Goal: Task Accomplishment & Management: Complete application form

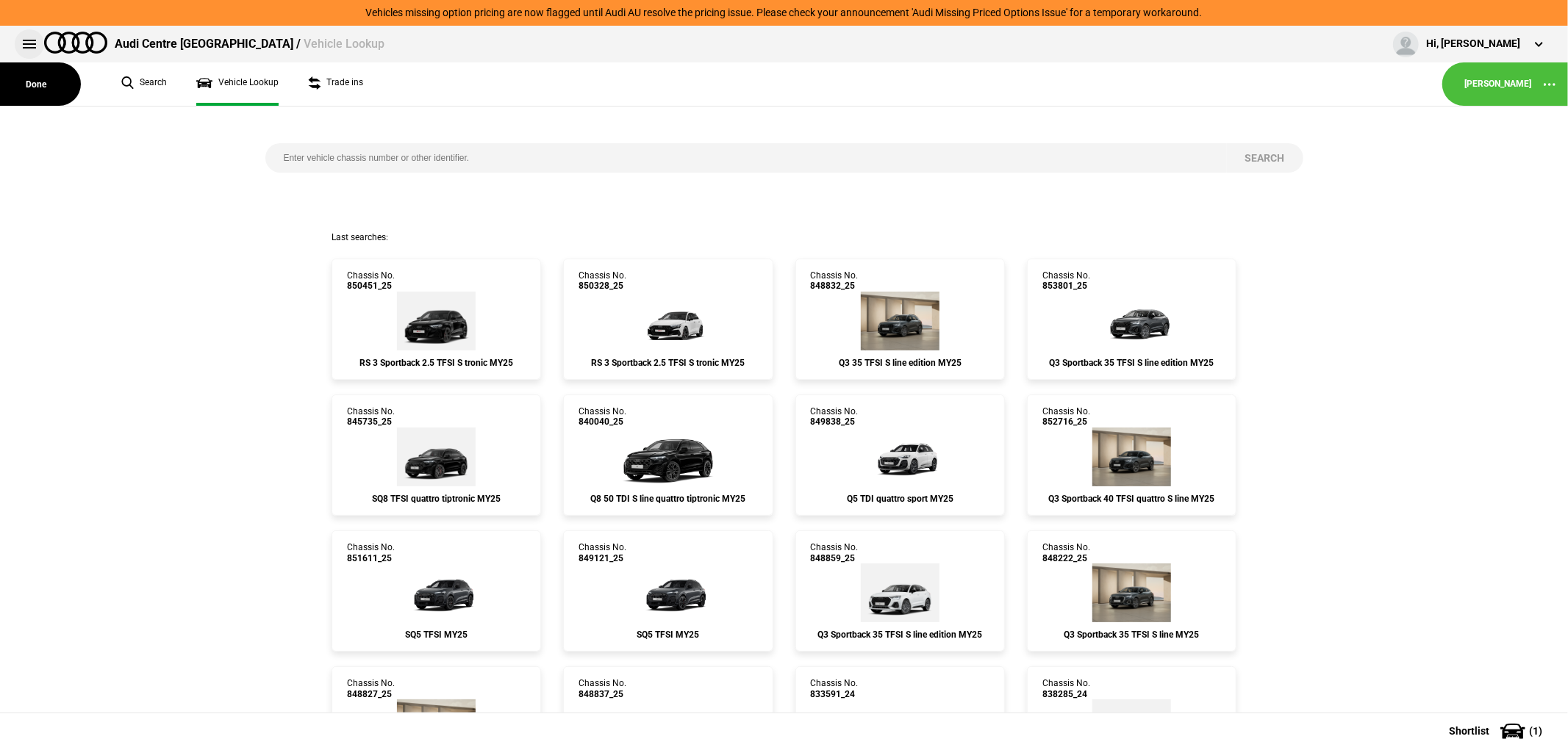
click at [33, 43] on button at bounding box center [29, 44] width 29 height 29
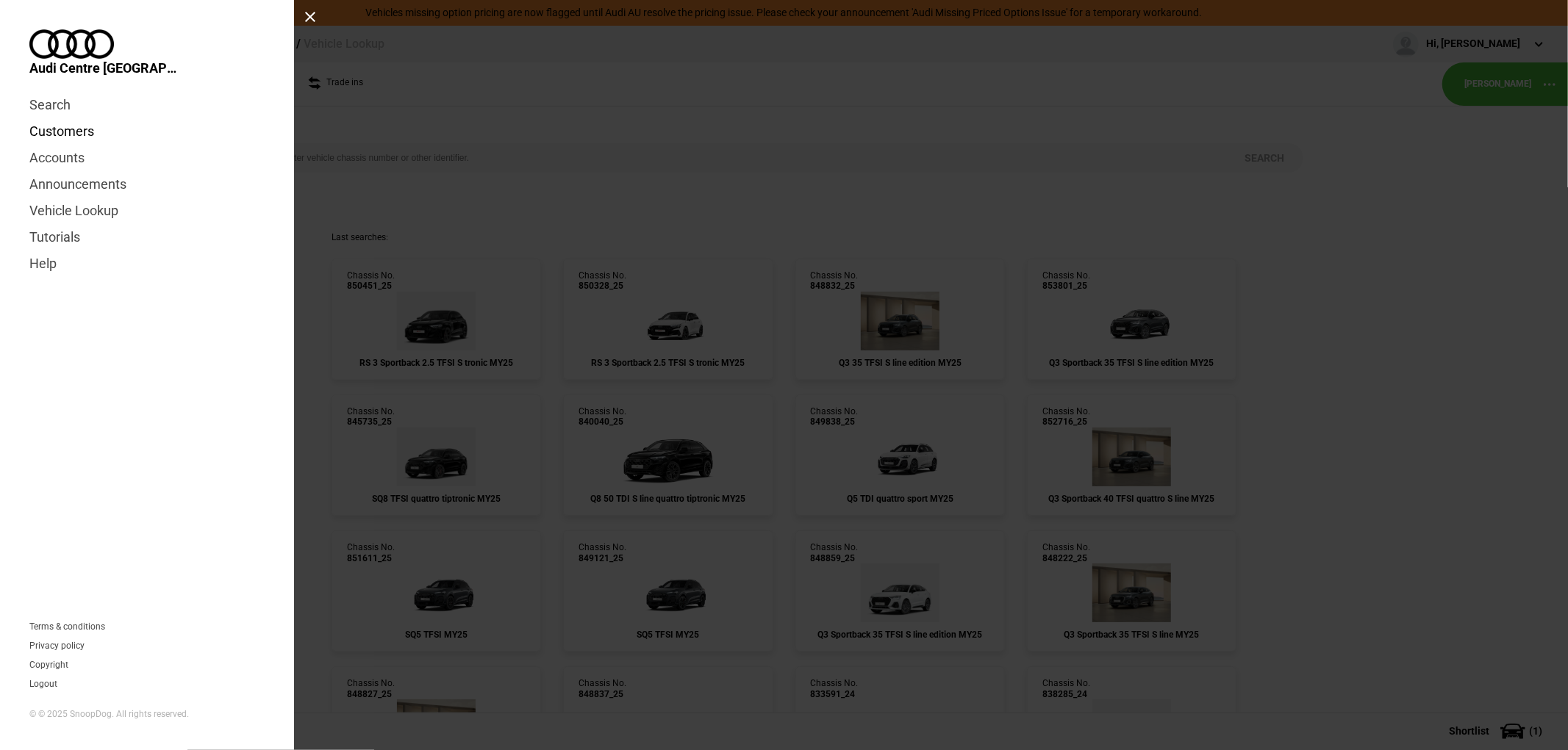
click at [56, 118] on link "Customers" at bounding box center [146, 131] width 235 height 26
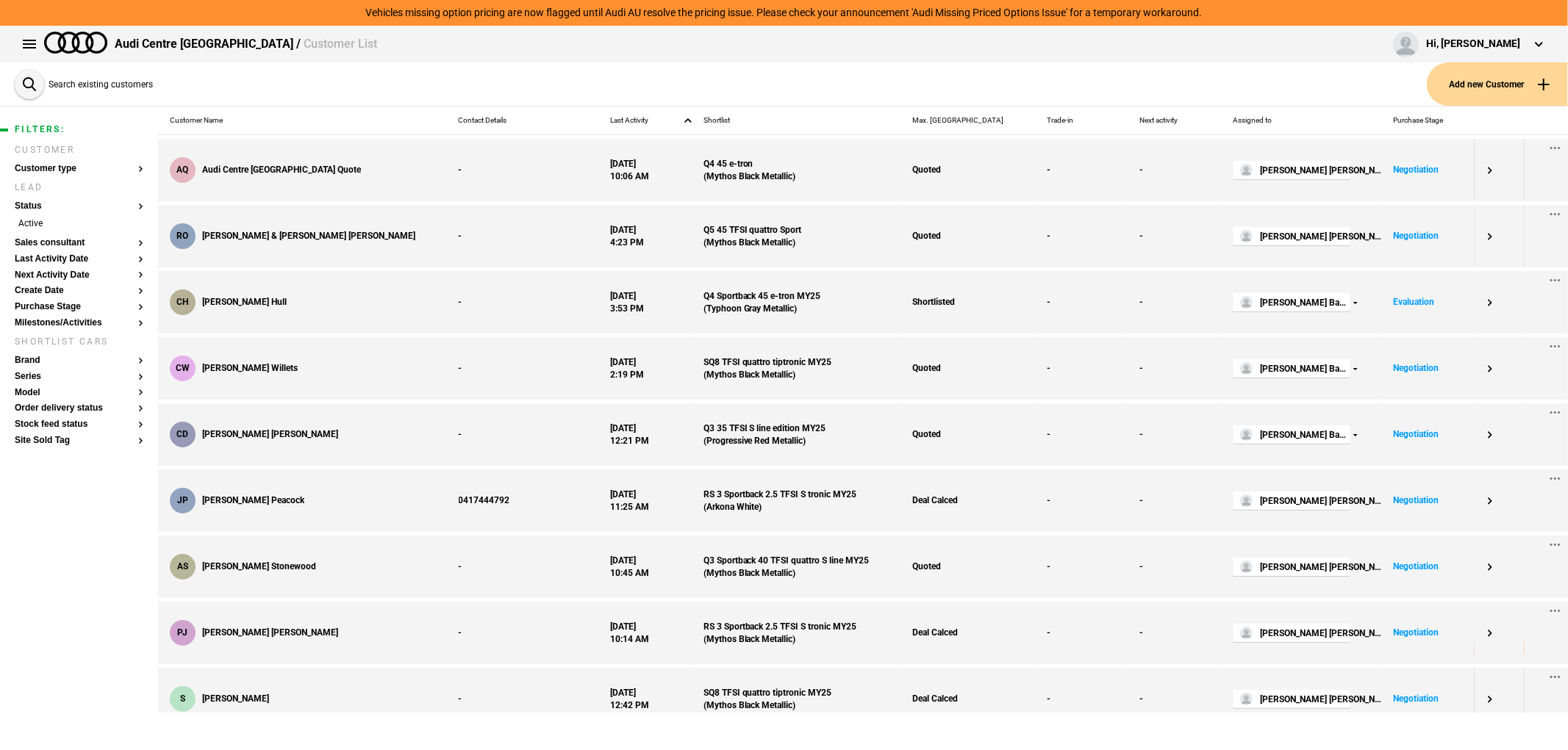
click at [1567, 17] on div "Vehicles missing option pricing are now flagged until Audi AU resolve the prici…" at bounding box center [784, 13] width 1568 height 25
click at [1486, 95] on button "Add new Customer" at bounding box center [1497, 84] width 141 height 44
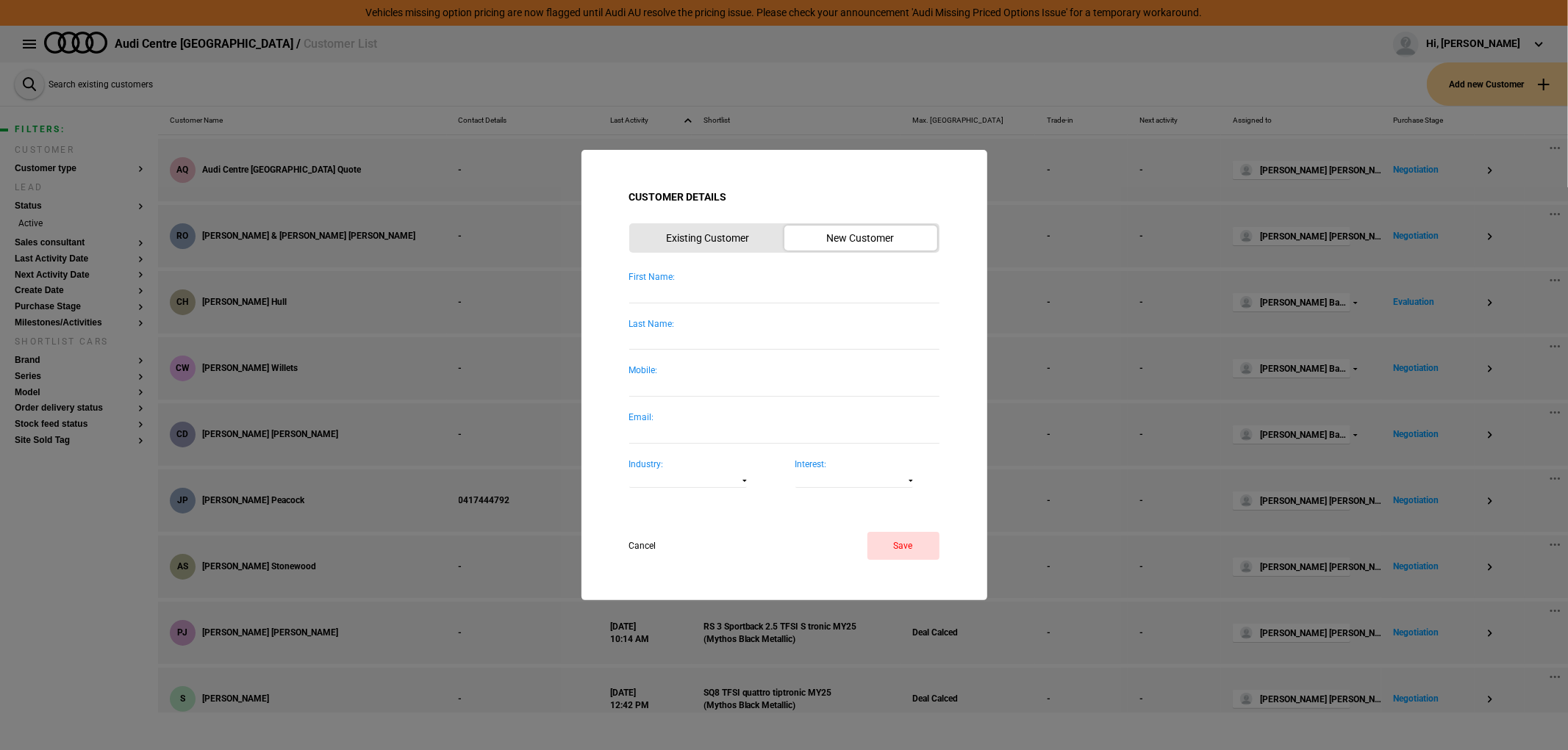
click at [706, 290] on input "First Name:" at bounding box center [784, 293] width 310 height 20
type input "[PERSON_NAME]"
click at [917, 544] on button "Save" at bounding box center [902, 546] width 72 height 28
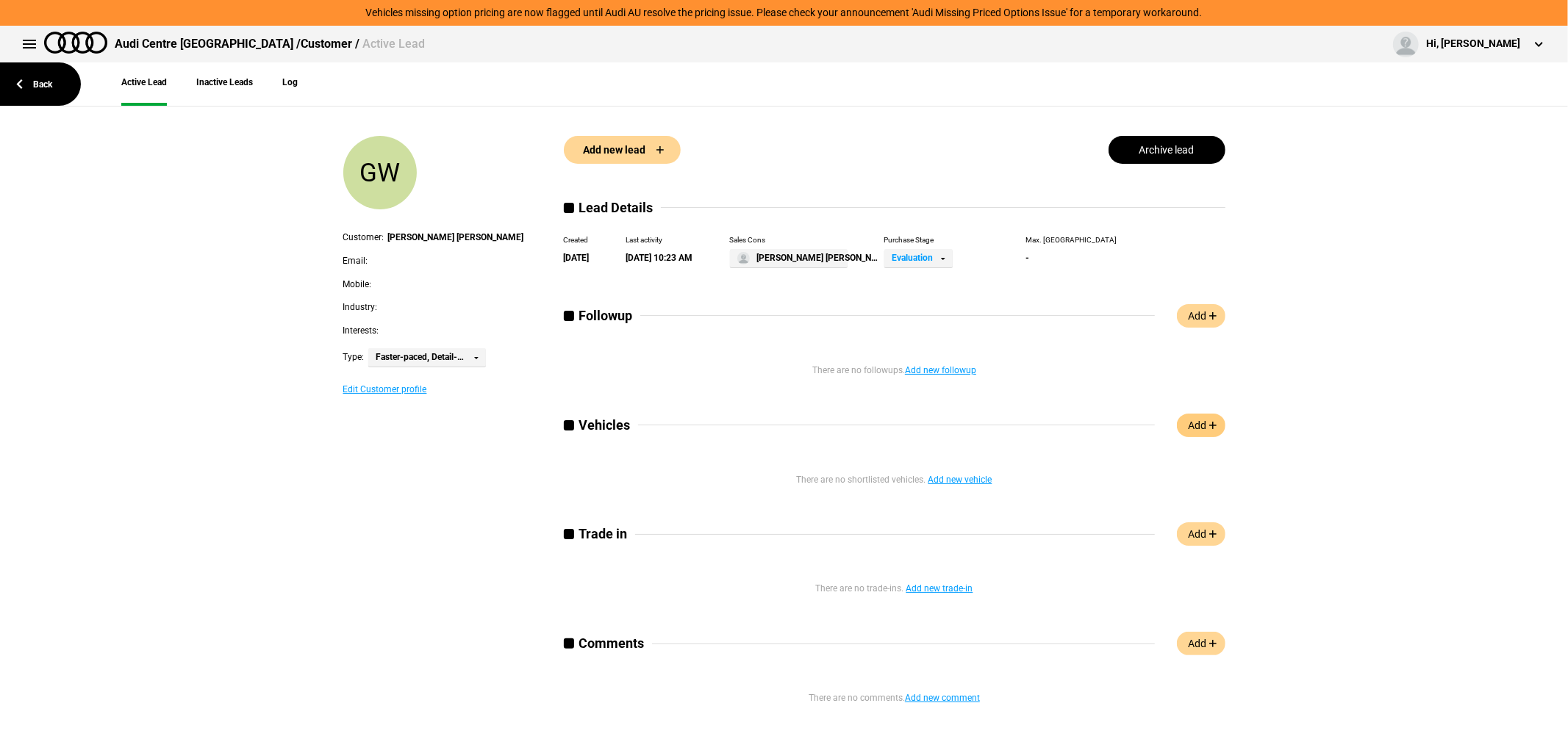
click at [1177, 433] on link "Add" at bounding box center [1200, 425] width 48 height 24
click at [1192, 422] on link "Add" at bounding box center [1200, 425] width 48 height 24
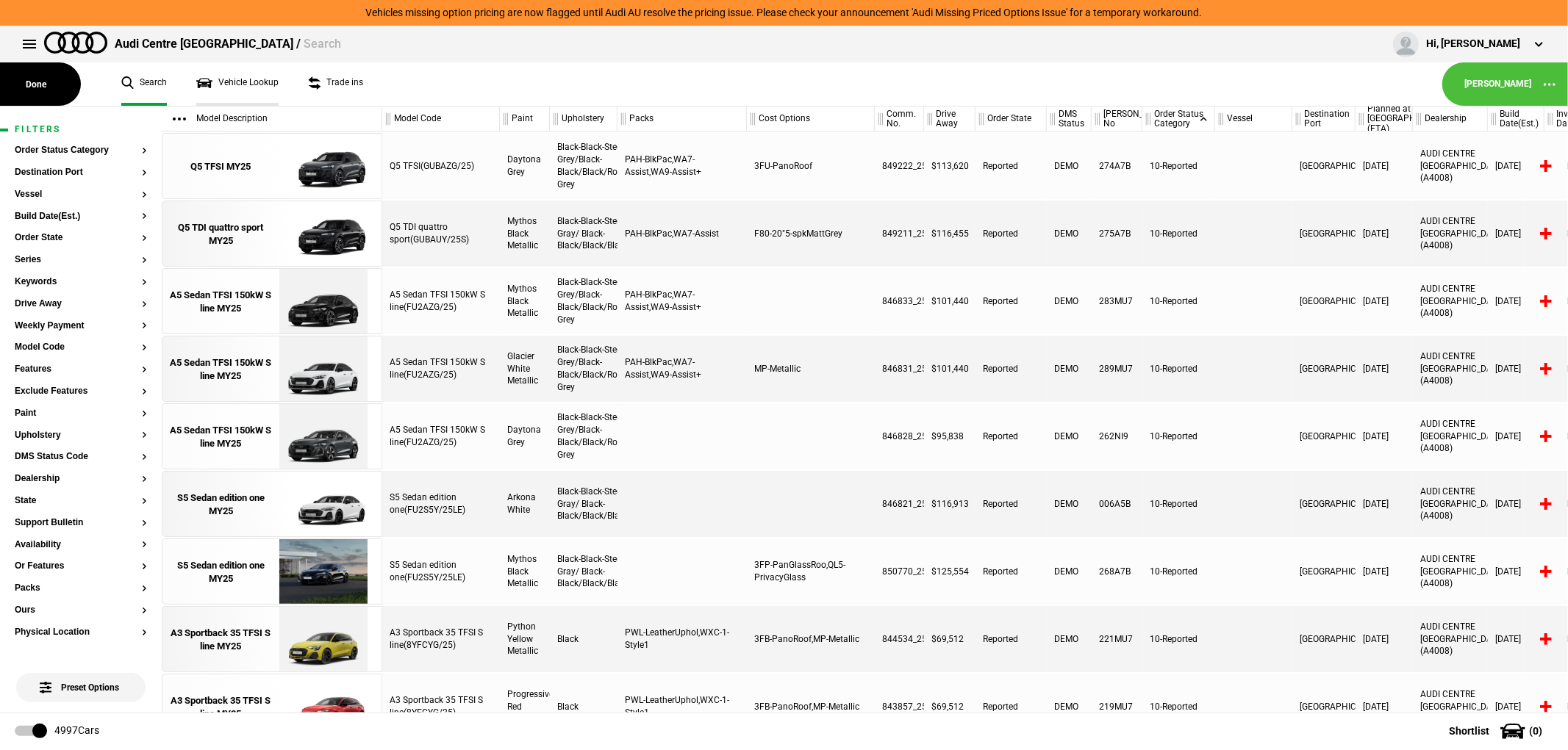
click at [237, 83] on link "Vehicle Lookup" at bounding box center [237, 84] width 83 height 44
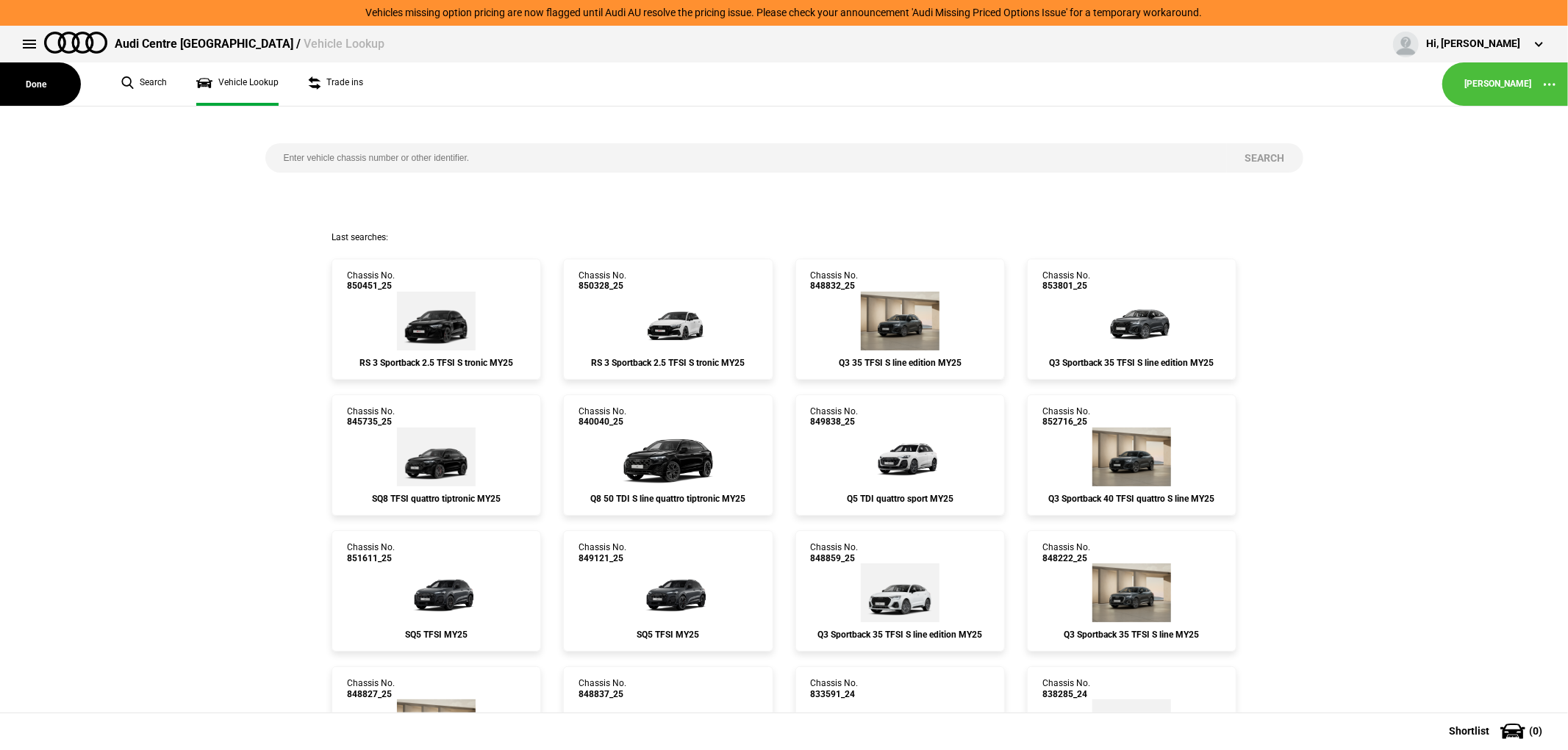
click at [515, 151] on input "search" at bounding box center [746, 158] width 961 height 29
type input "852550"
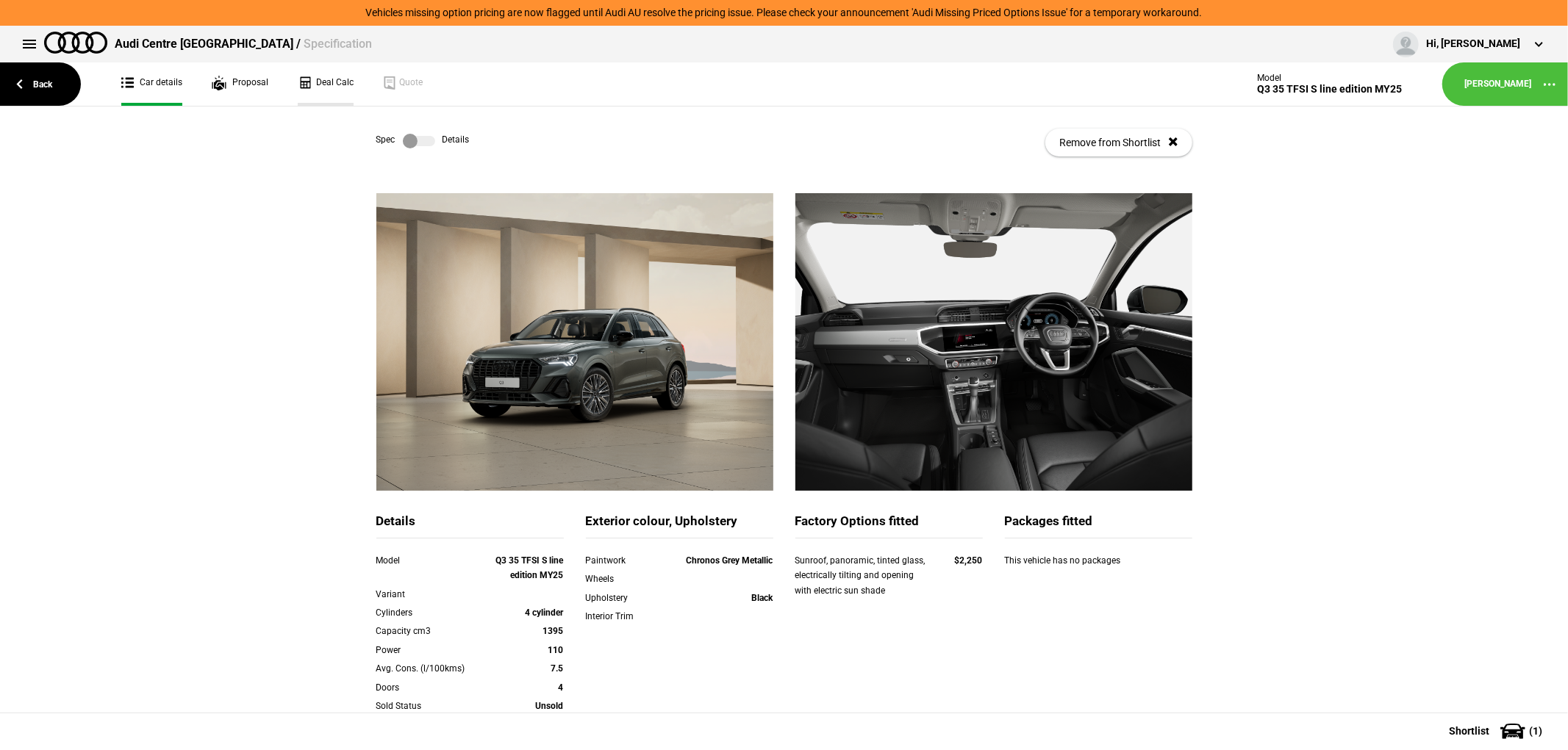
click at [321, 75] on link "Deal Calc" at bounding box center [326, 84] width 56 height 44
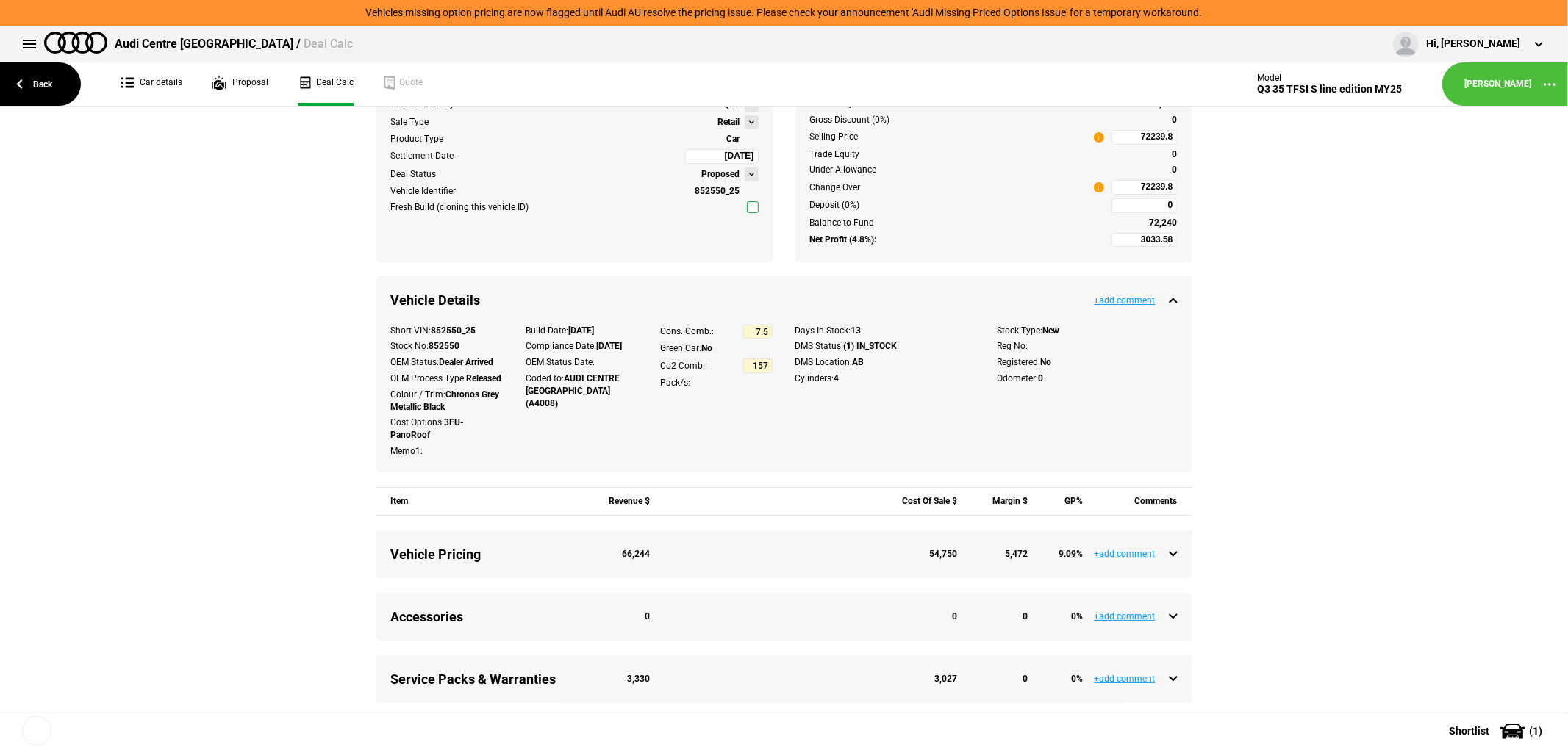
scroll to position [408, 0]
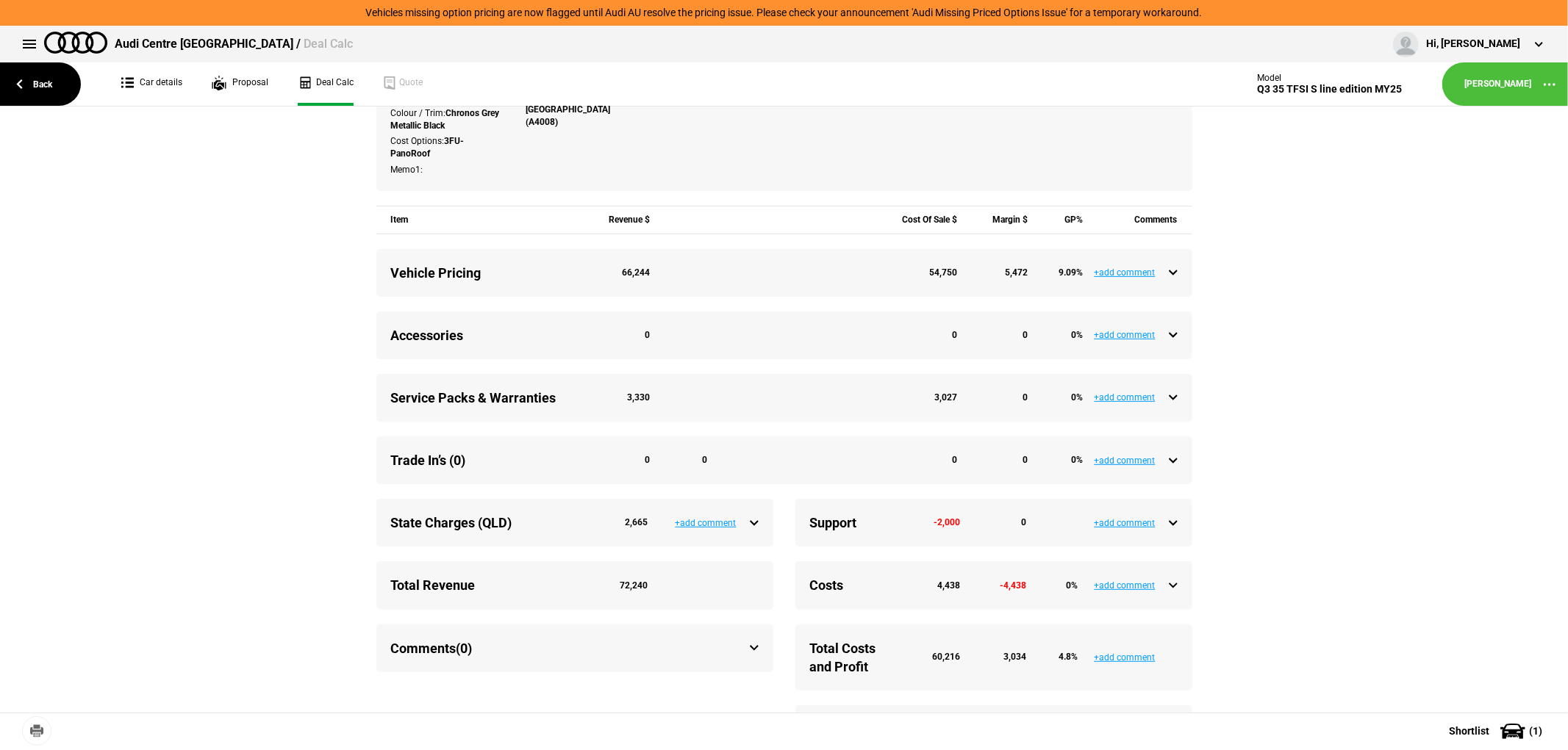
click at [1166, 407] on div "Service Packs & Warranties 3,330 3,027 0 0 %" at bounding box center [784, 398] width 786 height 18
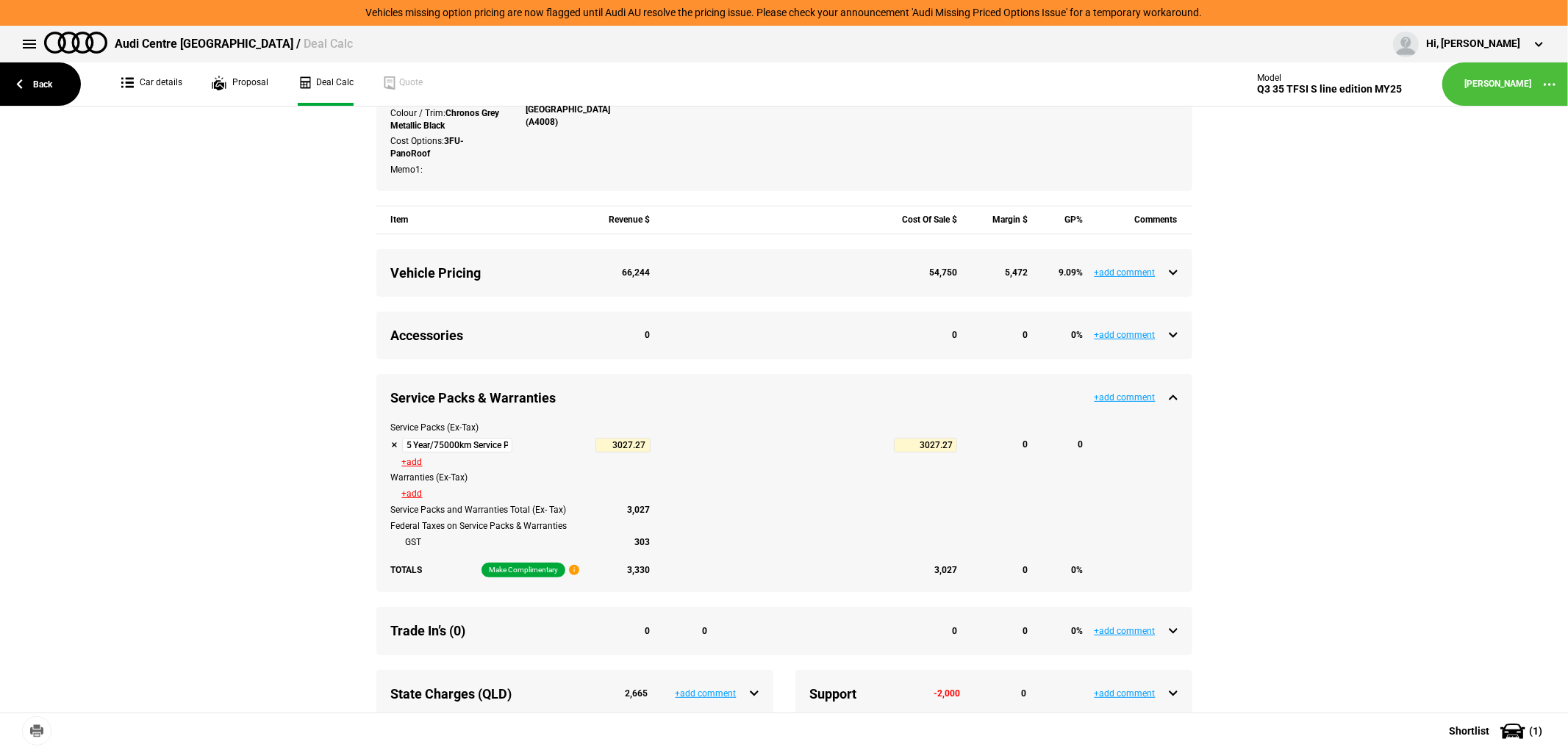
click at [391, 449] on button at bounding box center [394, 445] width 7 height 7
type input "6060.85"
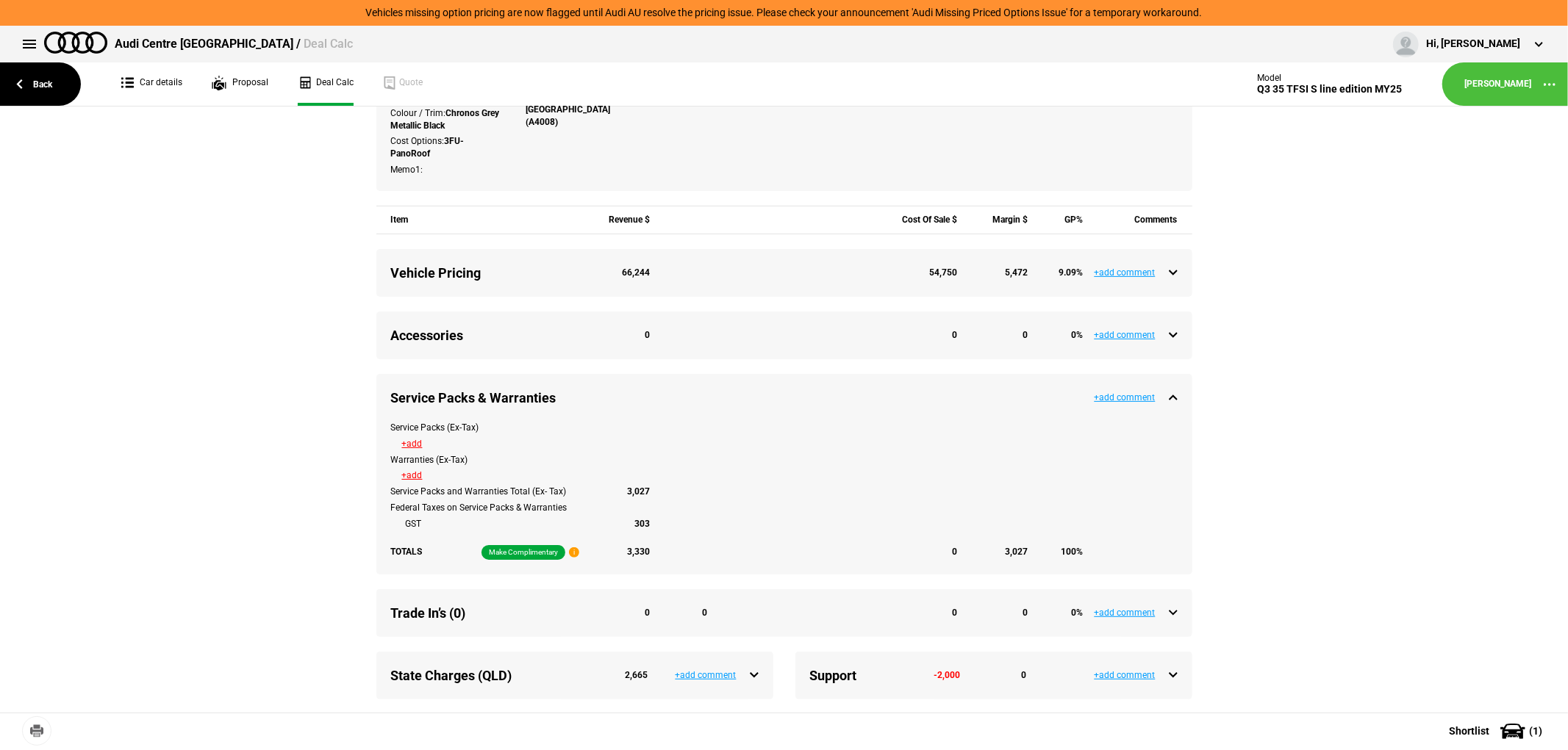
type input "68810.8"
type input "3033.58"
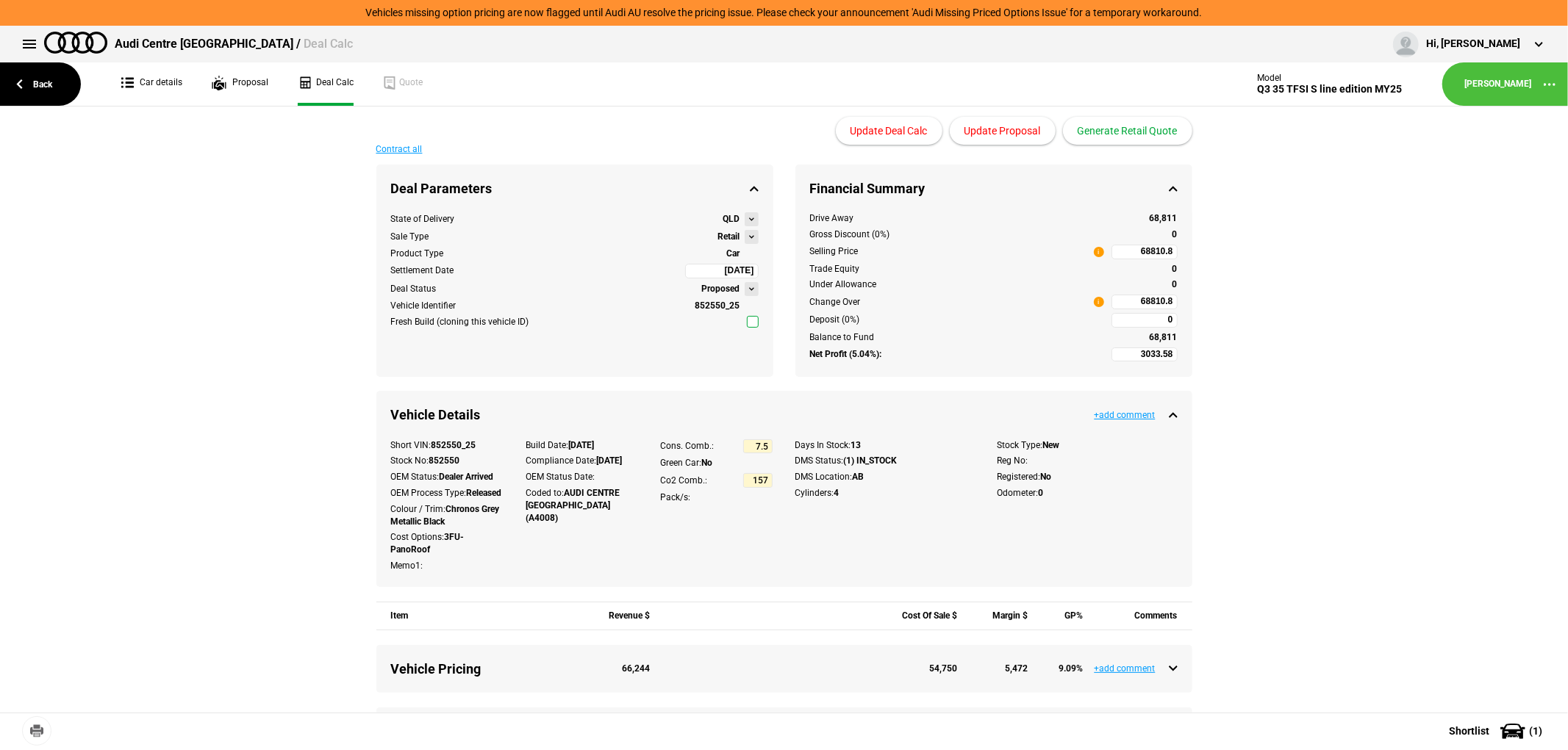
scroll to position [0, 0]
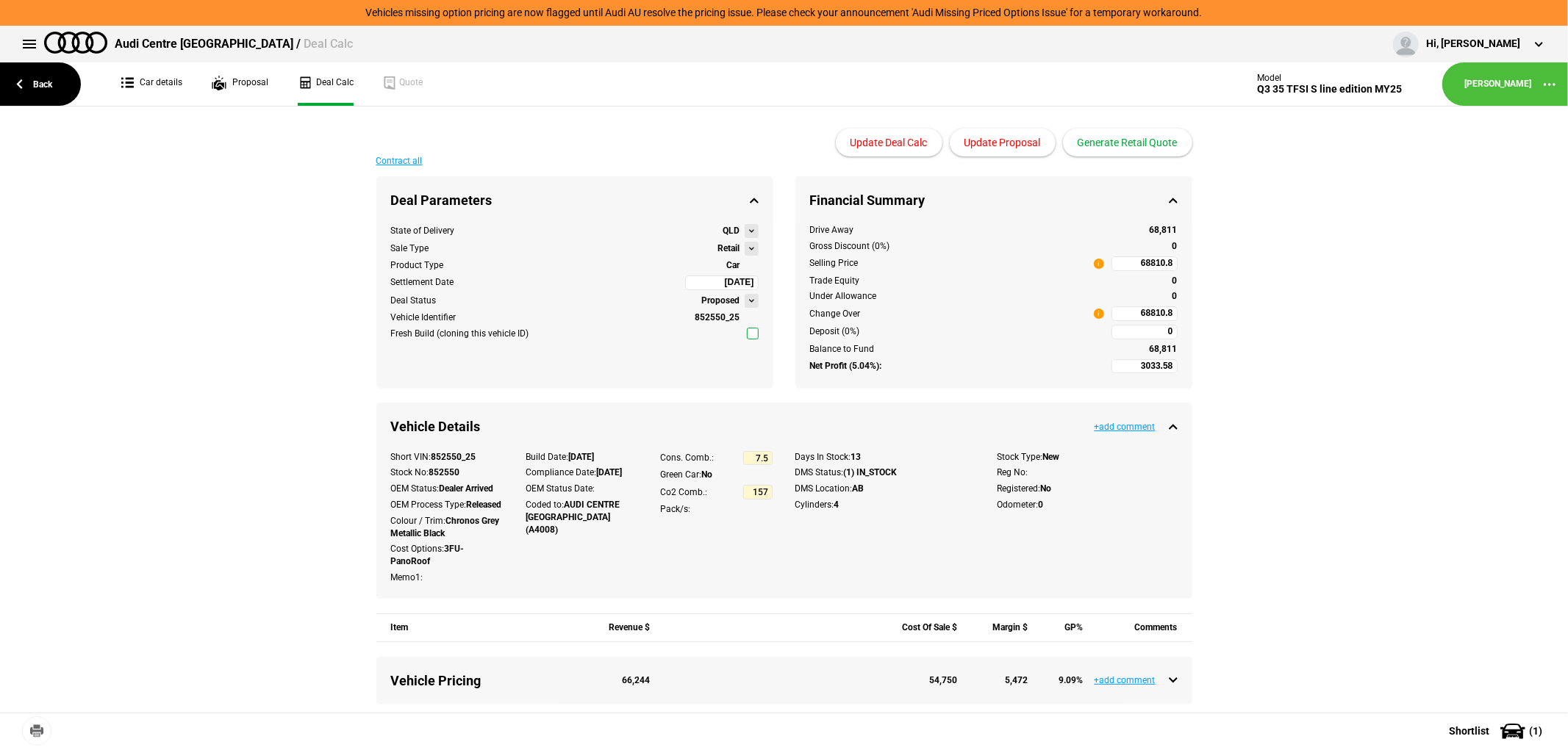
click at [1117, 312] on input "68810.8" at bounding box center [1144, 314] width 66 height 15
type input "68810.8"
type input "-3248.96"
click at [986, 138] on button "Update Proposal" at bounding box center [1002, 142] width 106 height 28
type input "61900"
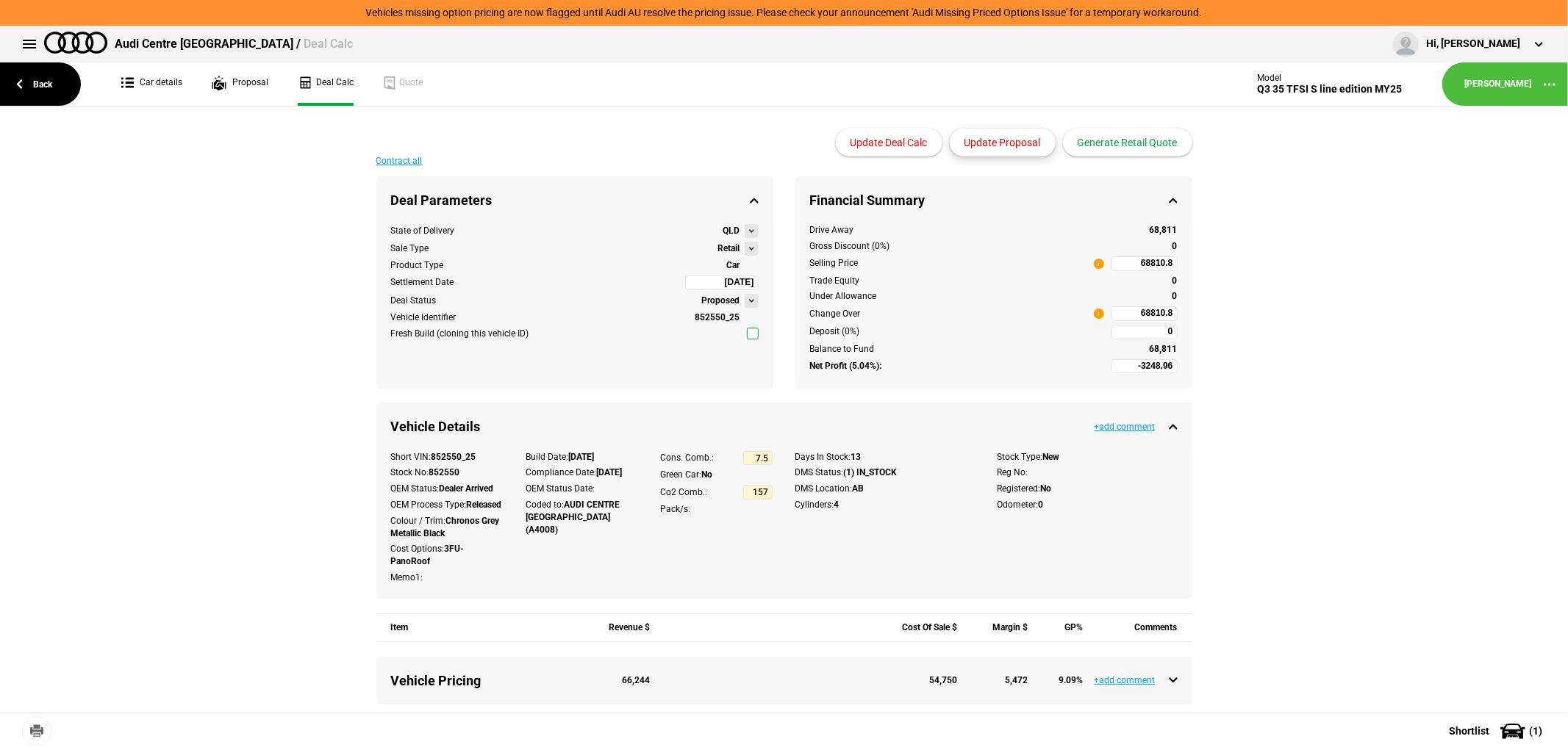
type input "61900"
click at [230, 78] on link "Proposal" at bounding box center [239, 84] width 56 height 44
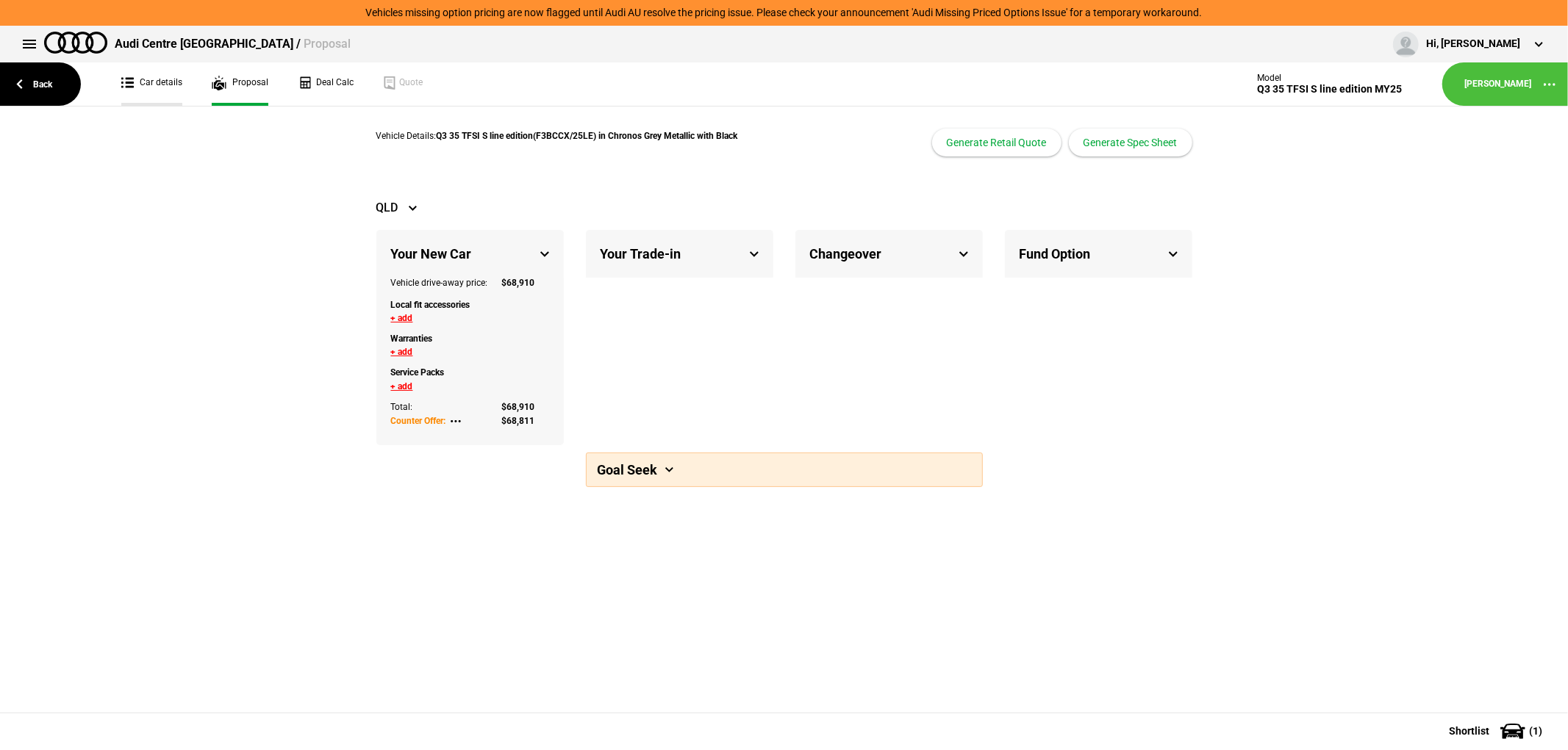
click at [170, 81] on link "Car details" at bounding box center [151, 84] width 61 height 44
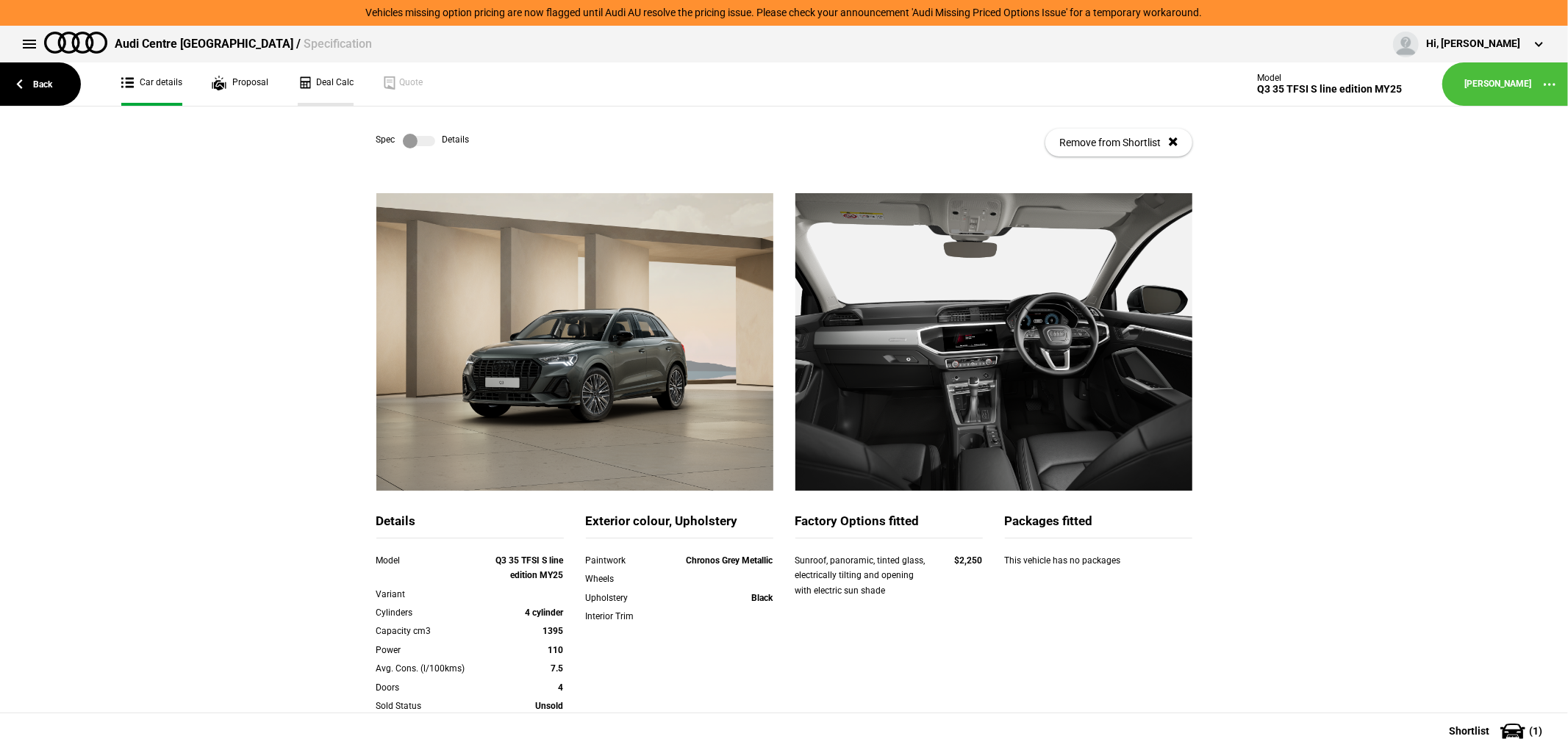
click at [324, 76] on link "Deal Calc" at bounding box center [326, 84] width 56 height 44
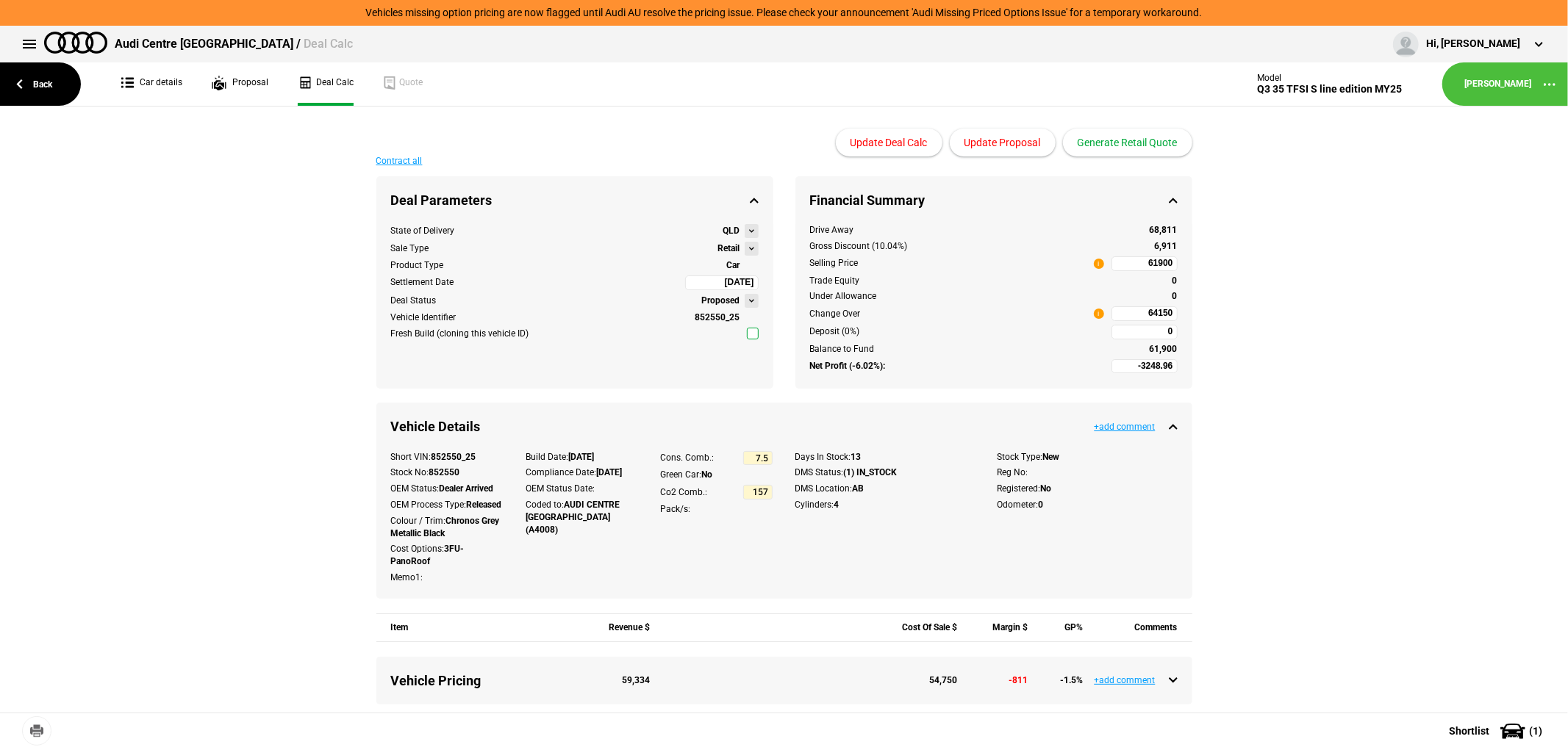
type input "61900"
type input "-1203.51"
type input "64150"
click at [1007, 145] on button "Update Proposal" at bounding box center [1002, 142] width 106 height 28
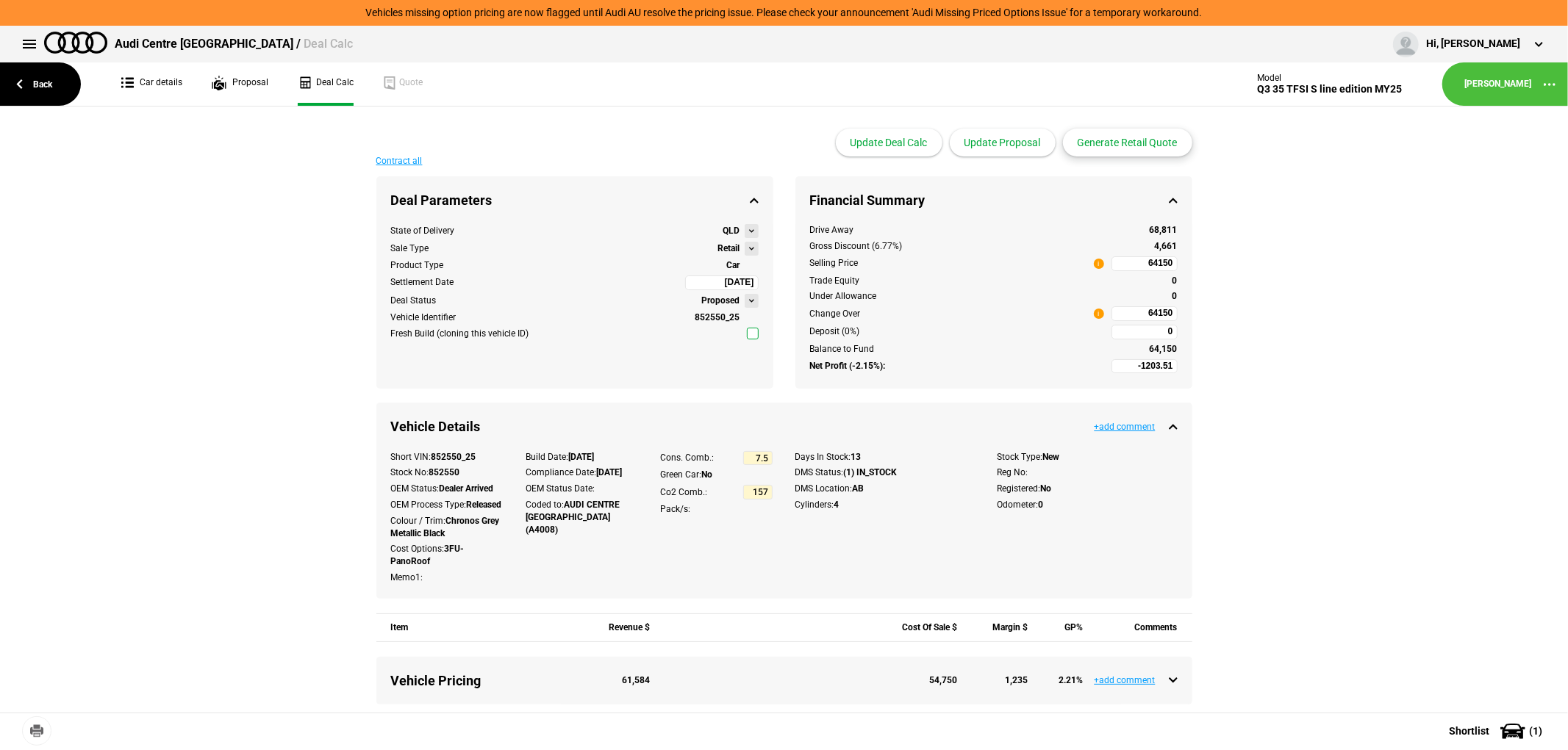
click at [1126, 143] on button "Generate Retail Quote" at bounding box center [1127, 142] width 130 height 28
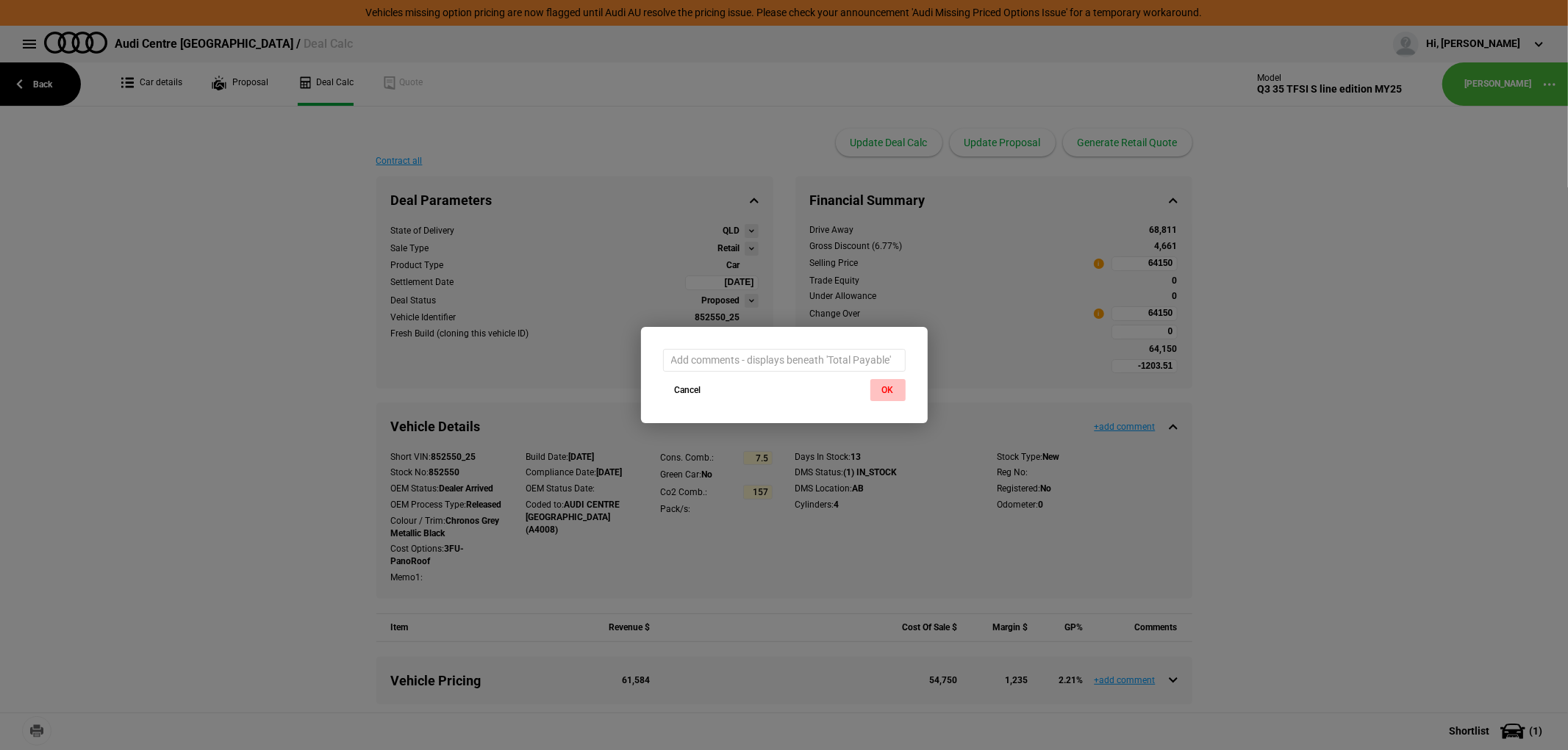
click at [892, 393] on button "OK" at bounding box center [887, 390] width 35 height 22
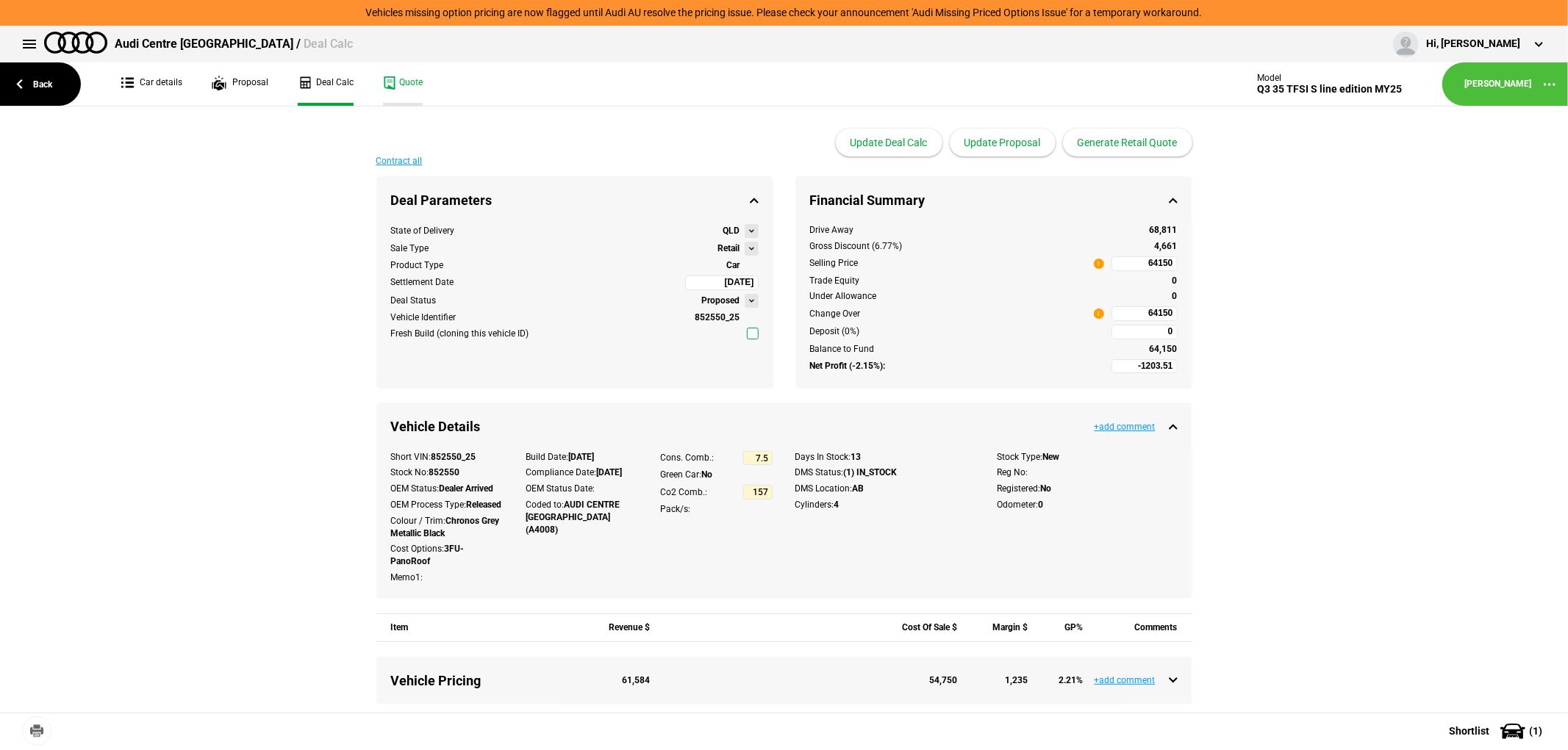
click at [401, 78] on link "Quote" at bounding box center [403, 84] width 40 height 44
click at [47, 84] on link "Back" at bounding box center [40, 84] width 81 height 44
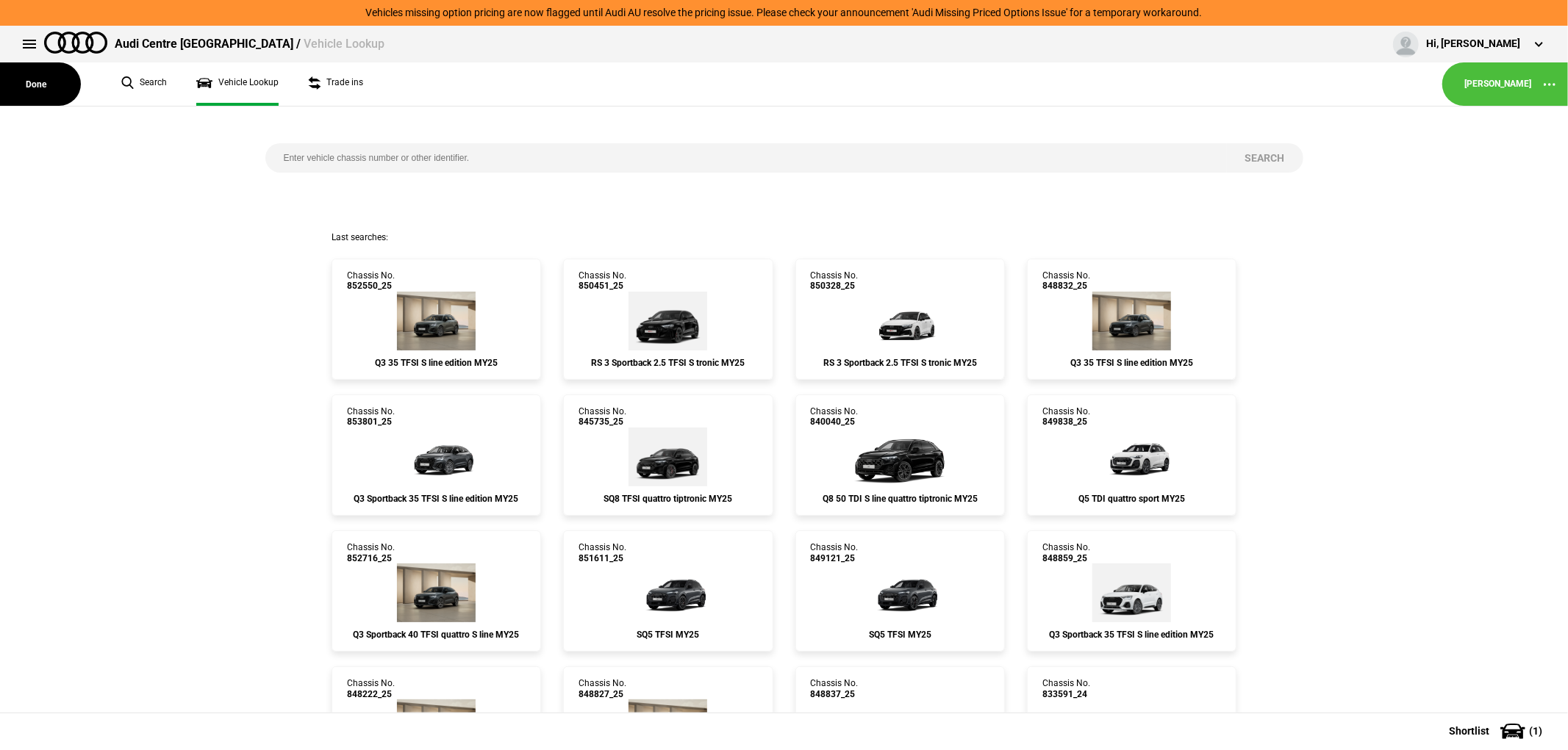
click at [371, 155] on input "search" at bounding box center [746, 158] width 961 height 29
type input "848832"
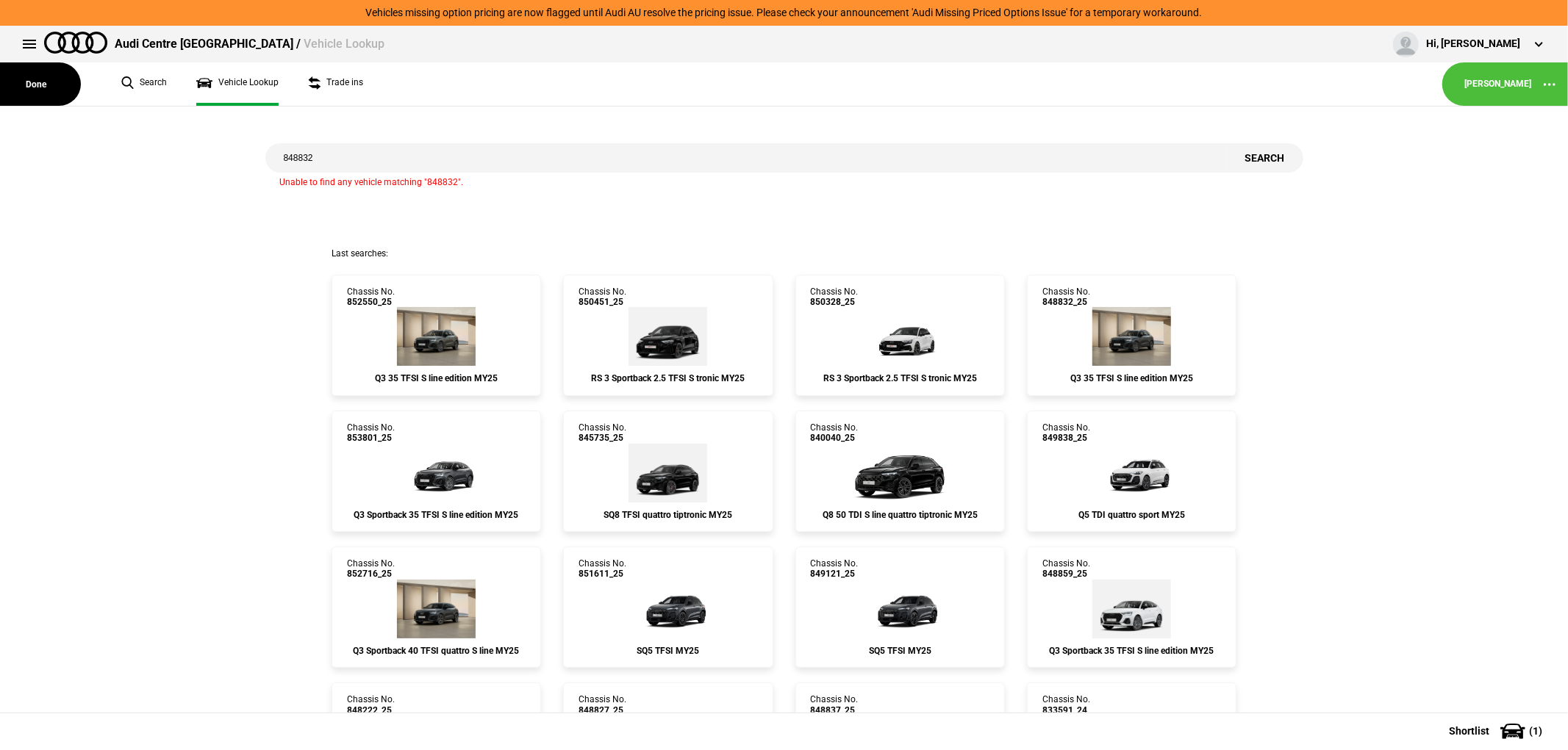
click at [397, 159] on input "848832" at bounding box center [746, 158] width 961 height 29
click at [37, 89] on button "Done" at bounding box center [40, 84] width 81 height 44
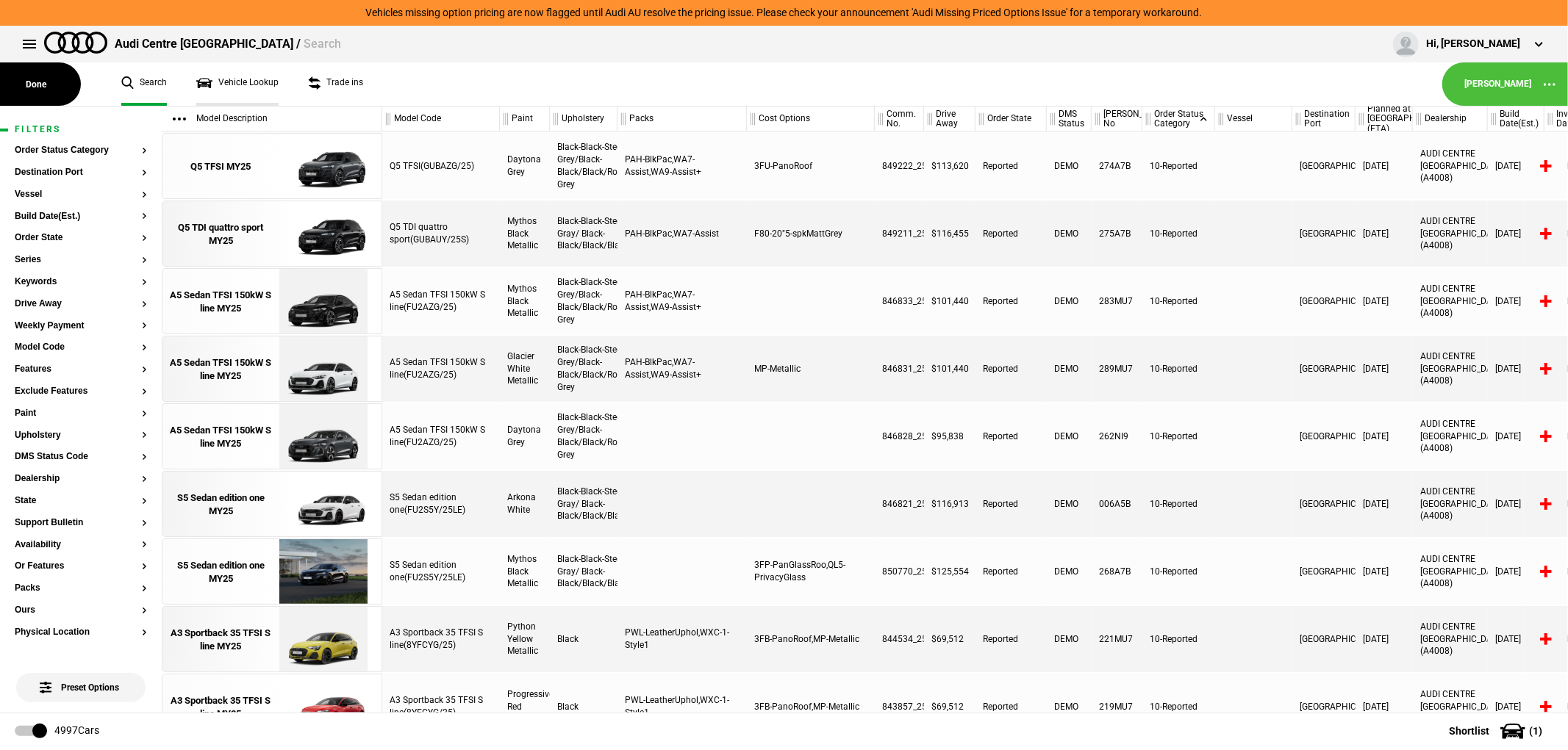
click at [225, 78] on link "Vehicle Lookup" at bounding box center [237, 84] width 83 height 44
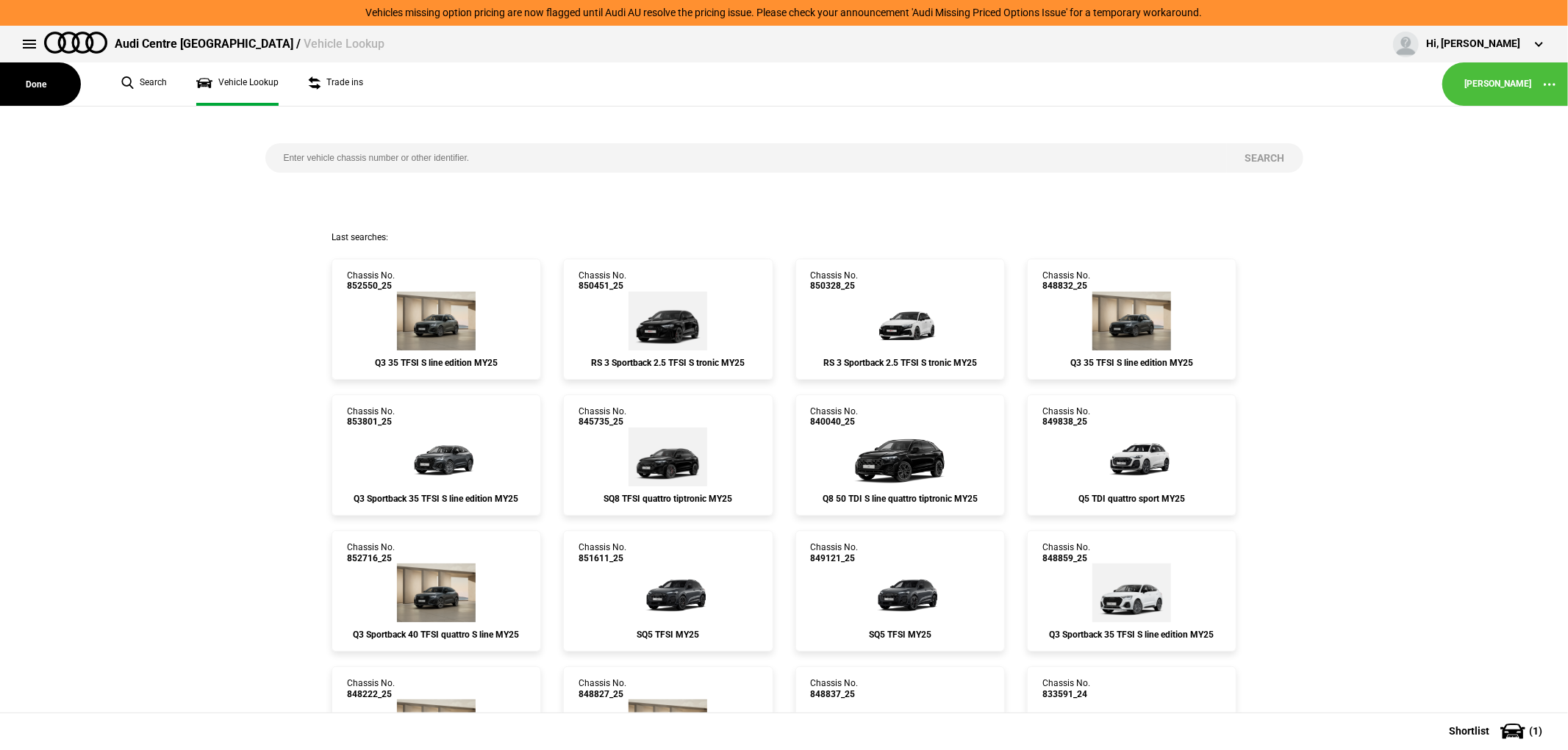
click at [446, 163] on input "search" at bounding box center [746, 158] width 961 height 29
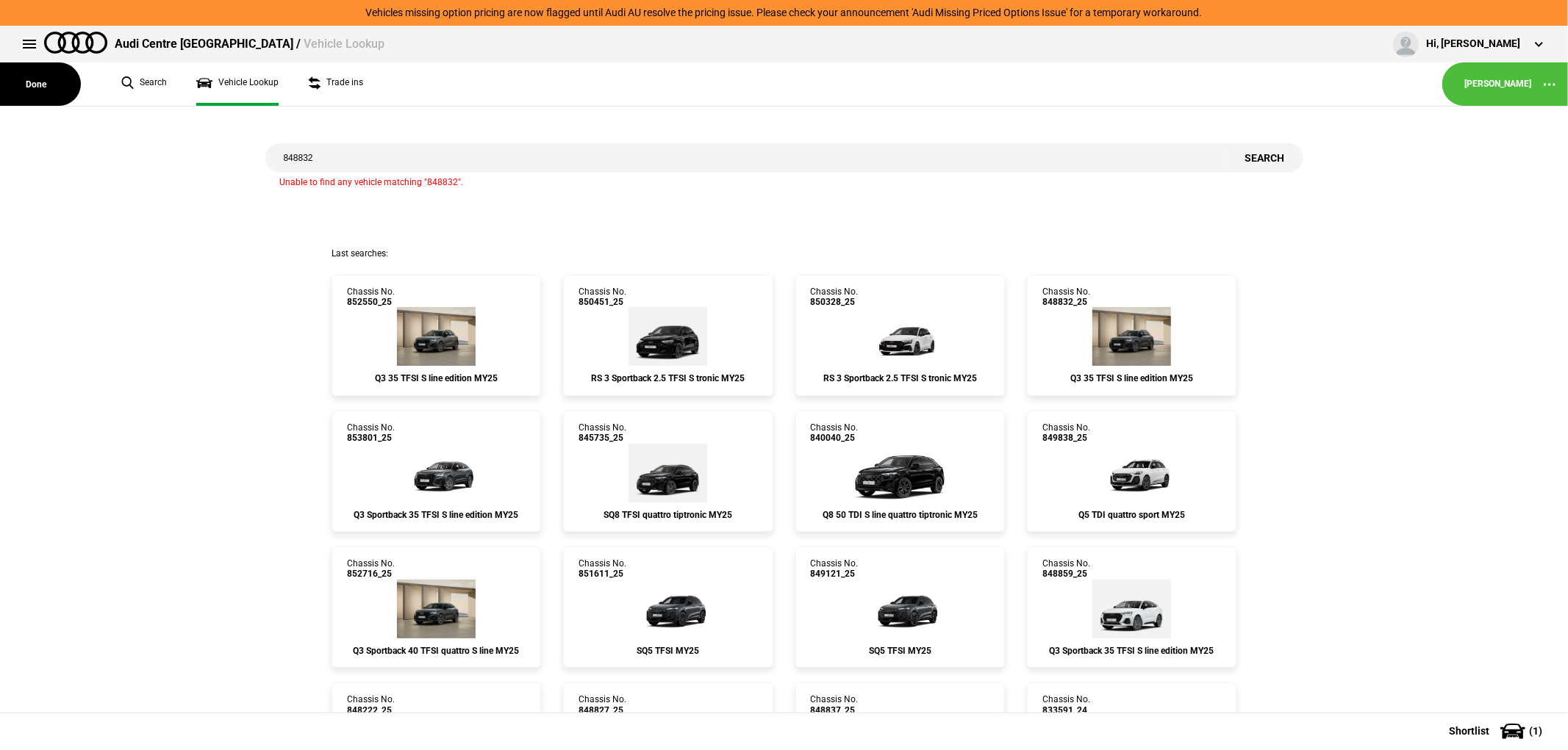
drag, startPoint x: 446, startPoint y: 163, endPoint x: 145, endPoint y: 151, distance: 301.2
click at [145, 151] on div "848832 Search Unable to find any vehicle matching "848832"." at bounding box center [784, 178] width 1590 height 141
type input "q3"
drag, startPoint x: 366, startPoint y: 161, endPoint x: -19, endPoint y: 185, distance: 385.7
click at [0, 185] on html "Vehicles missing option pricing are now flagged until Audi AU resolve the prici…" at bounding box center [784, 375] width 1568 height 750
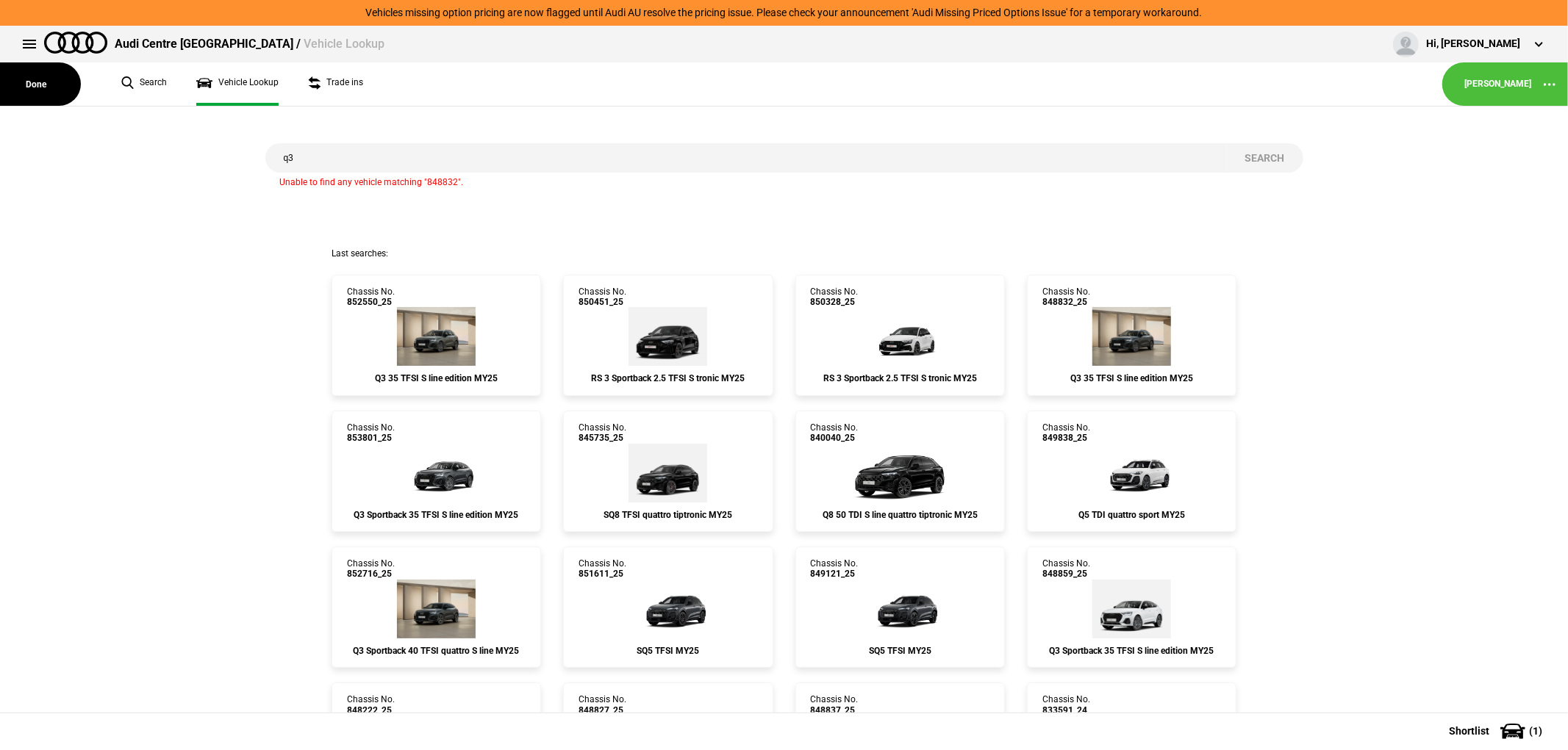
click at [206, 75] on link "Vehicle Lookup" at bounding box center [237, 84] width 83 height 44
click at [150, 78] on link "Search" at bounding box center [144, 84] width 45 height 44
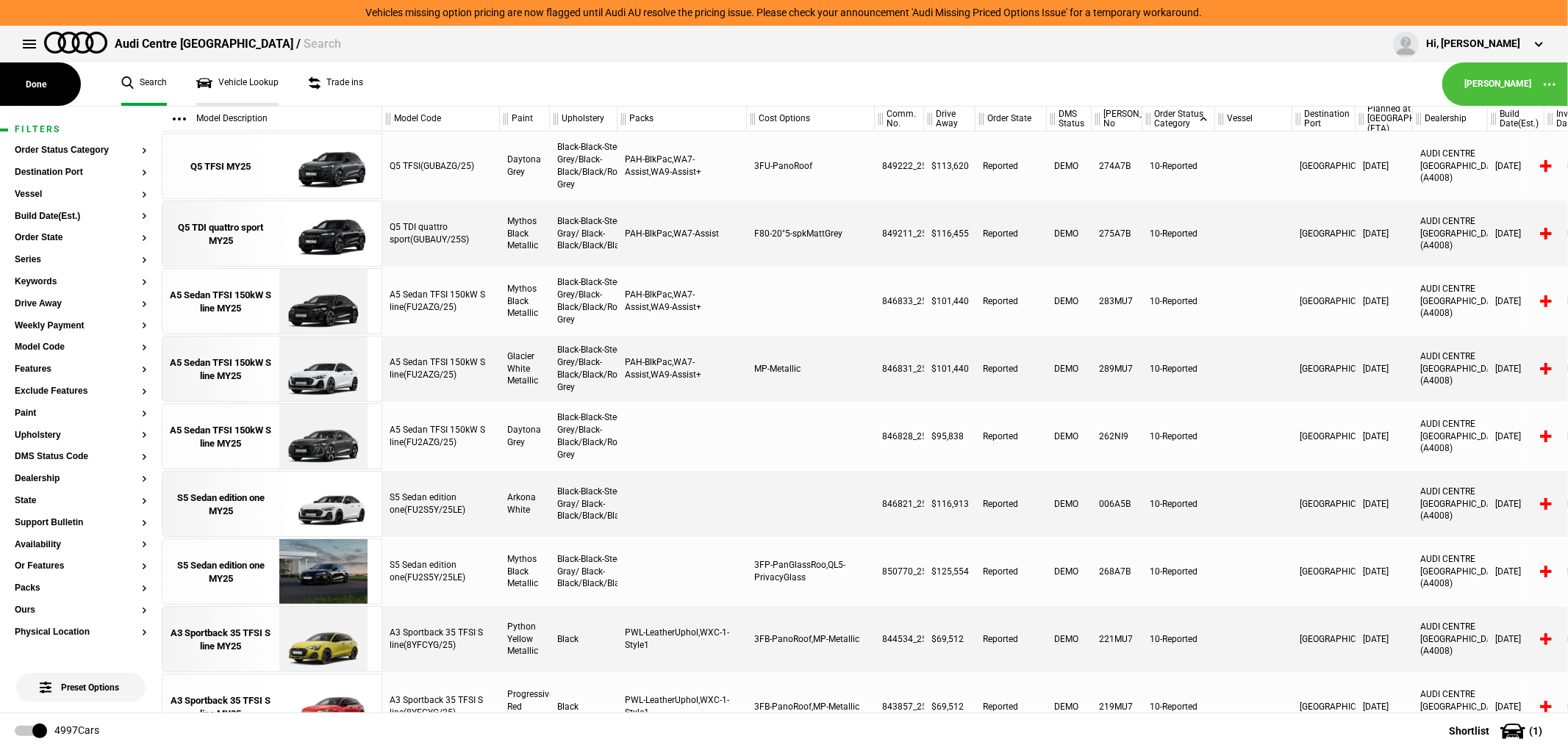
click at [231, 90] on link "Vehicle Lookup" at bounding box center [237, 84] width 83 height 44
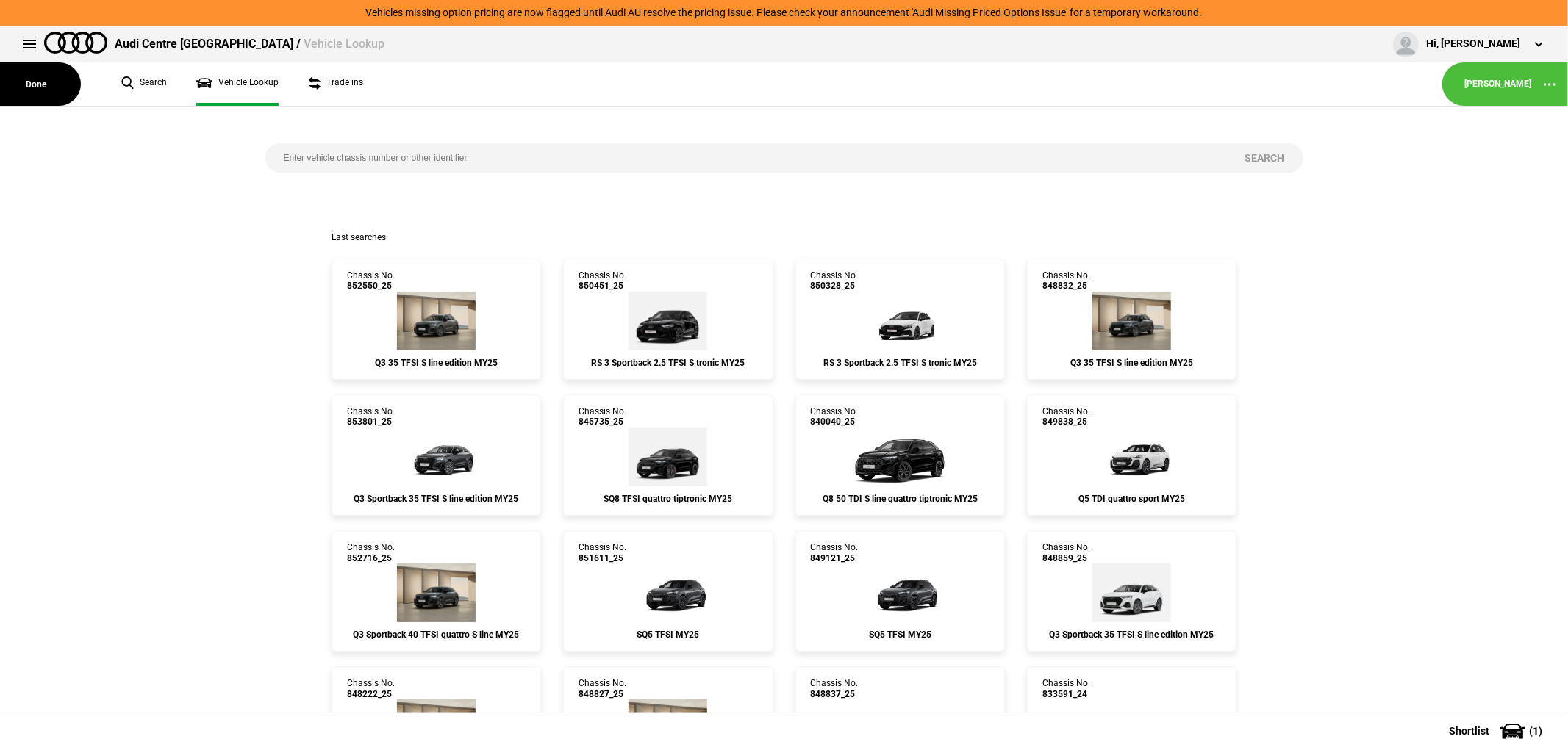
click at [428, 156] on input "search" at bounding box center [746, 158] width 961 height 29
click at [1156, 329] on img at bounding box center [1131, 321] width 79 height 59
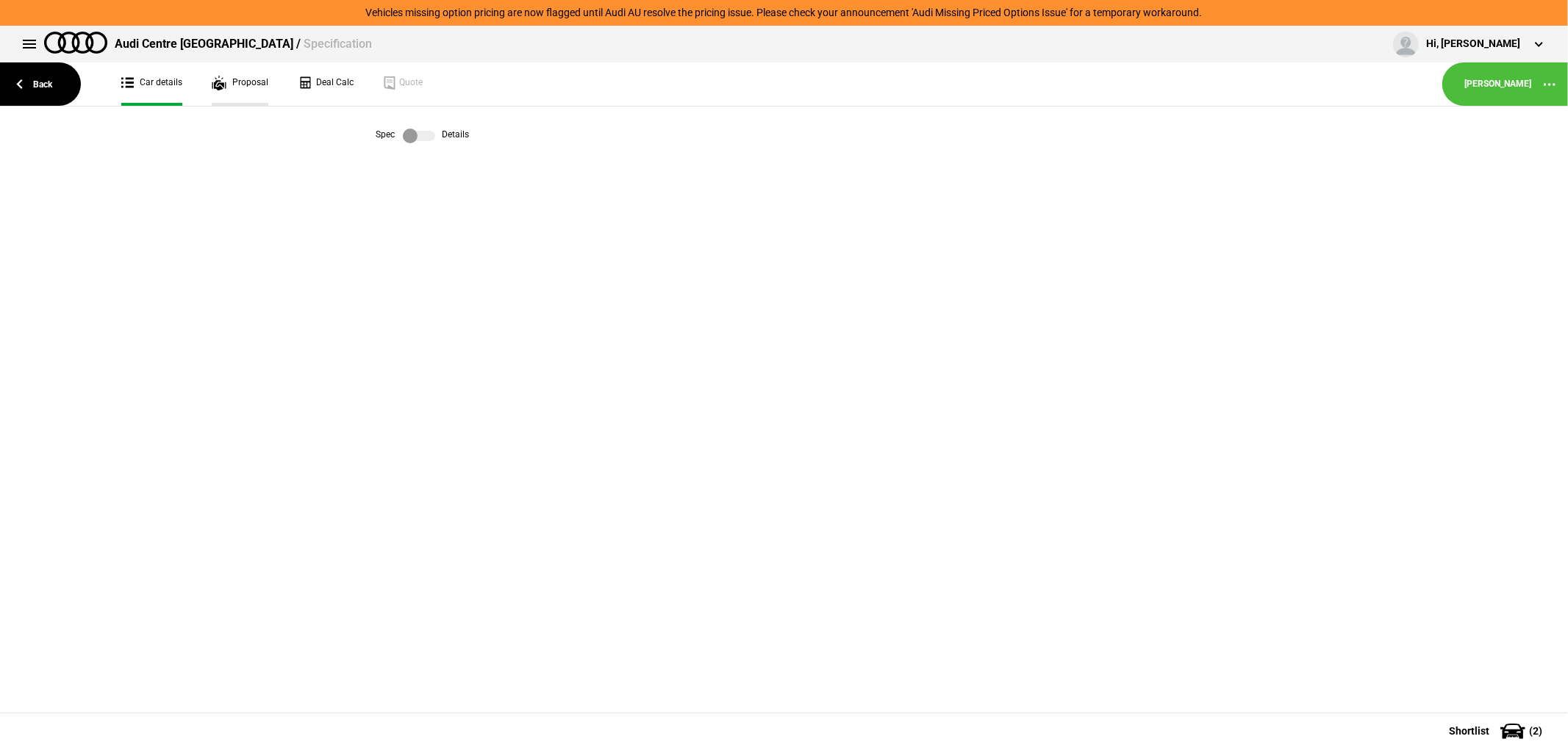
click at [234, 83] on link "Proposal" at bounding box center [239, 84] width 56 height 44
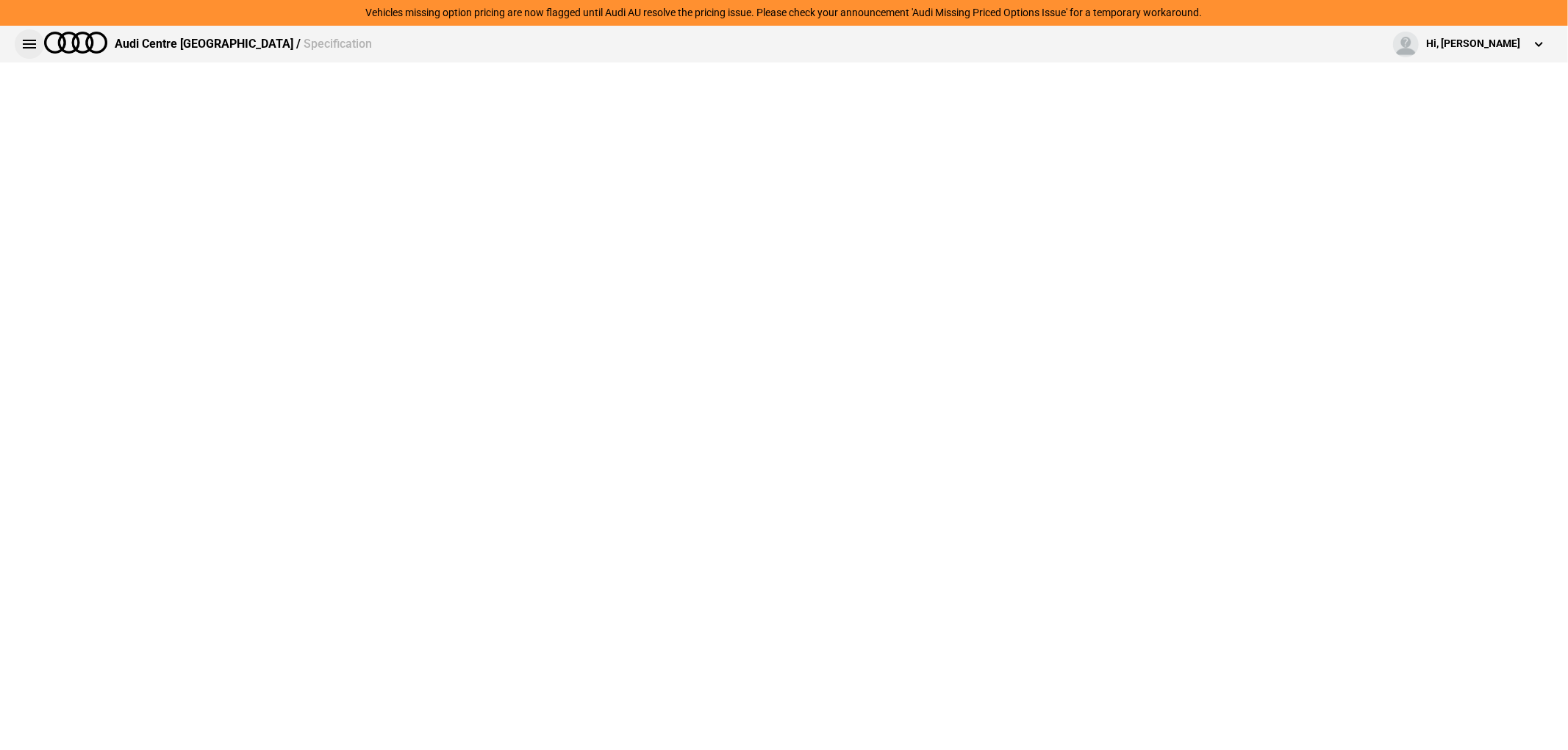
click at [26, 44] on button at bounding box center [29, 44] width 29 height 29
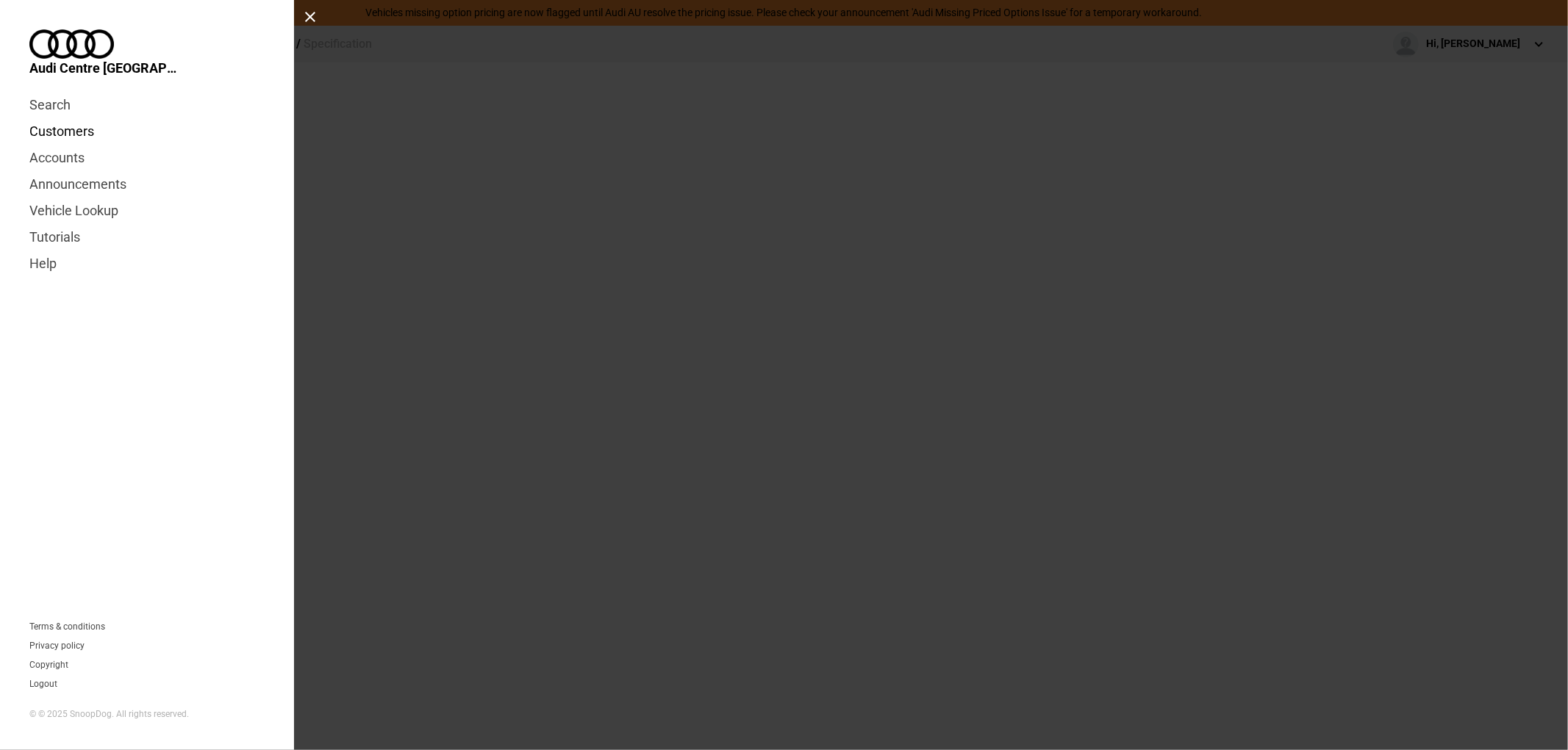
click at [73, 118] on link "Customers" at bounding box center [146, 131] width 235 height 26
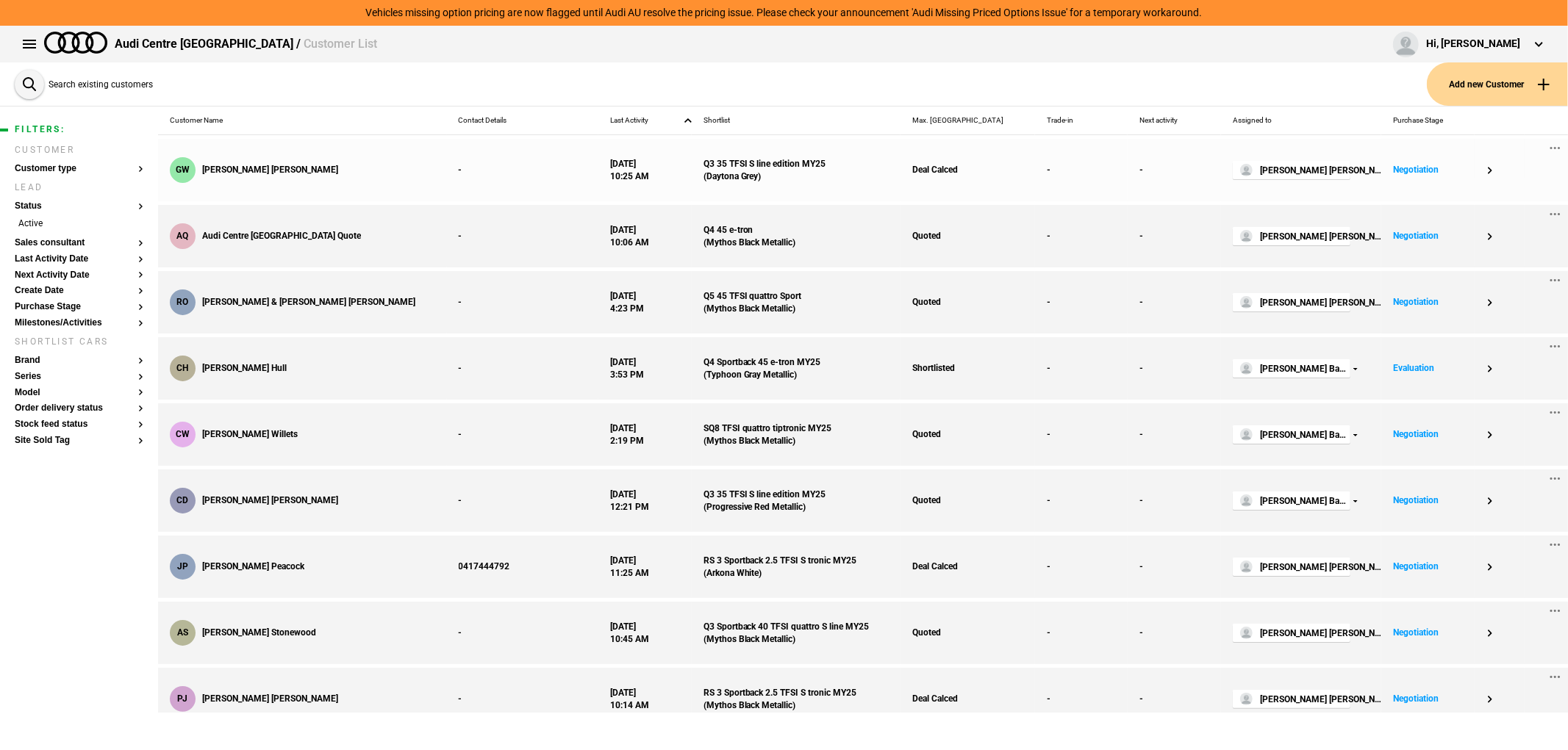
click at [748, 173] on div "Q3 35 TFSI S line edition MY25 ( Daytona Grey )" at bounding box center [796, 170] width 209 height 63
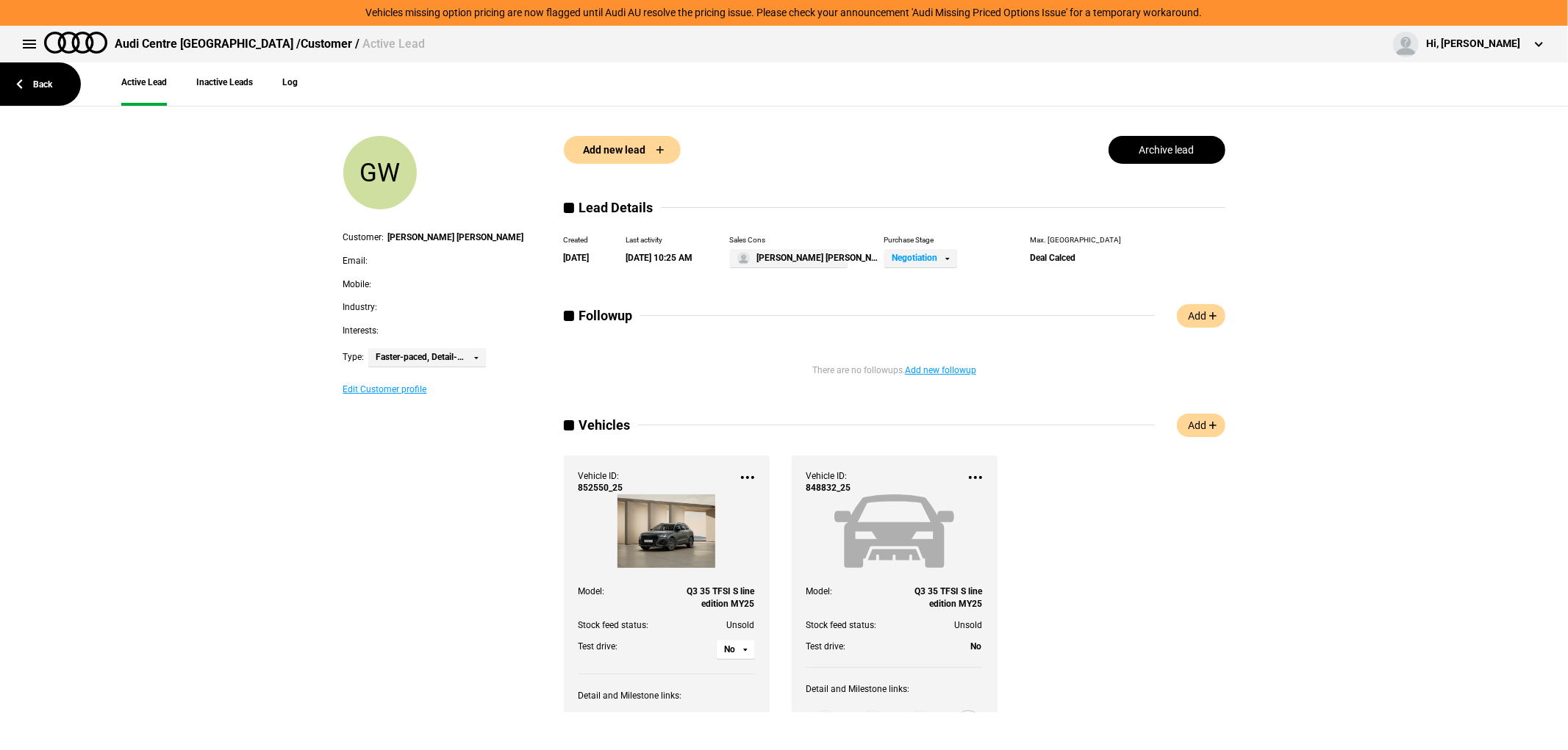
scroll to position [163, 0]
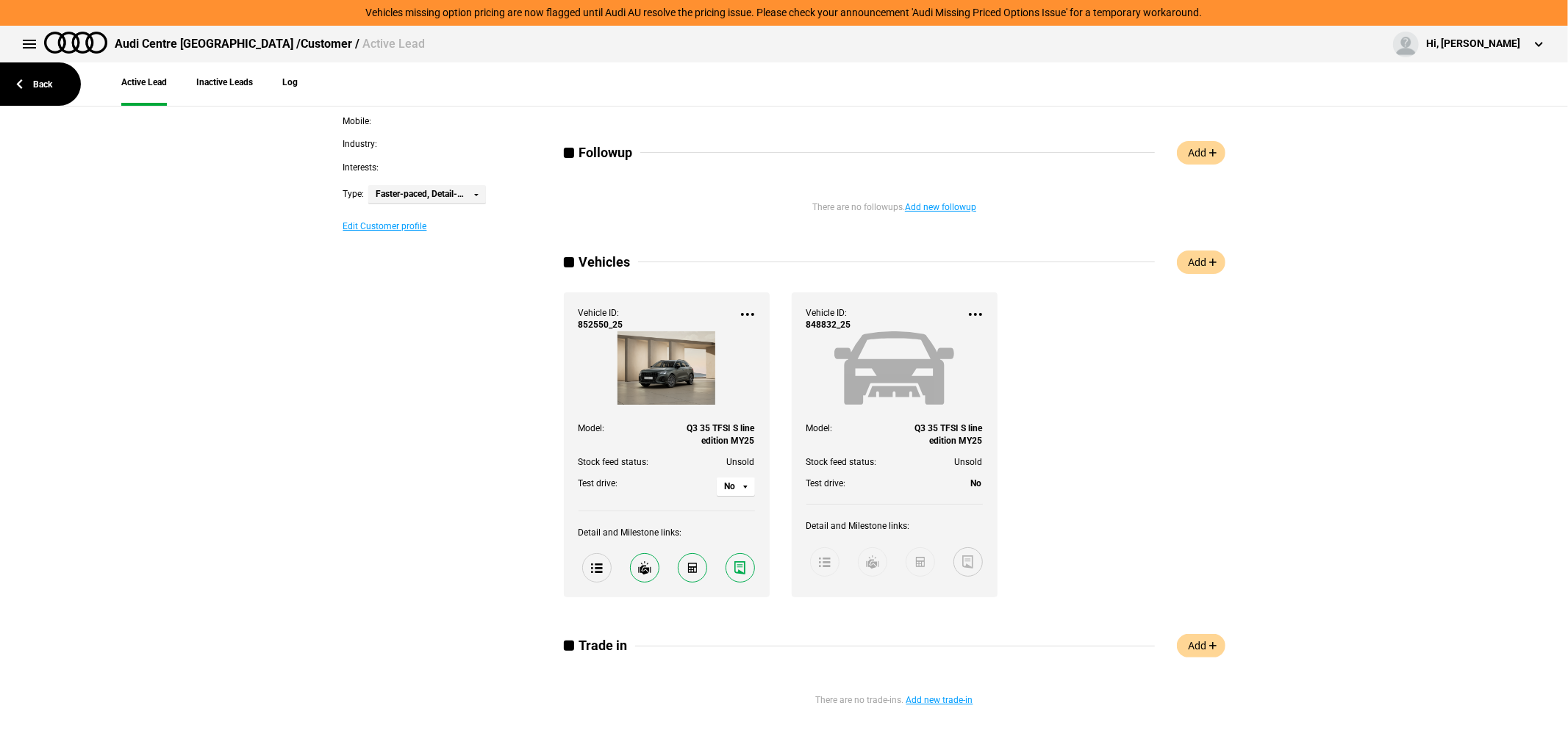
click at [861, 452] on dt "Stock feed status:" at bounding box center [850, 459] width 88 height 22
click at [818, 556] on span at bounding box center [824, 562] width 29 height 29
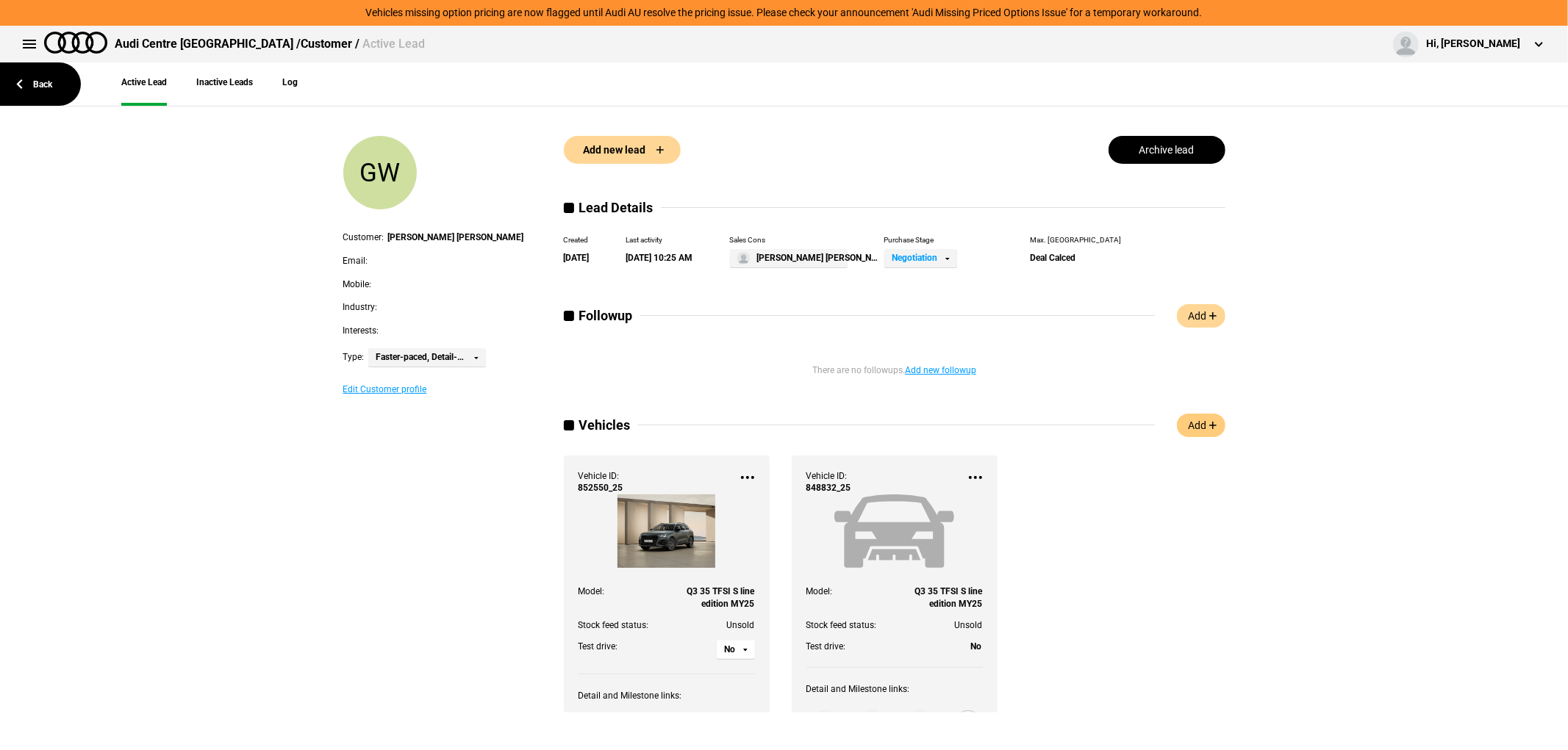
click at [1195, 419] on link "Add" at bounding box center [1200, 425] width 48 height 24
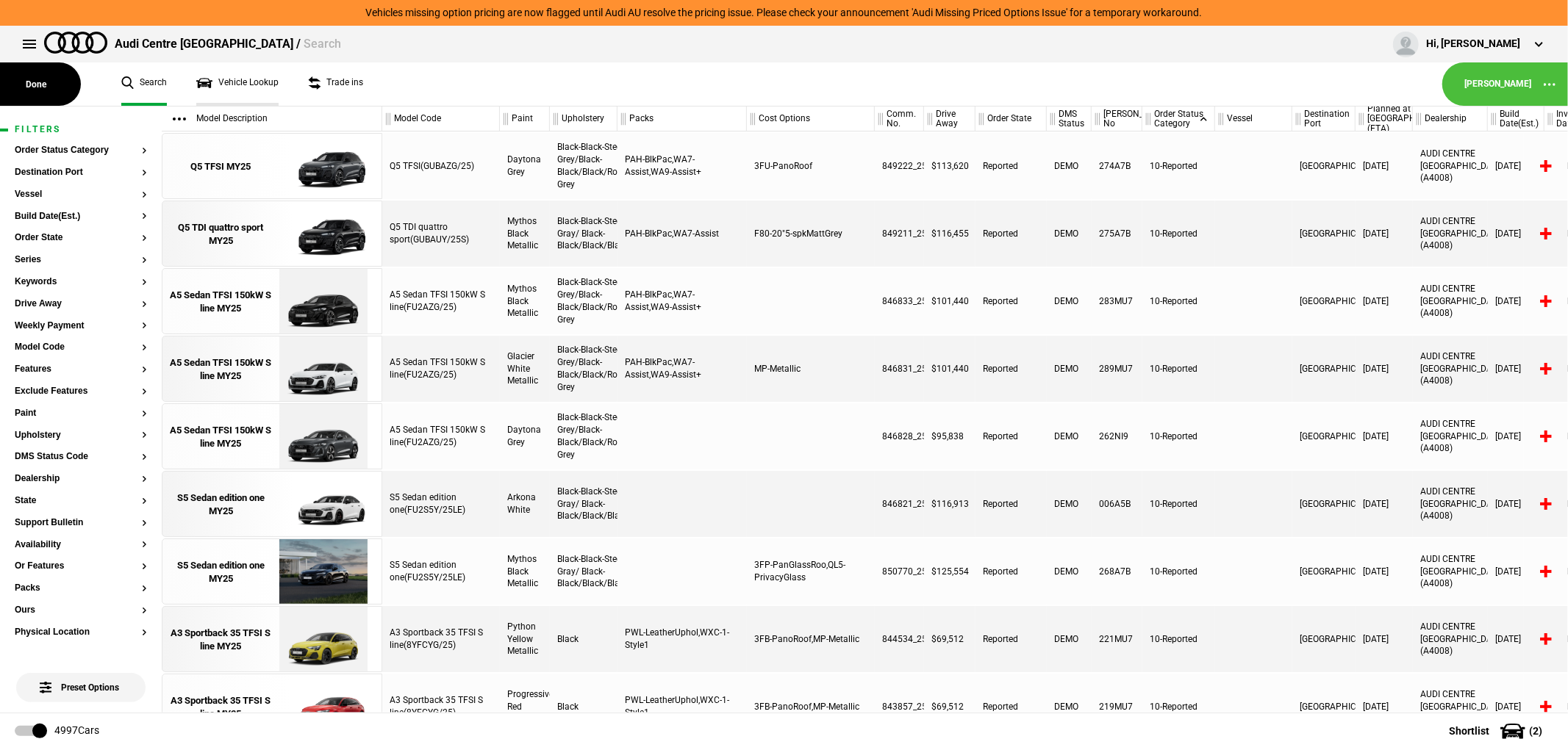
click at [220, 78] on link "Vehicle Lookup" at bounding box center [237, 84] width 83 height 44
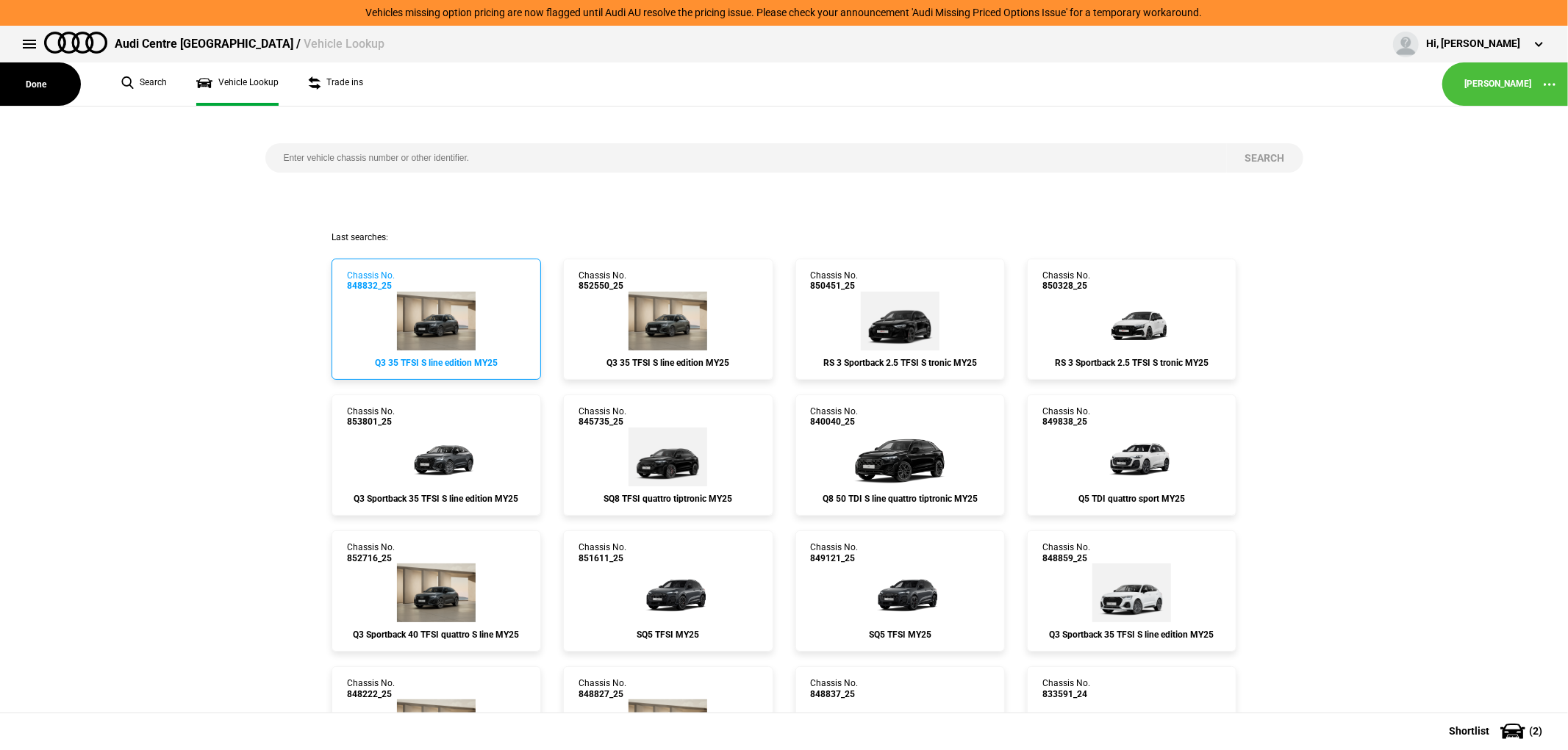
click at [436, 301] on img at bounding box center [436, 321] width 79 height 59
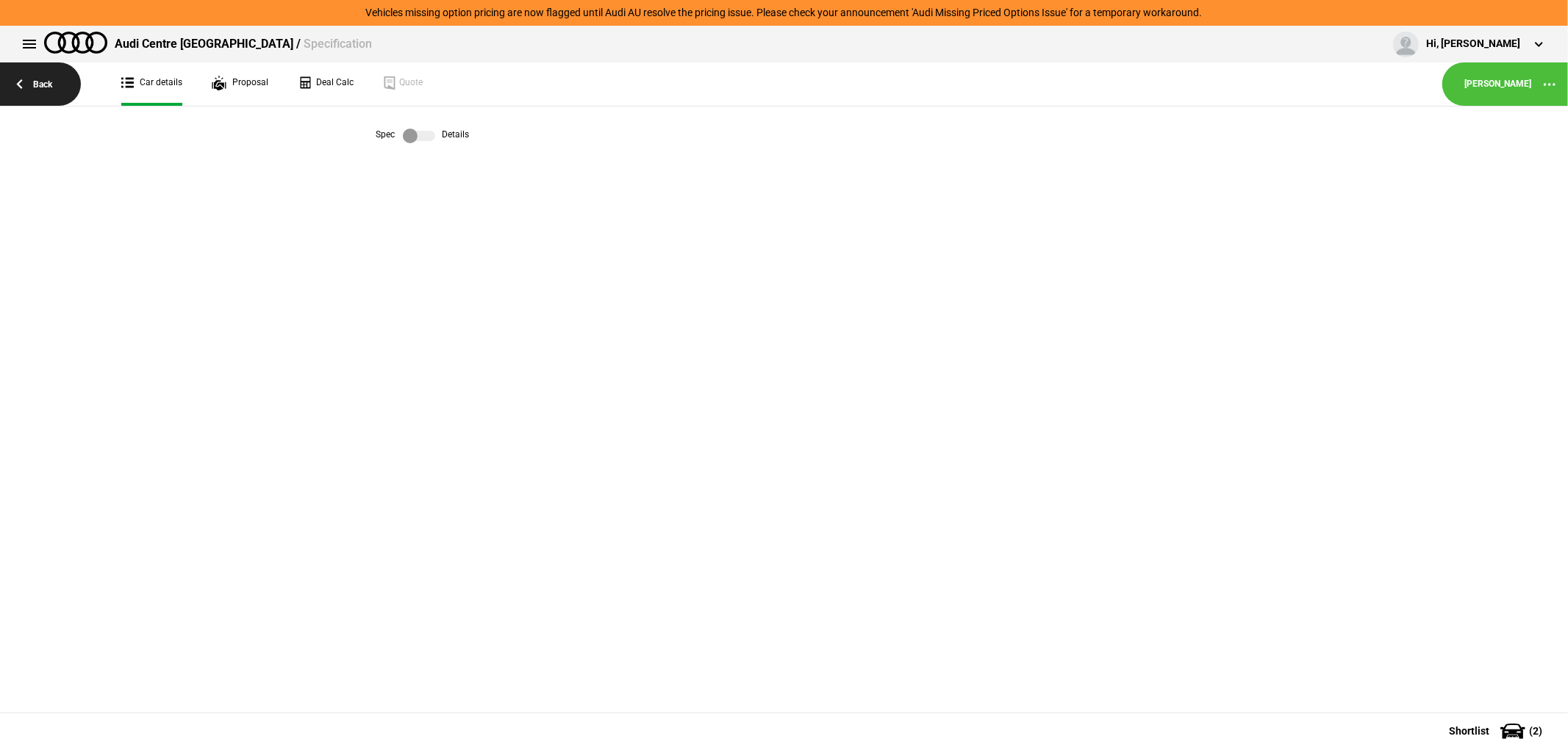
click at [39, 82] on link "Back" at bounding box center [40, 84] width 81 height 44
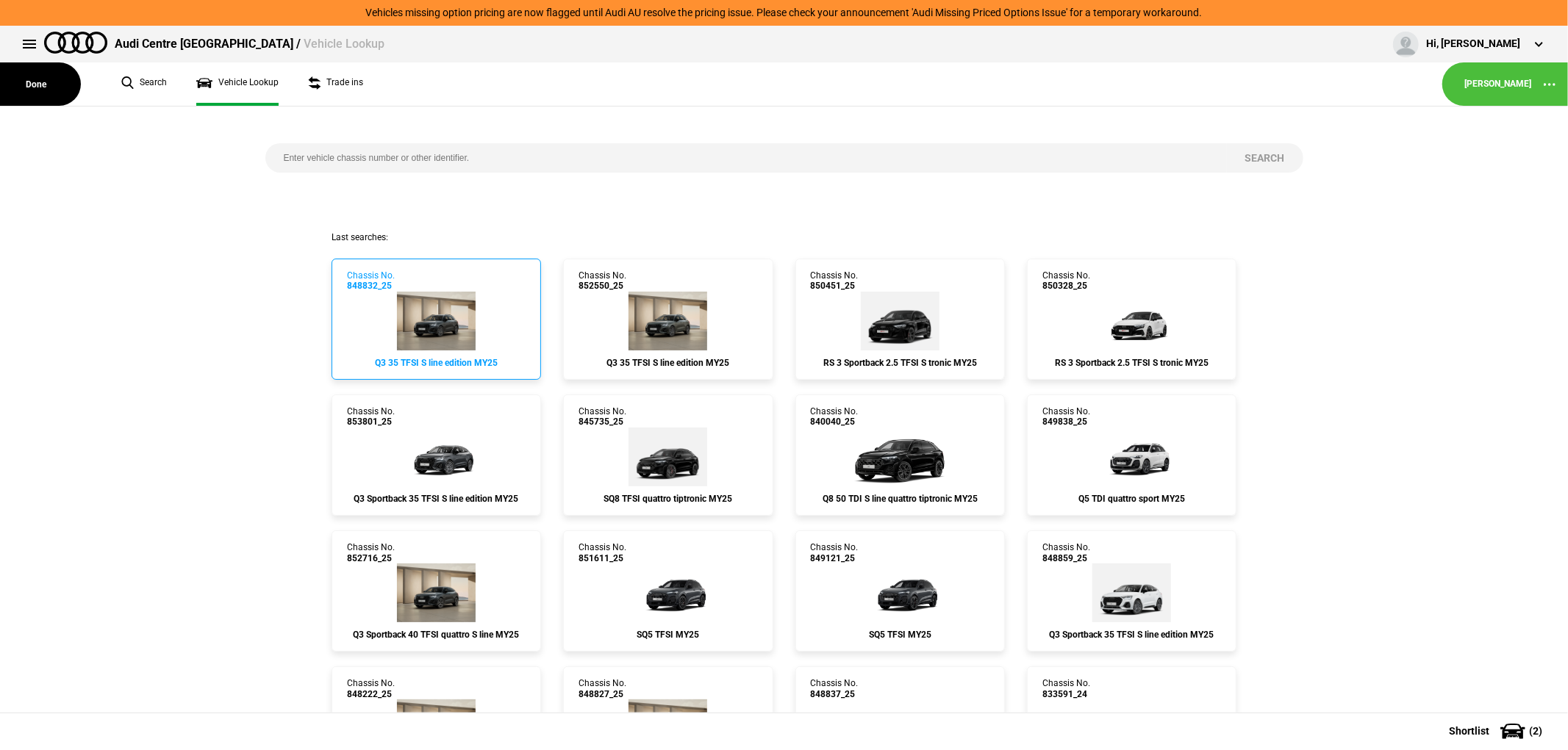
click at [453, 309] on img at bounding box center [436, 321] width 79 height 59
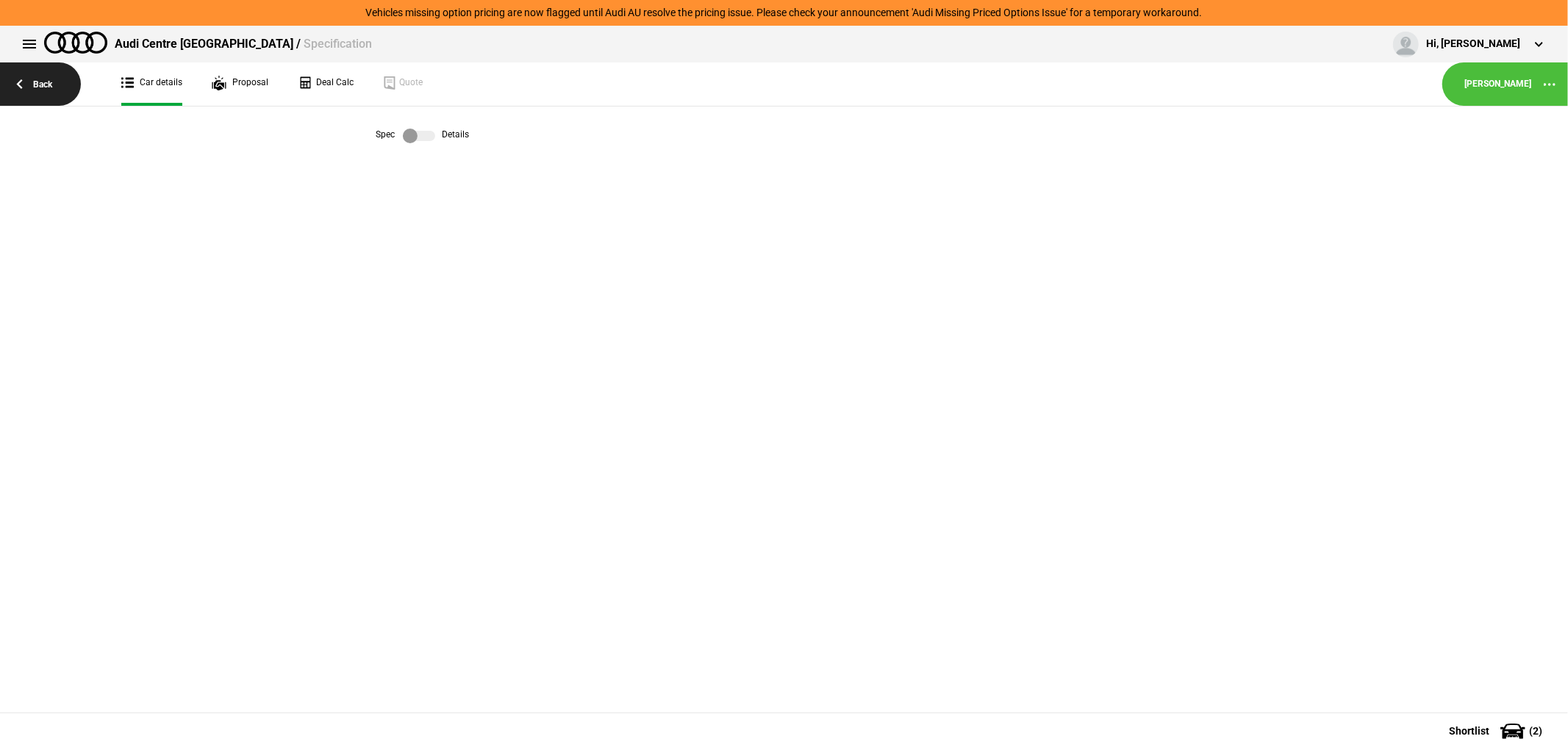
click at [37, 81] on link "Back" at bounding box center [40, 84] width 81 height 44
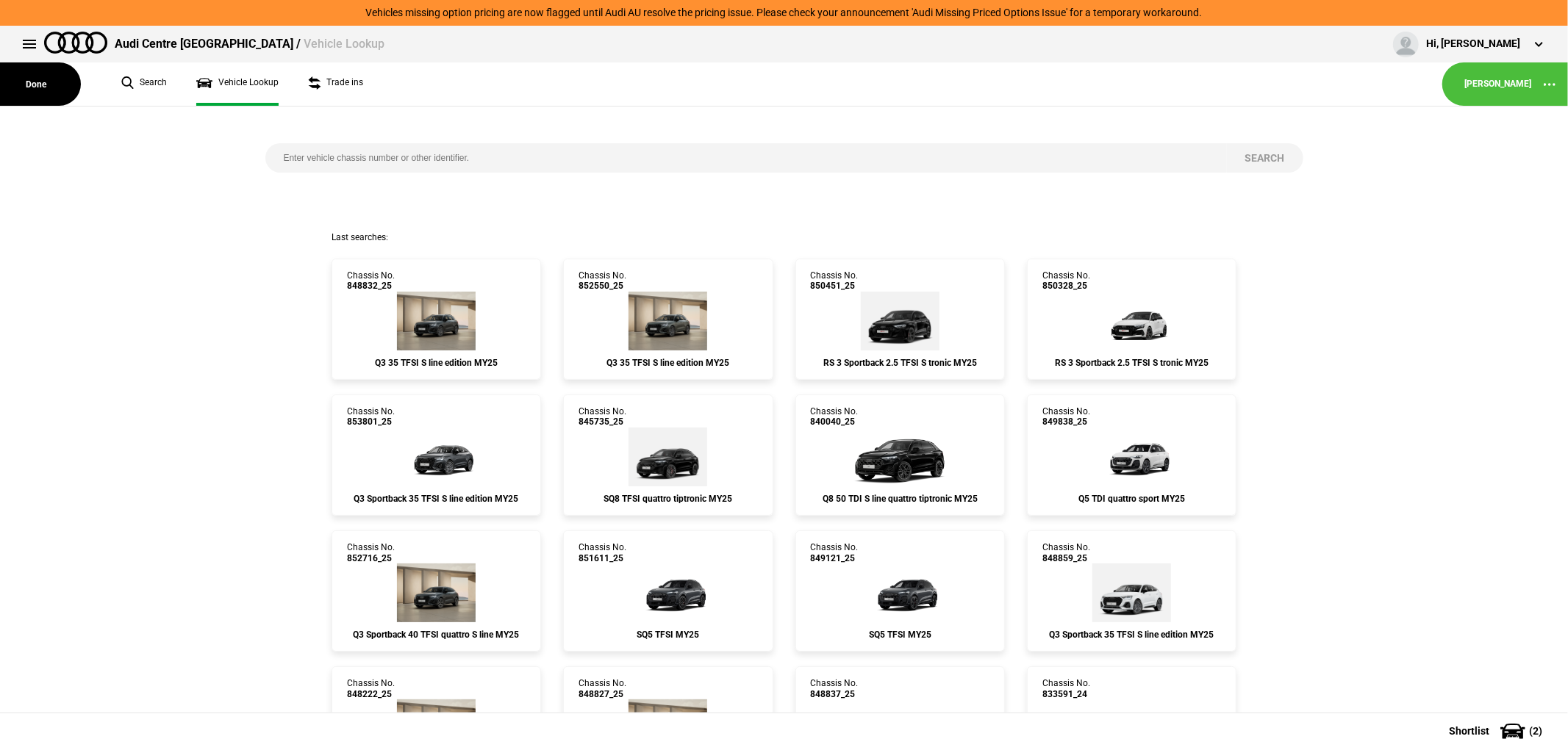
click at [387, 158] on input "search" at bounding box center [746, 158] width 961 height 29
type input "848832"
click at [405, 168] on input "search" at bounding box center [746, 158] width 961 height 29
type input "848832"
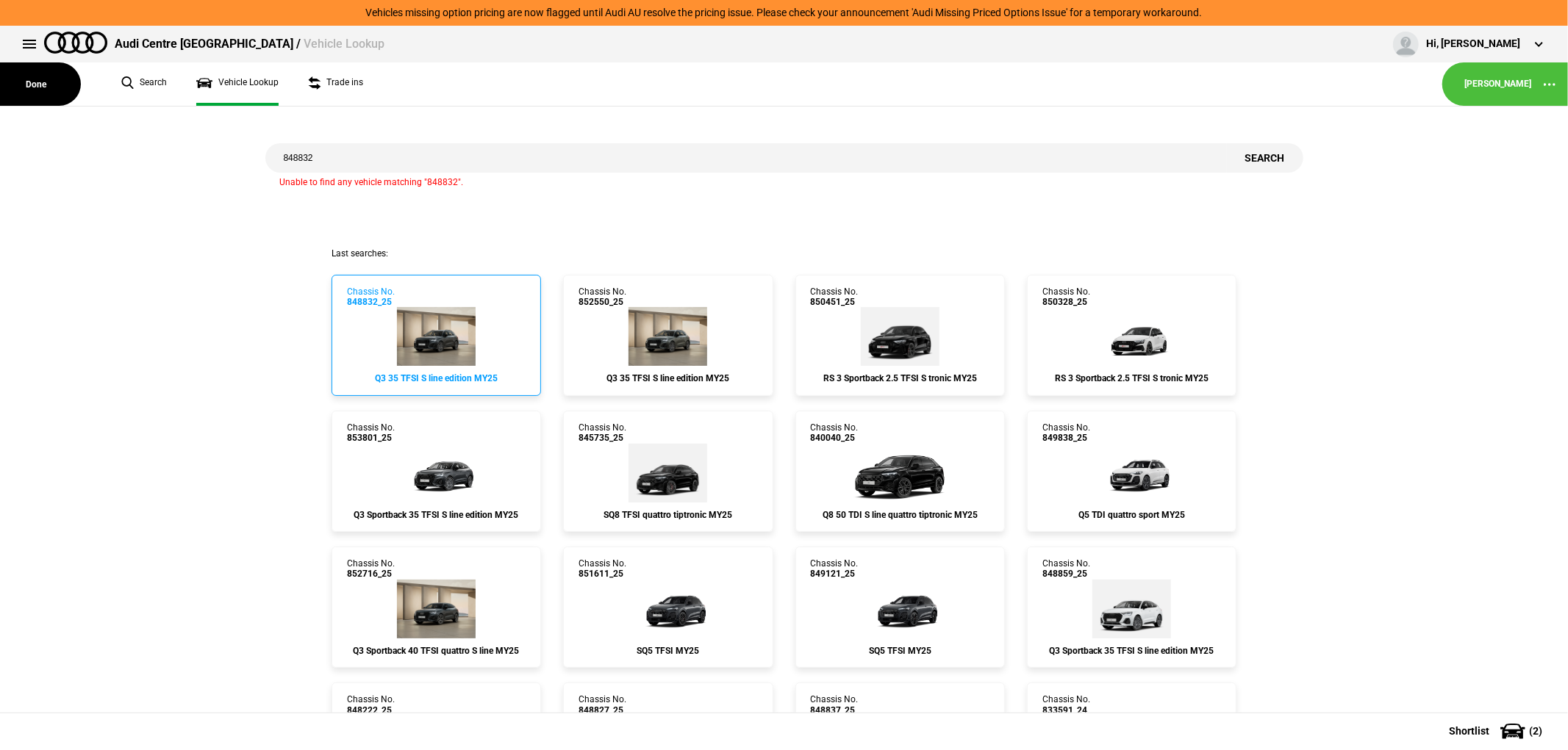
click at [409, 320] on img at bounding box center [436, 336] width 79 height 59
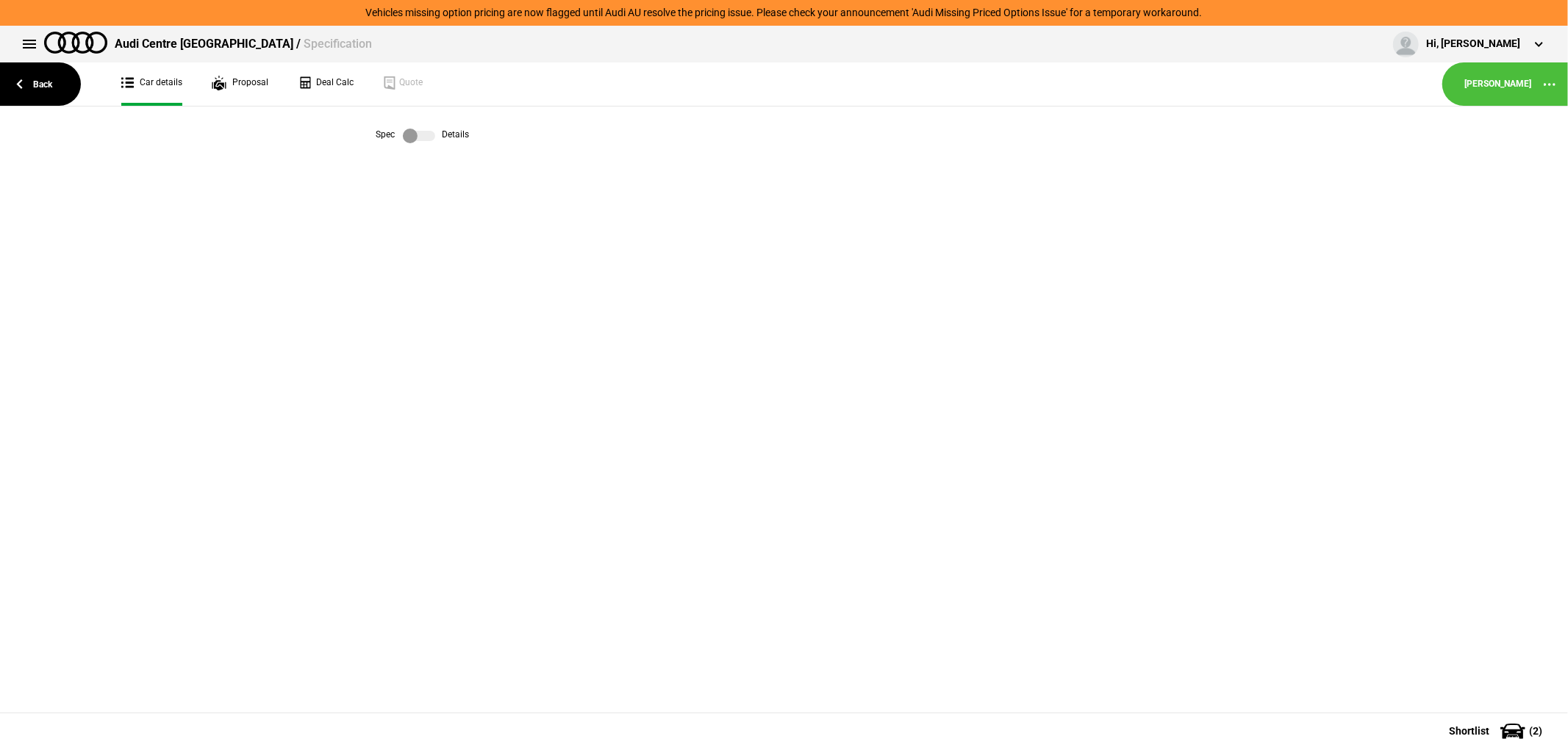
click at [417, 135] on label at bounding box center [419, 136] width 33 height 15
click at [417, 137] on label at bounding box center [419, 136] width 33 height 15
click at [241, 80] on link "Proposal" at bounding box center [239, 84] width 56 height 44
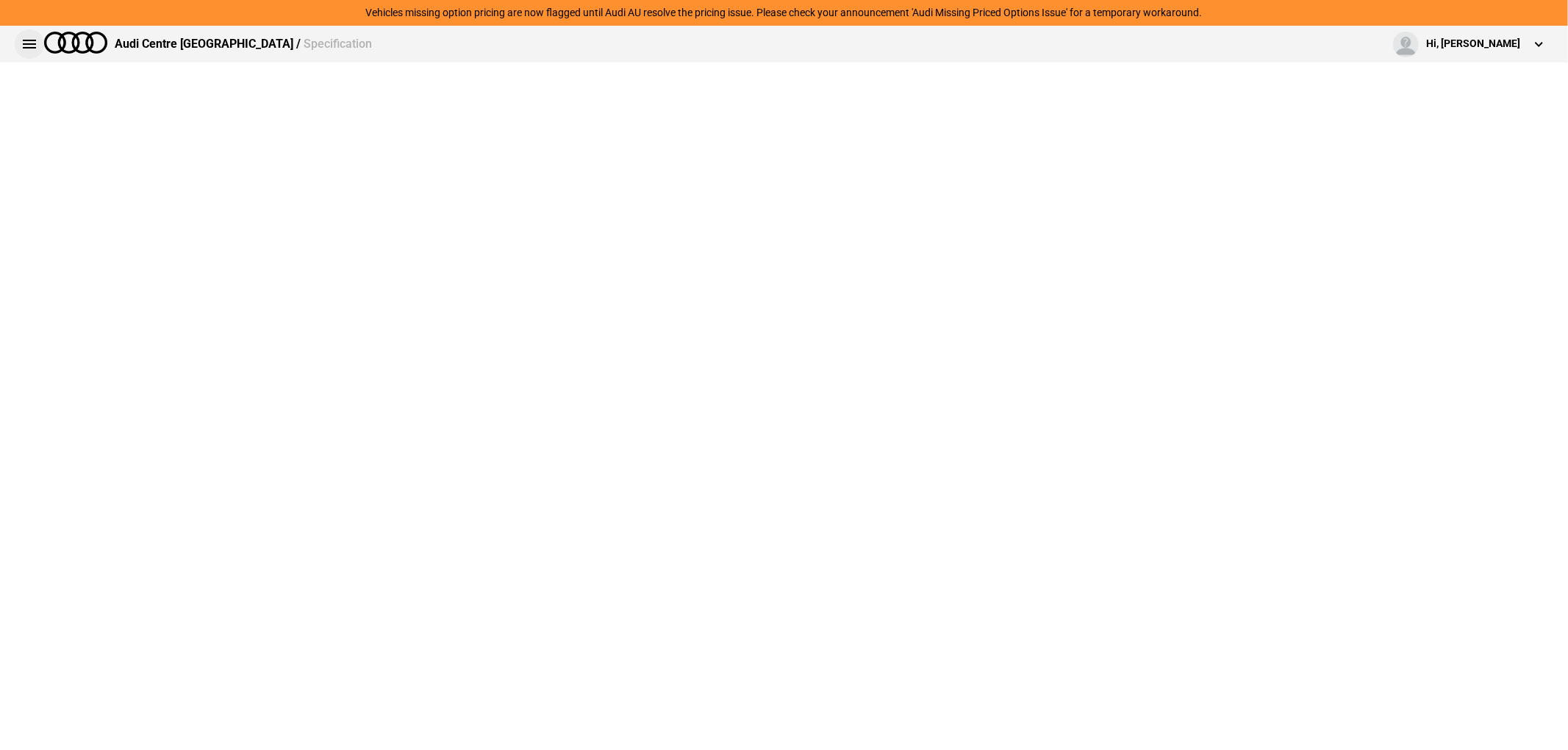
click at [33, 47] on button at bounding box center [29, 44] width 29 height 29
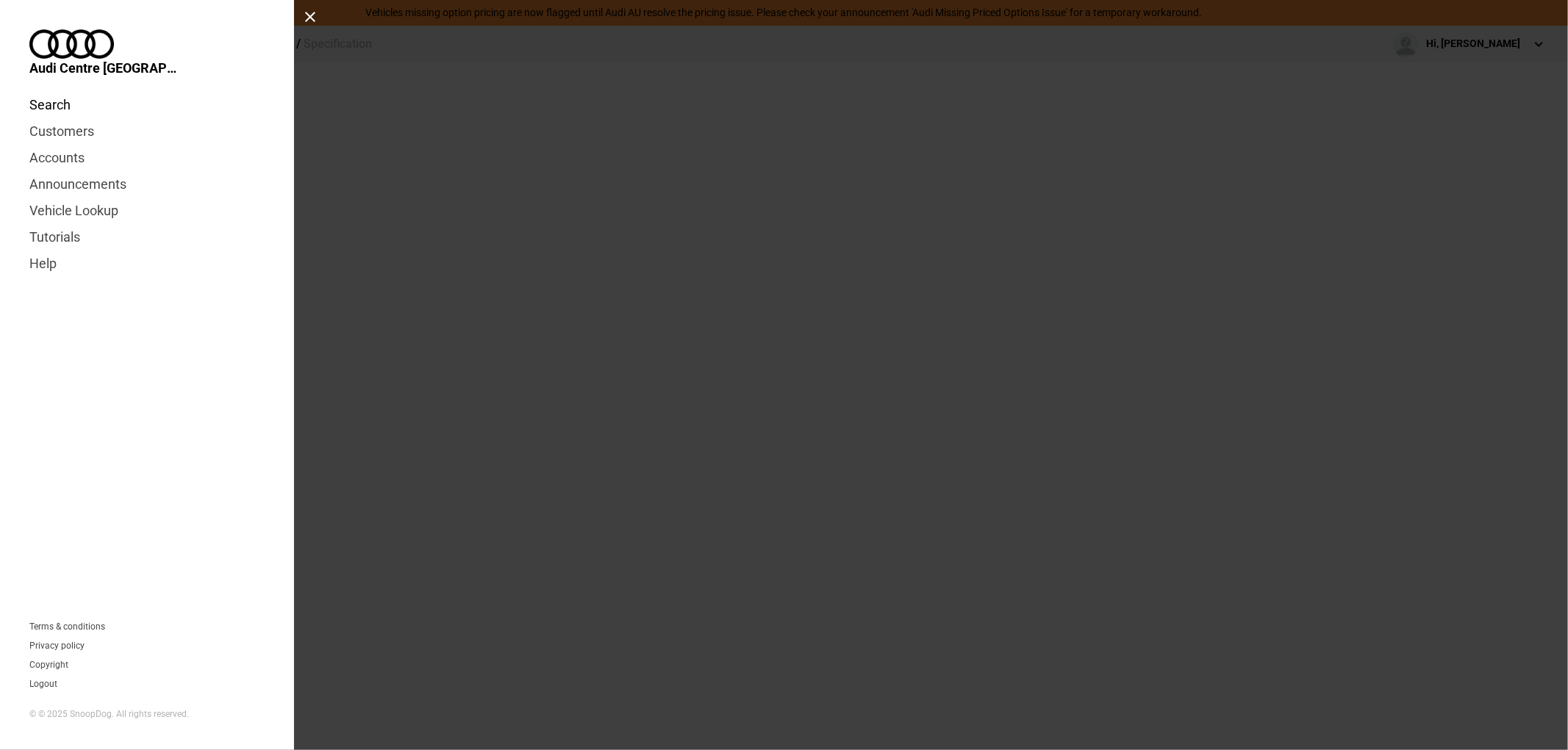
click at [63, 92] on link "Search" at bounding box center [146, 104] width 235 height 26
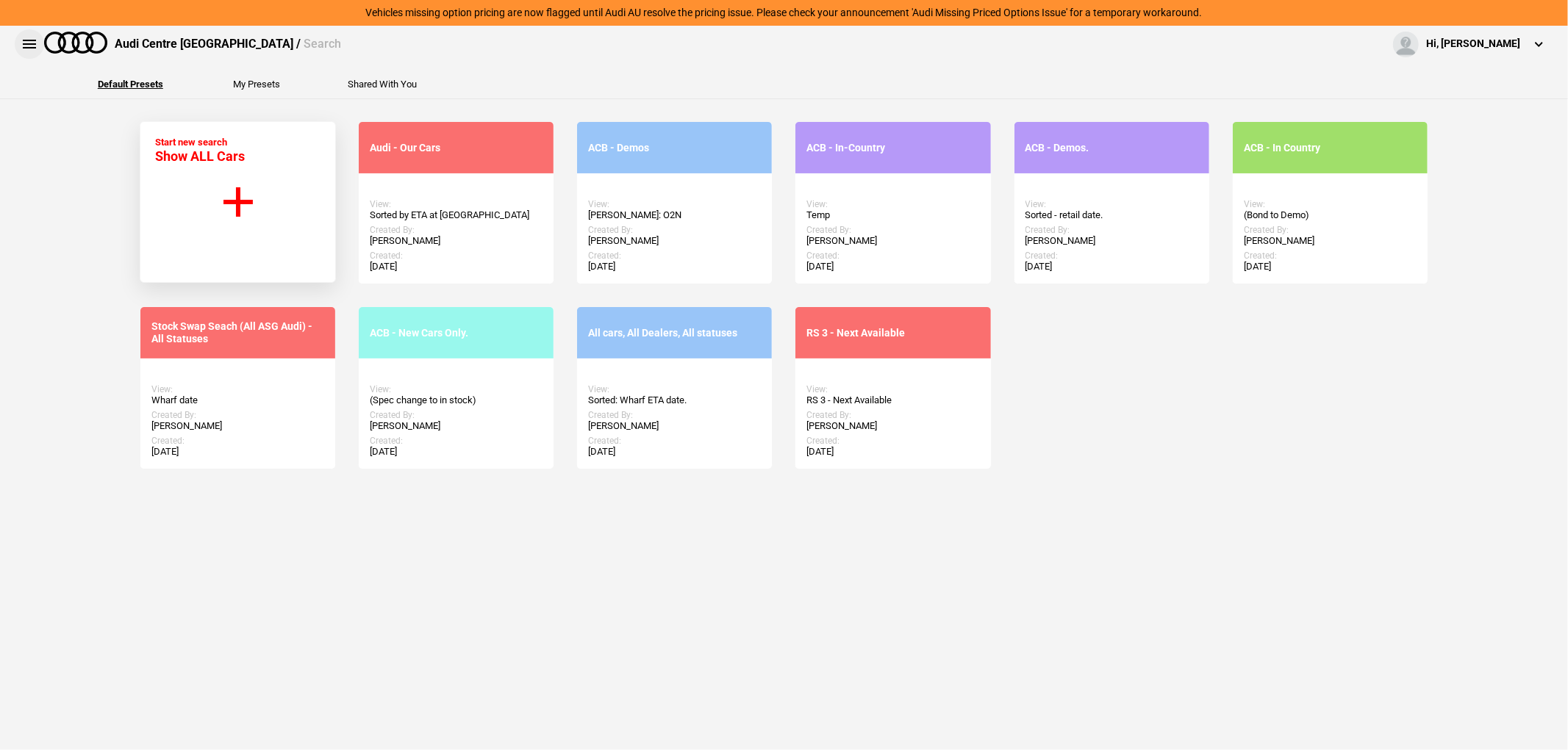
click at [33, 38] on button at bounding box center [29, 44] width 29 height 29
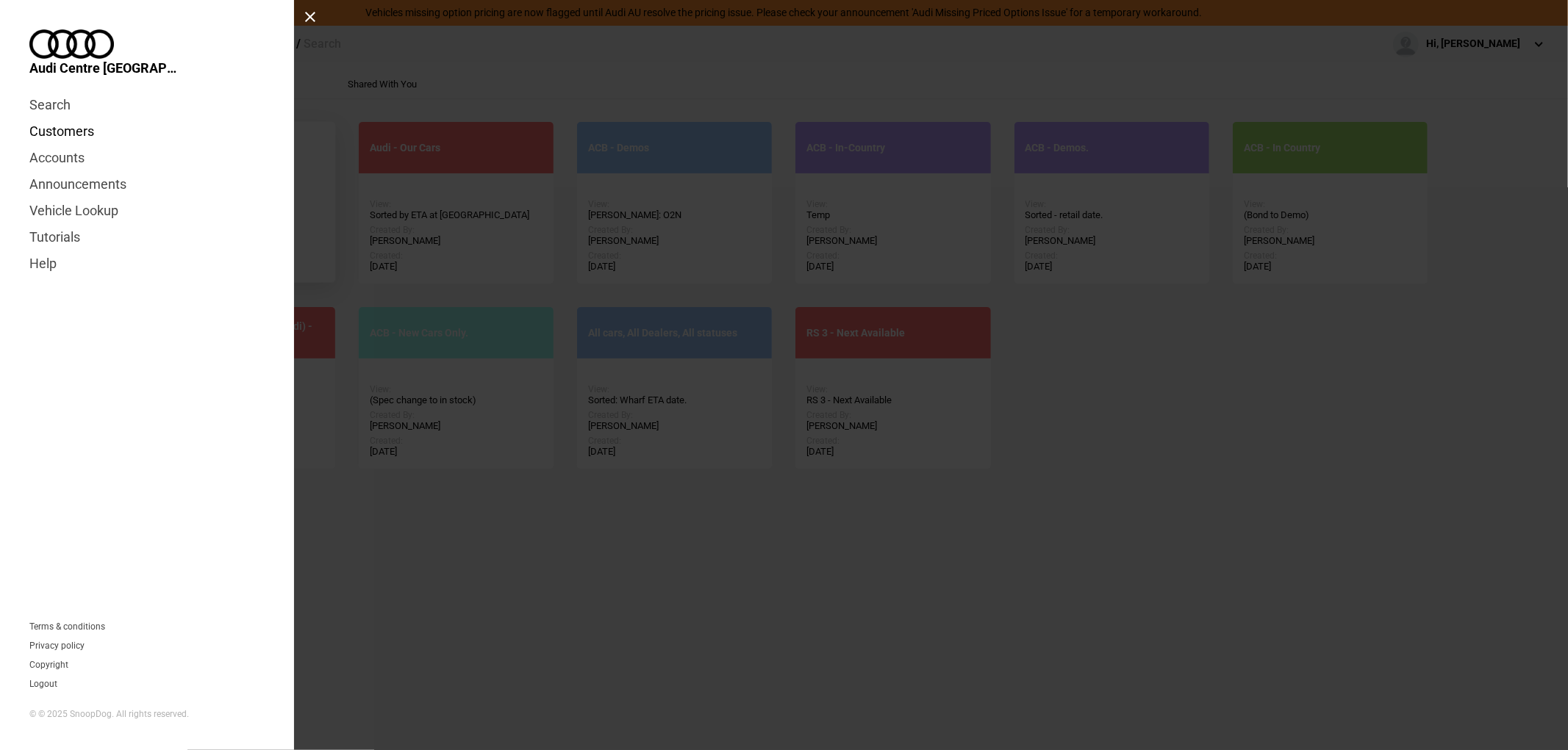
click at [80, 118] on link "Customers" at bounding box center [146, 131] width 235 height 26
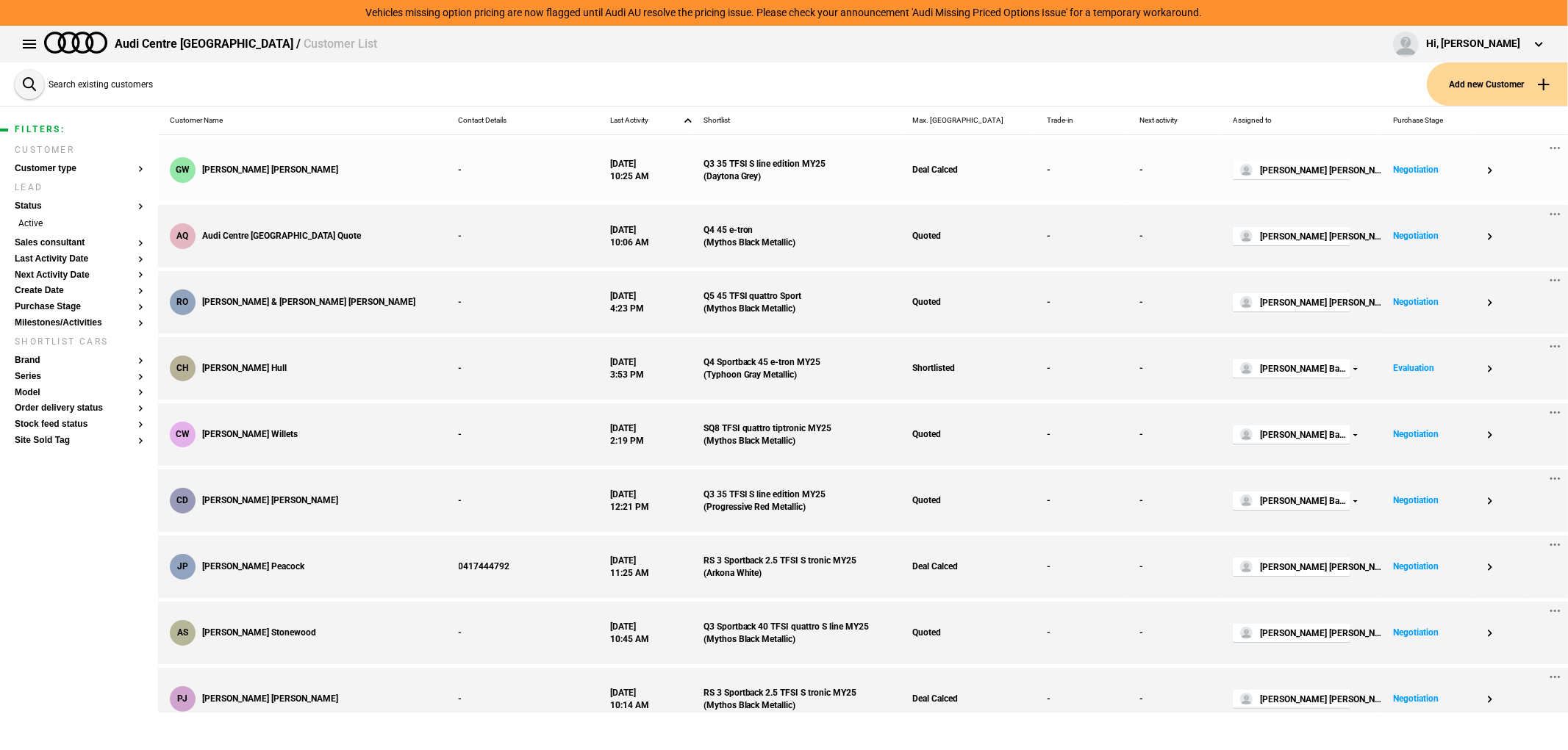
click at [765, 173] on div "Q3 35 TFSI S line edition MY25 ( Daytona Grey )" at bounding box center [796, 170] width 209 height 63
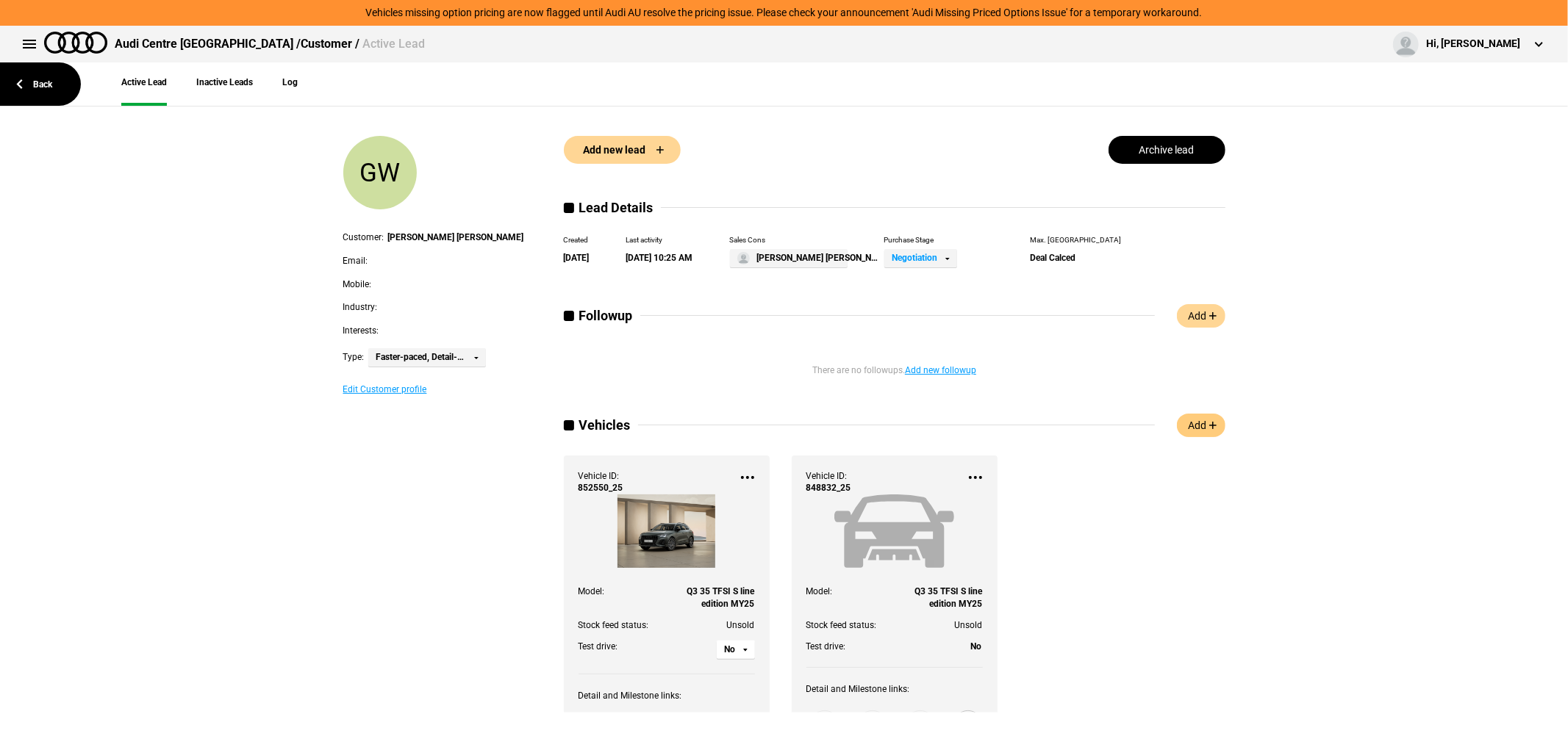
click at [1203, 417] on link "Add" at bounding box center [1200, 425] width 48 height 24
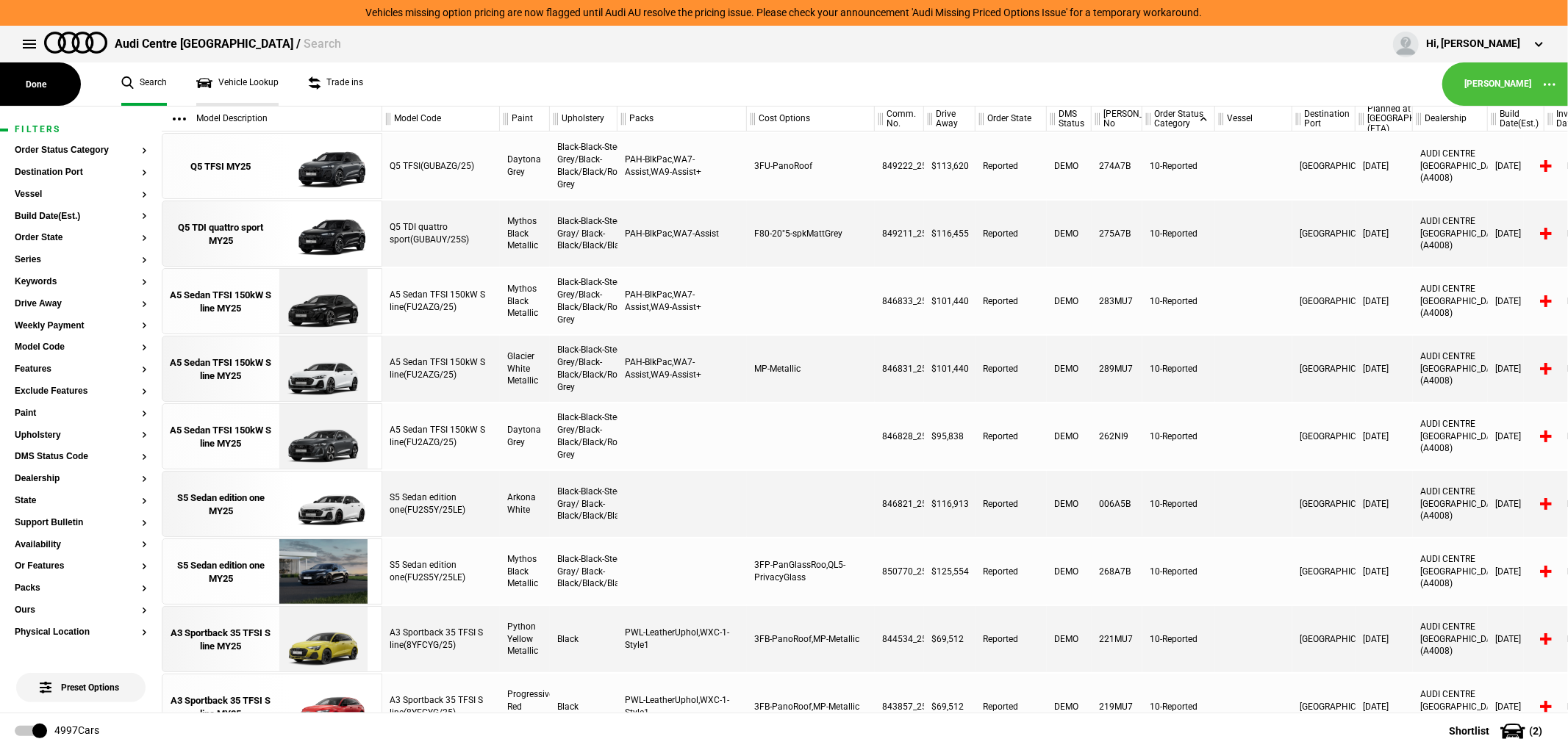
click at [239, 72] on link "Vehicle Lookup" at bounding box center [237, 84] width 83 height 44
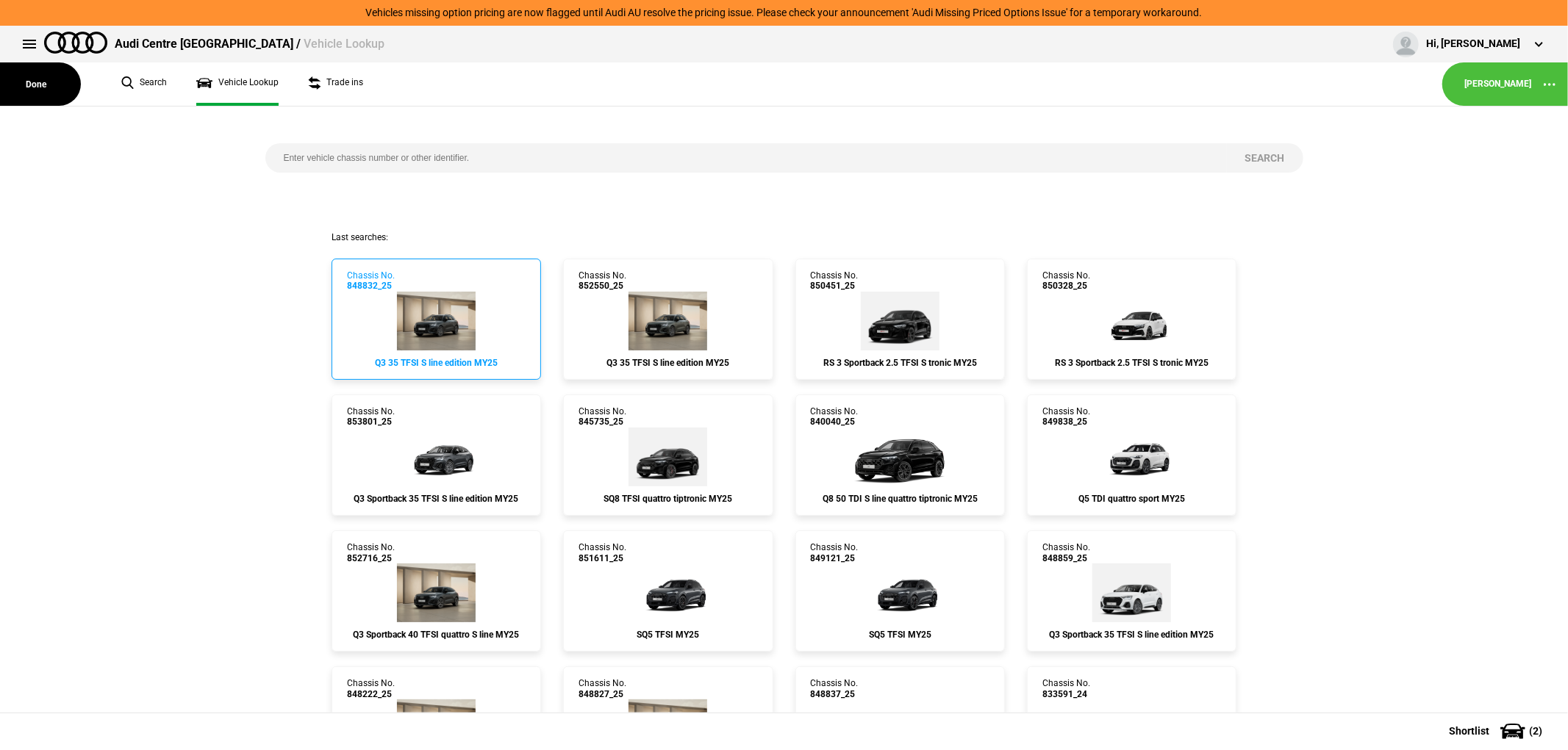
click at [419, 281] on link "Chassis No. 848832_25 Q3 35 TFSI S line edition MY25" at bounding box center [435, 319] width 209 height 122
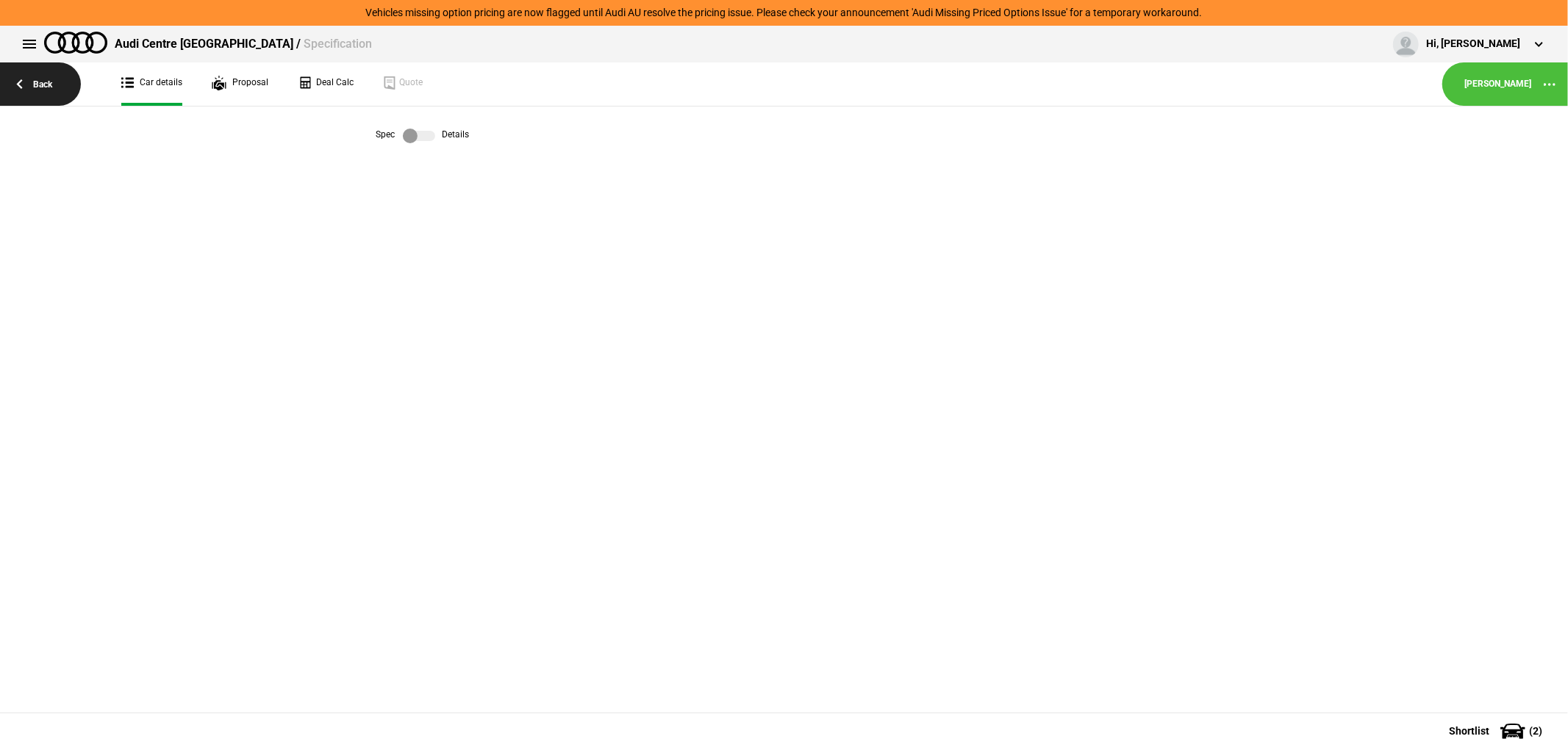
click at [42, 63] on link "Back" at bounding box center [40, 84] width 81 height 44
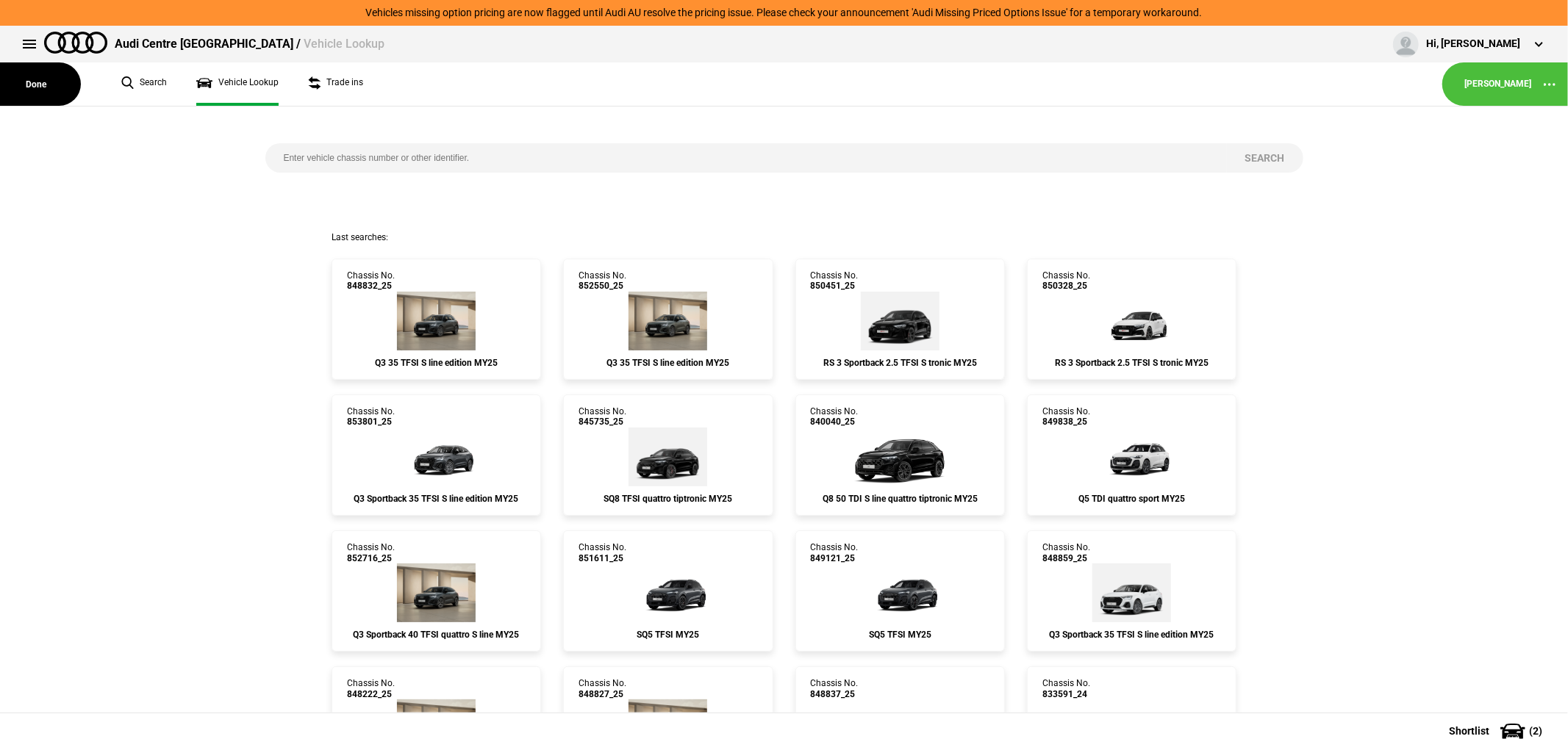
click at [990, 151] on input "search" at bounding box center [746, 158] width 961 height 29
type input "848819"
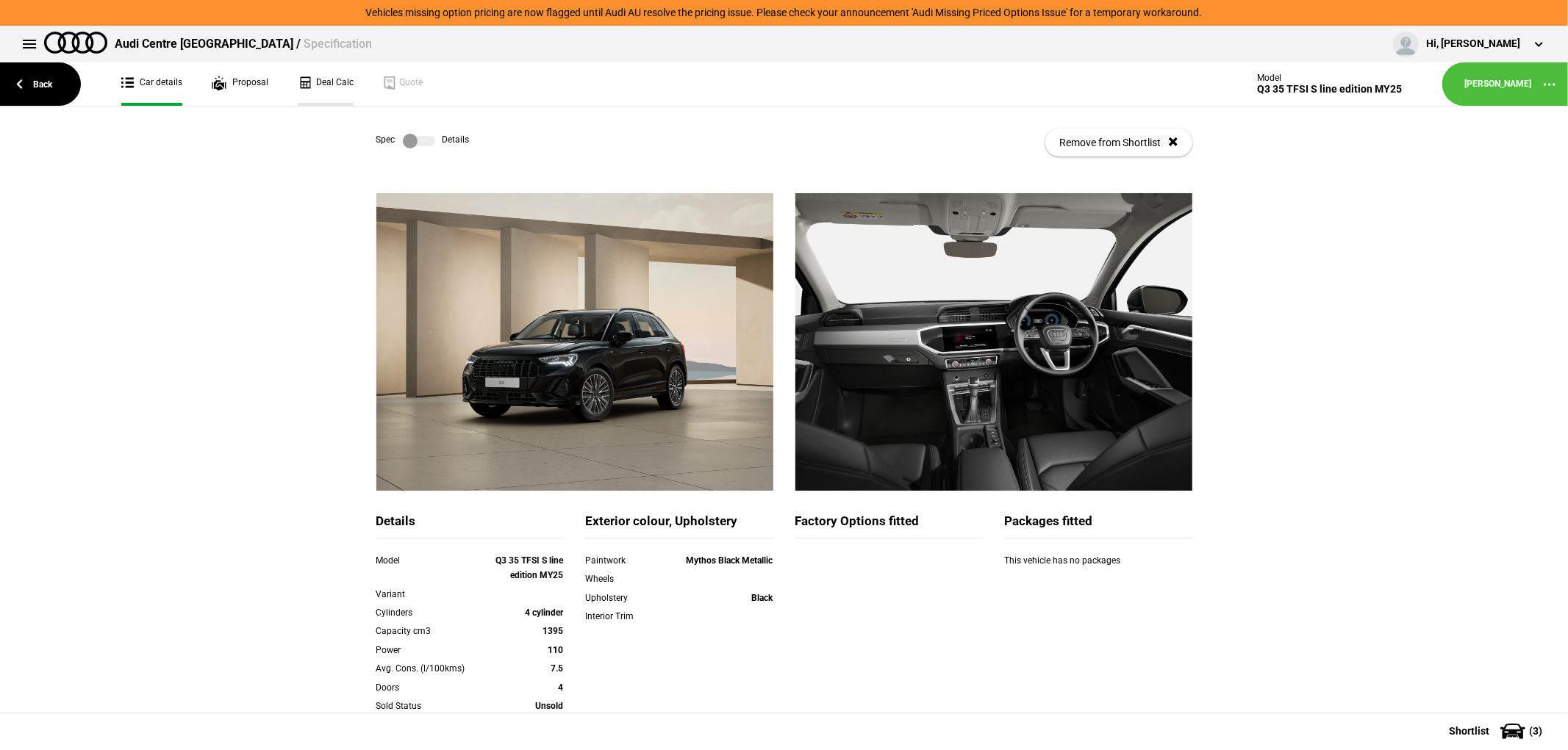
click at [331, 76] on link "Deal Calc" at bounding box center [326, 84] width 56 height 44
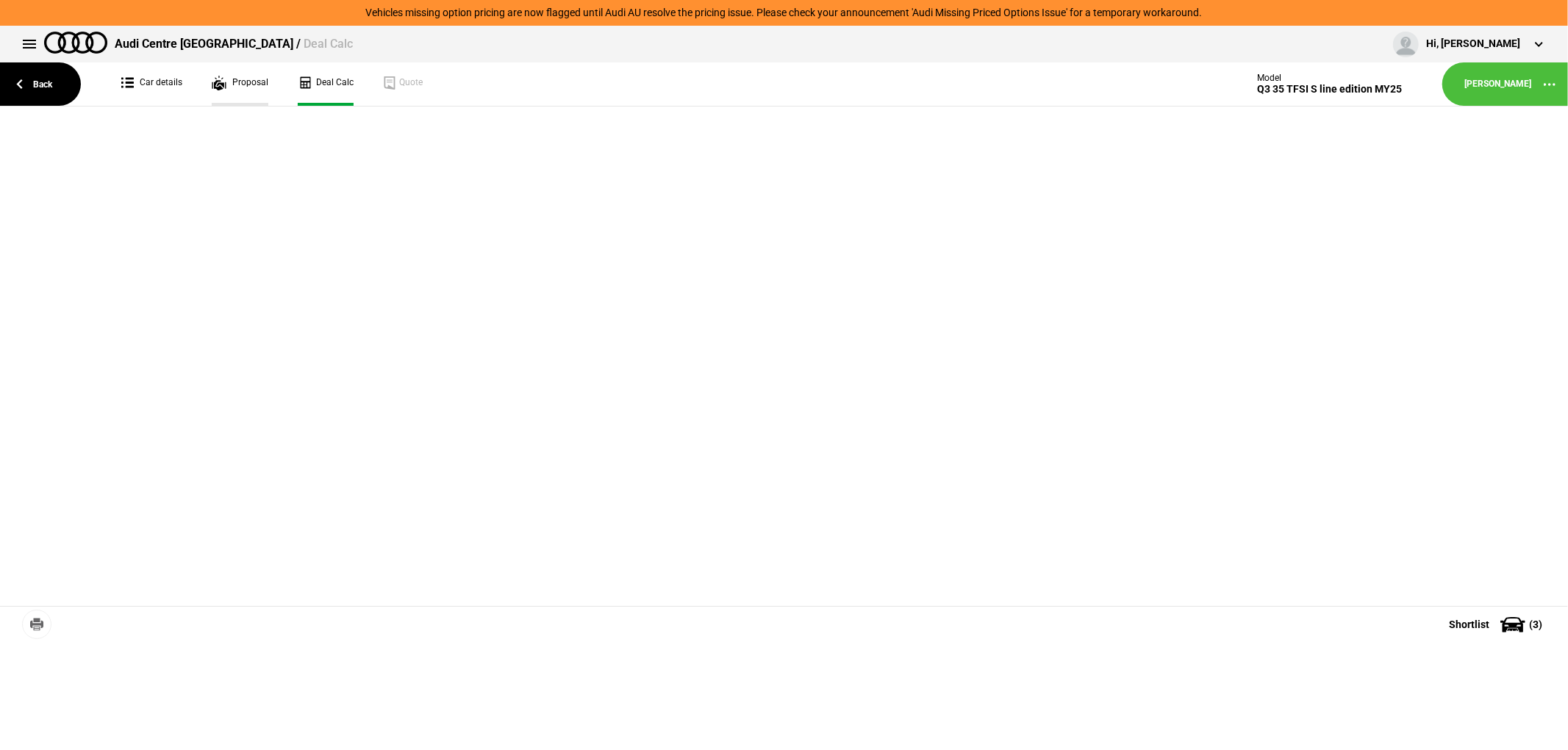
click at [241, 78] on link "Proposal" at bounding box center [239, 84] width 56 height 44
click at [148, 76] on link "Car details" at bounding box center [151, 84] width 61 height 44
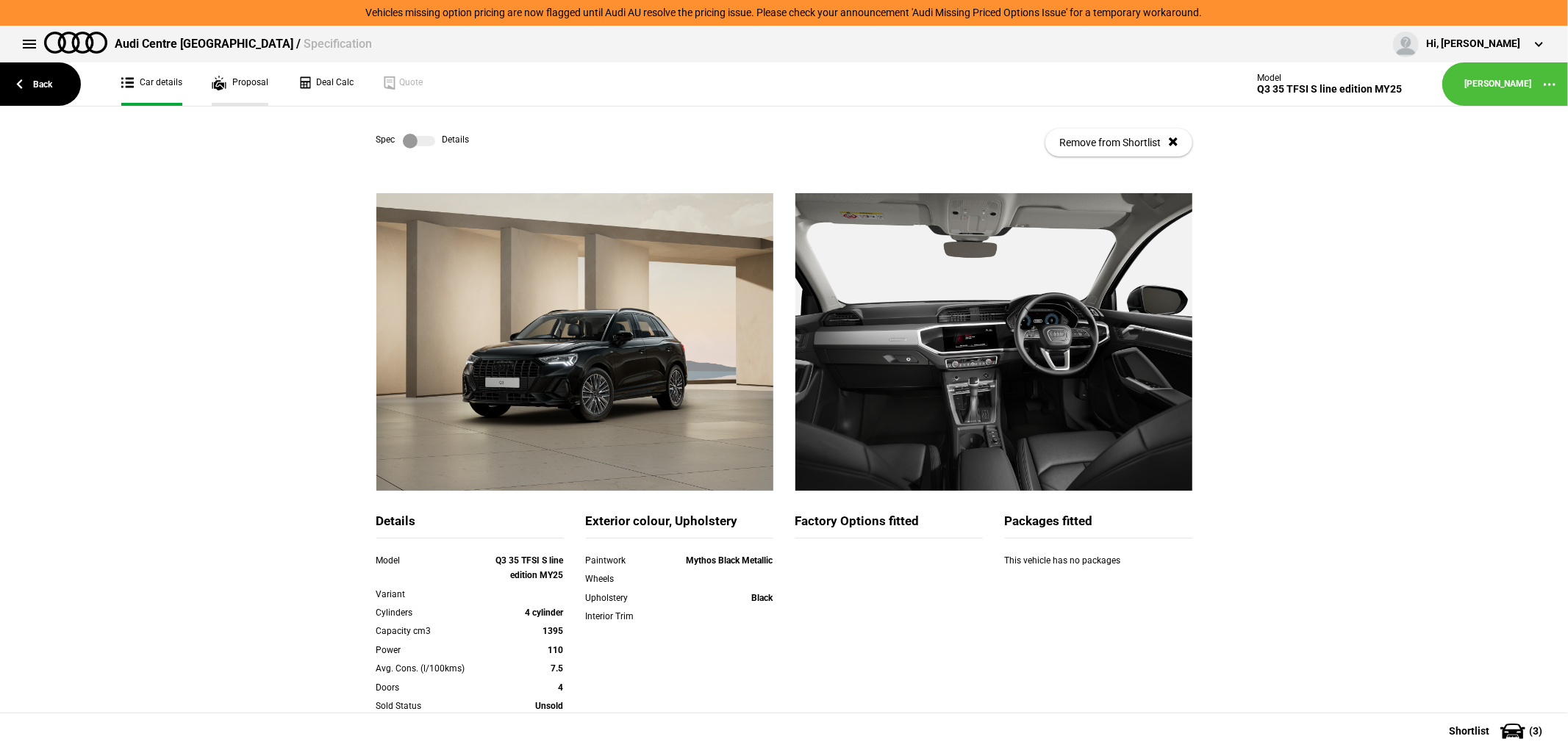
click at [241, 83] on link "Proposal" at bounding box center [239, 84] width 56 height 44
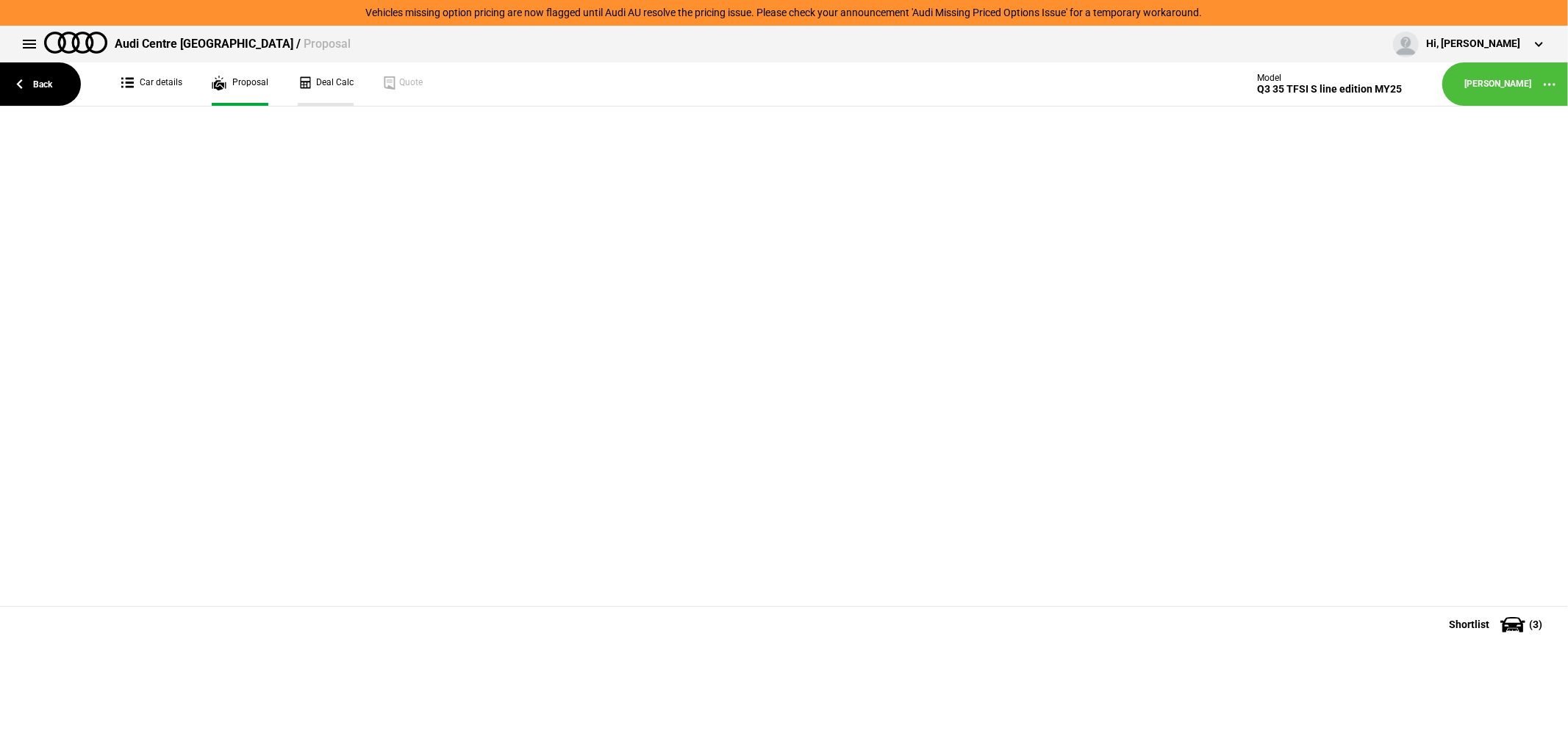
click at [331, 75] on link "Deal Calc" at bounding box center [326, 84] width 56 height 44
click at [153, 72] on link "Car details" at bounding box center [151, 84] width 61 height 44
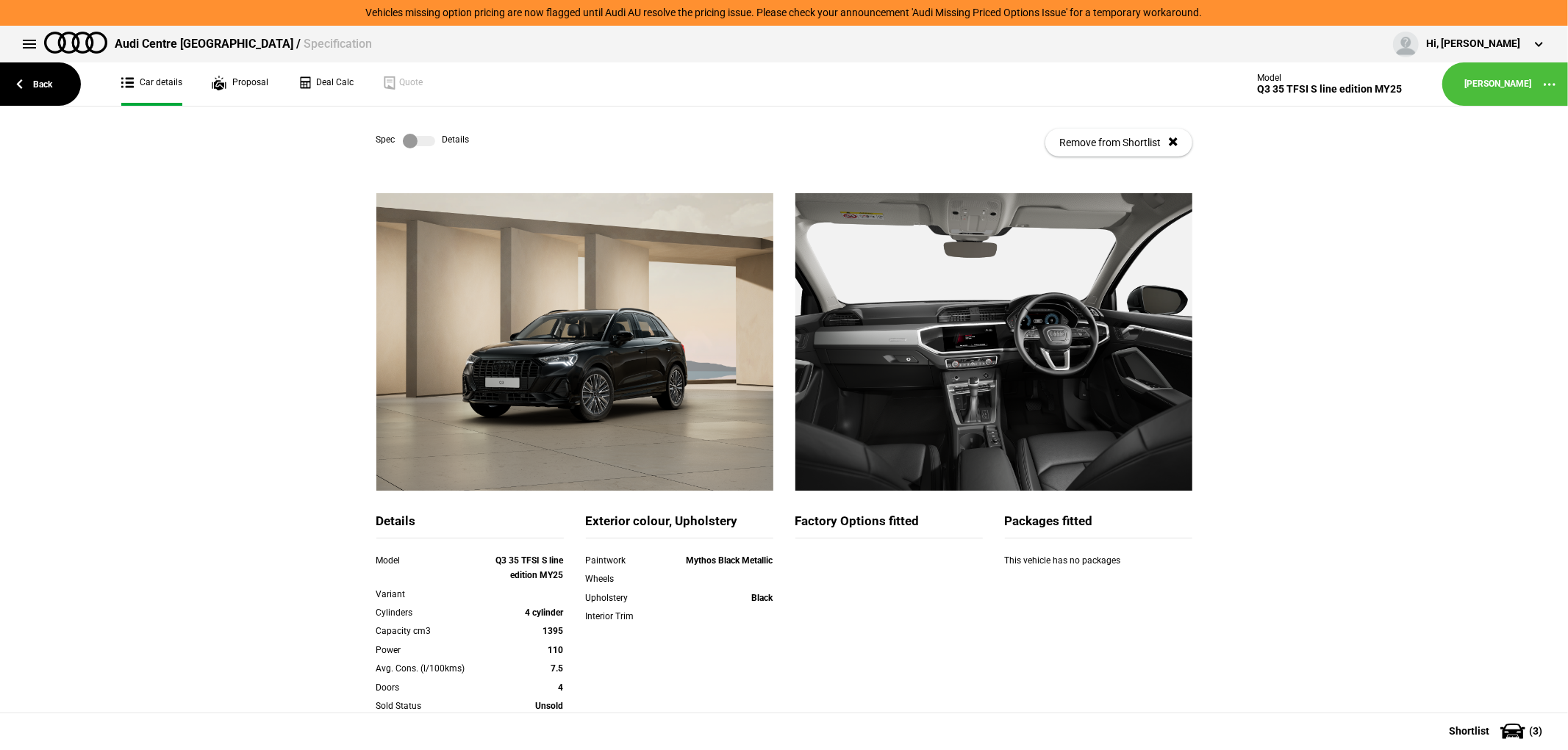
click at [405, 138] on label at bounding box center [419, 141] width 33 height 15
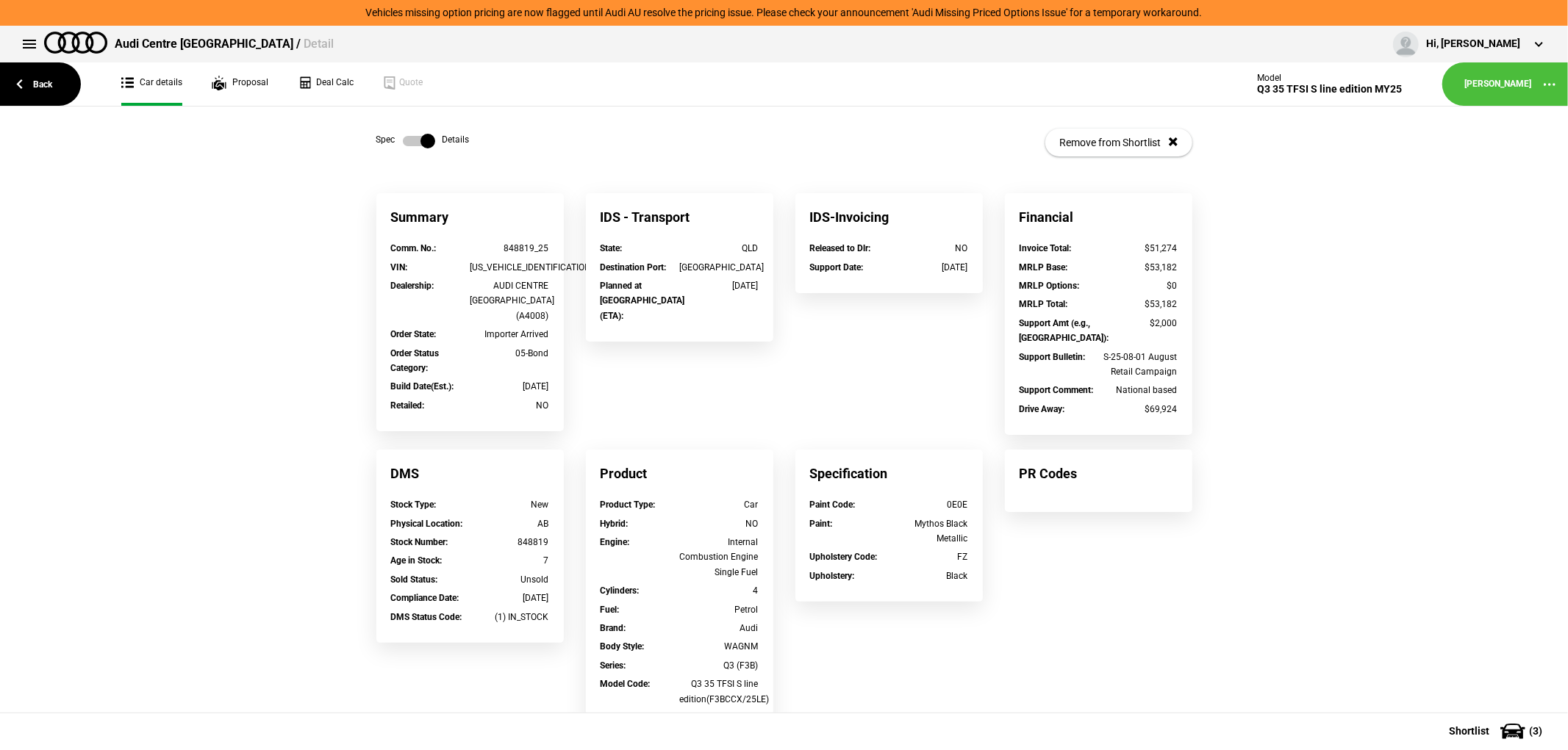
click at [415, 140] on label at bounding box center [419, 141] width 33 height 15
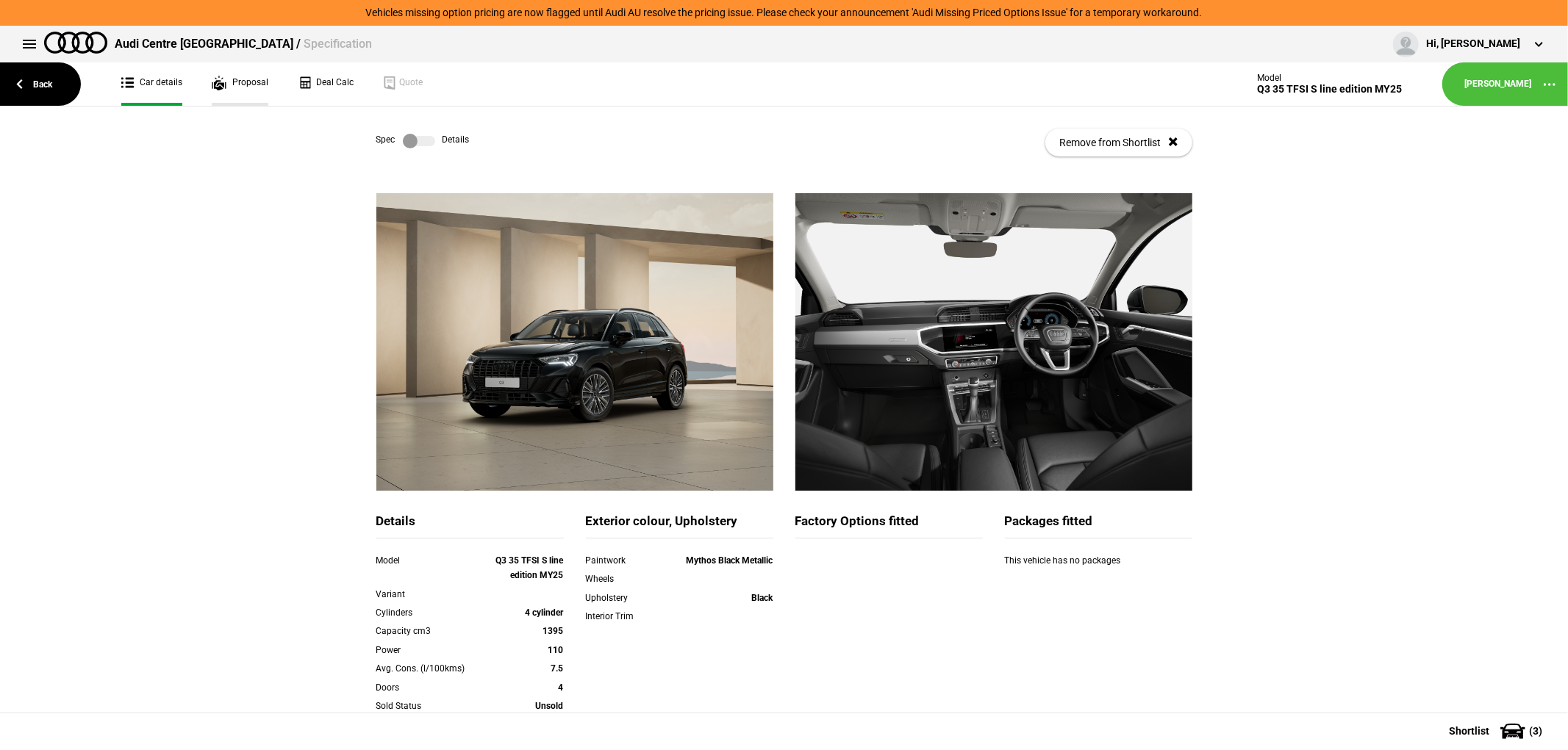
click at [245, 75] on link "Proposal" at bounding box center [239, 84] width 56 height 44
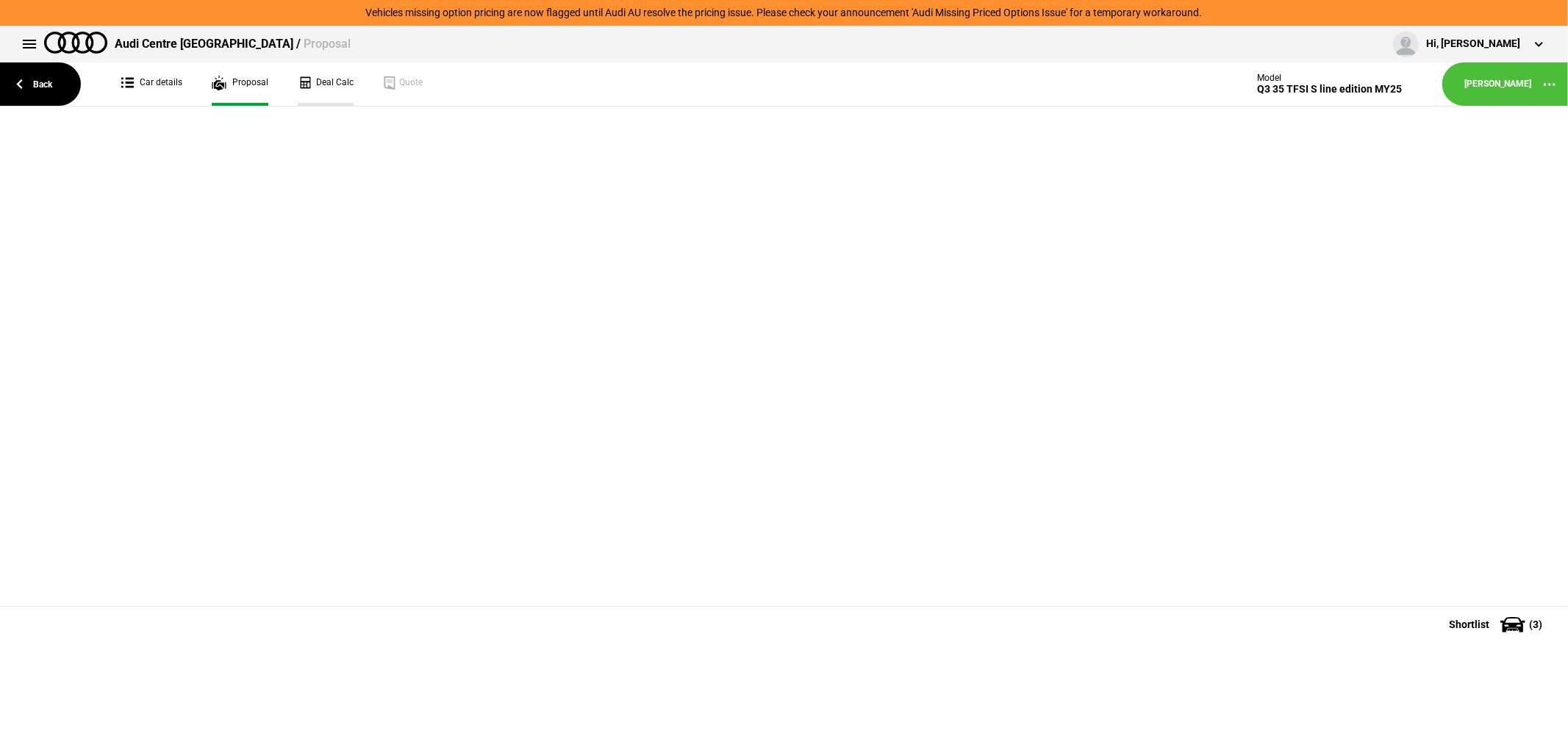
click at [318, 80] on link "Deal Calc" at bounding box center [326, 84] width 56 height 44
click at [138, 68] on link "Car details" at bounding box center [151, 84] width 61 height 44
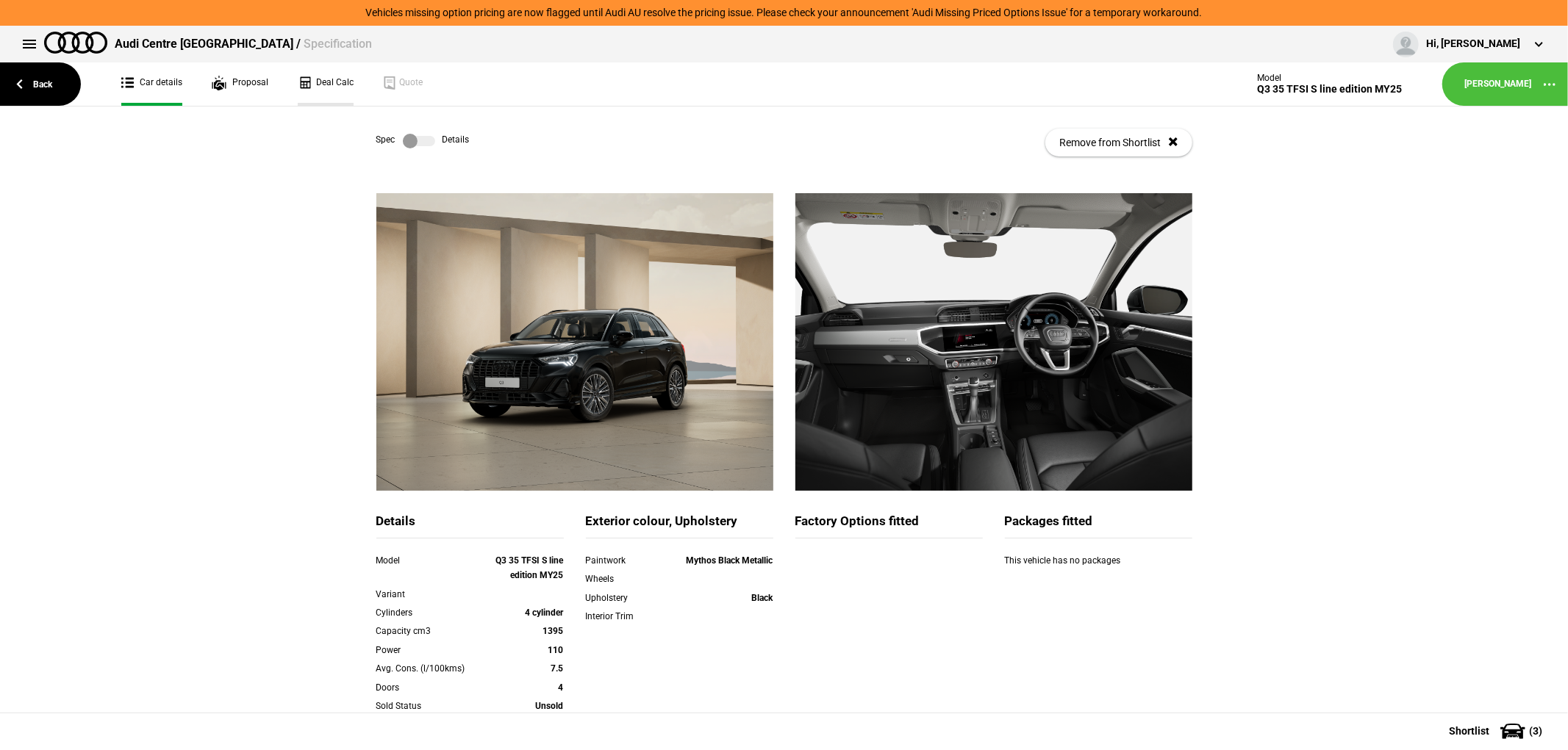
click at [316, 75] on link "Deal Calc" at bounding box center [326, 84] width 56 height 44
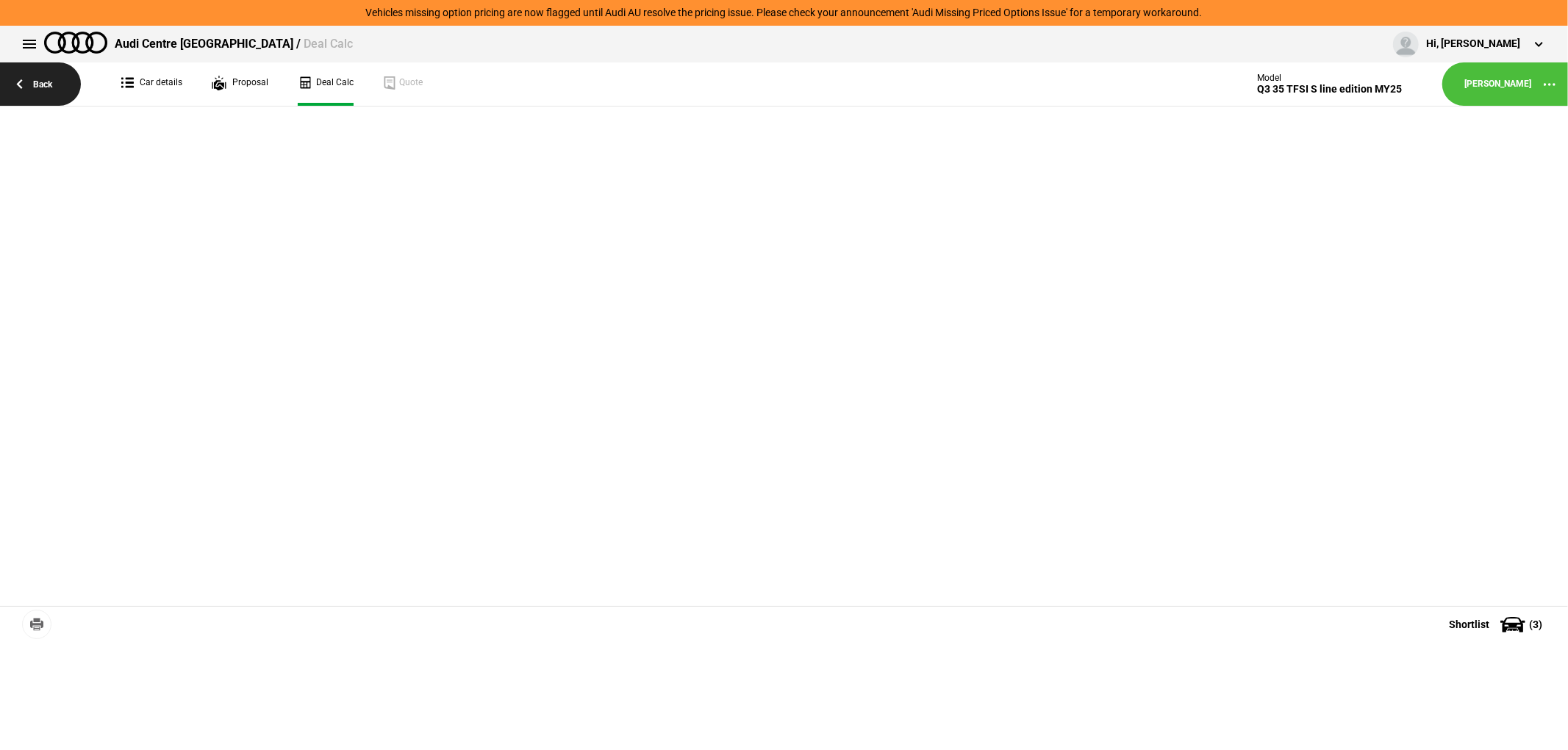
click at [30, 83] on link "Back" at bounding box center [40, 84] width 81 height 44
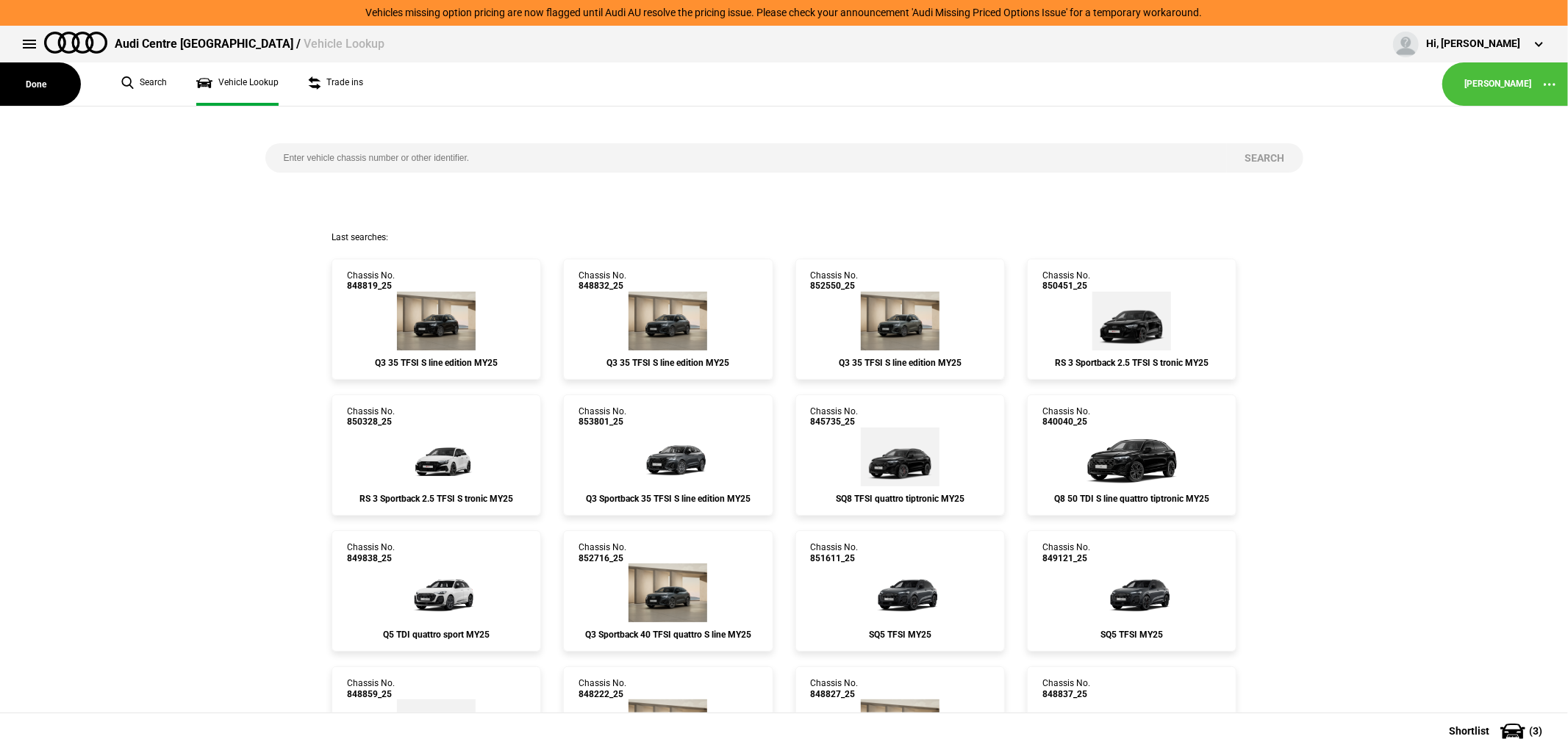
click at [479, 158] on input "search" at bounding box center [746, 158] width 961 height 29
type input "848875"
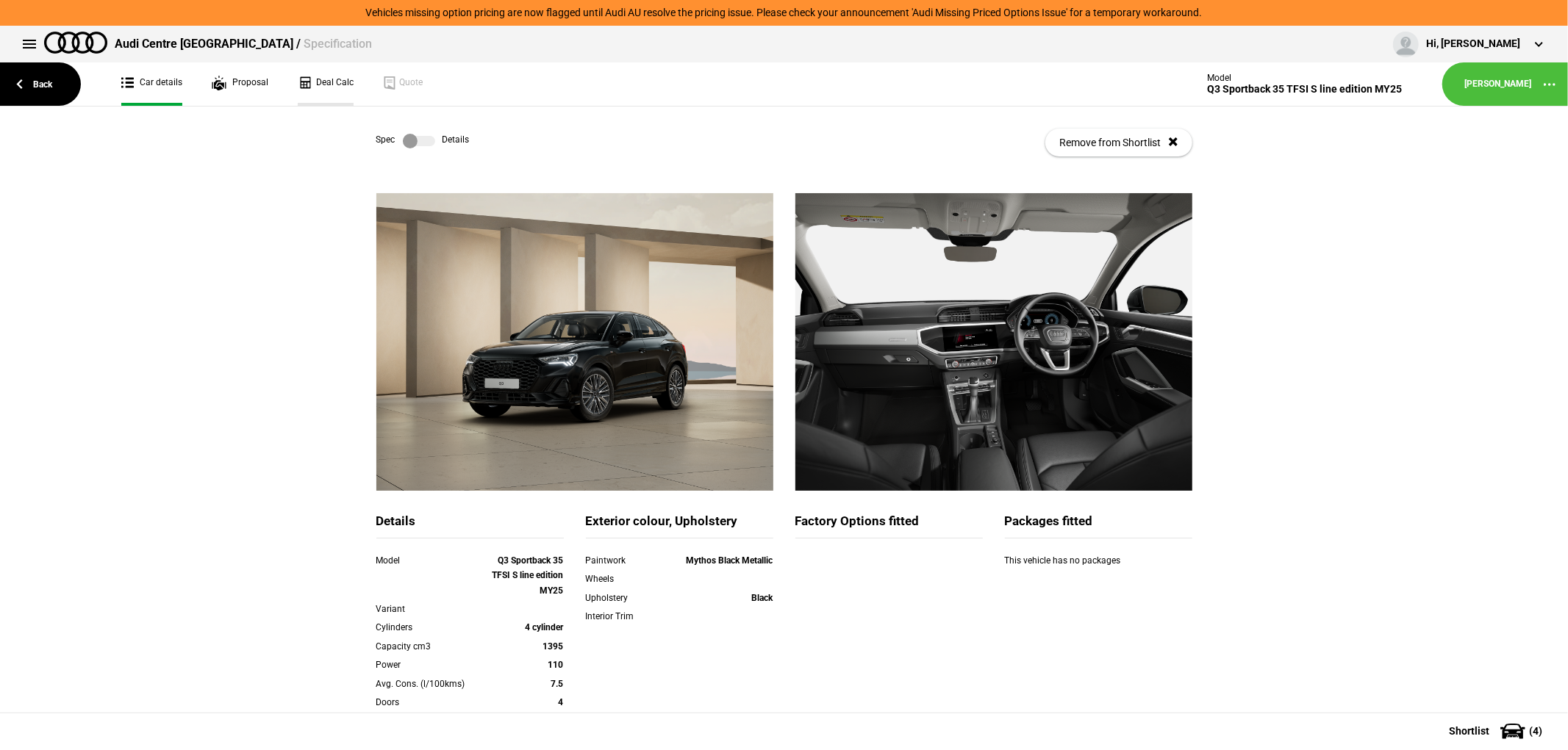
click at [320, 79] on link "Deal Calc" at bounding box center [326, 84] width 56 height 44
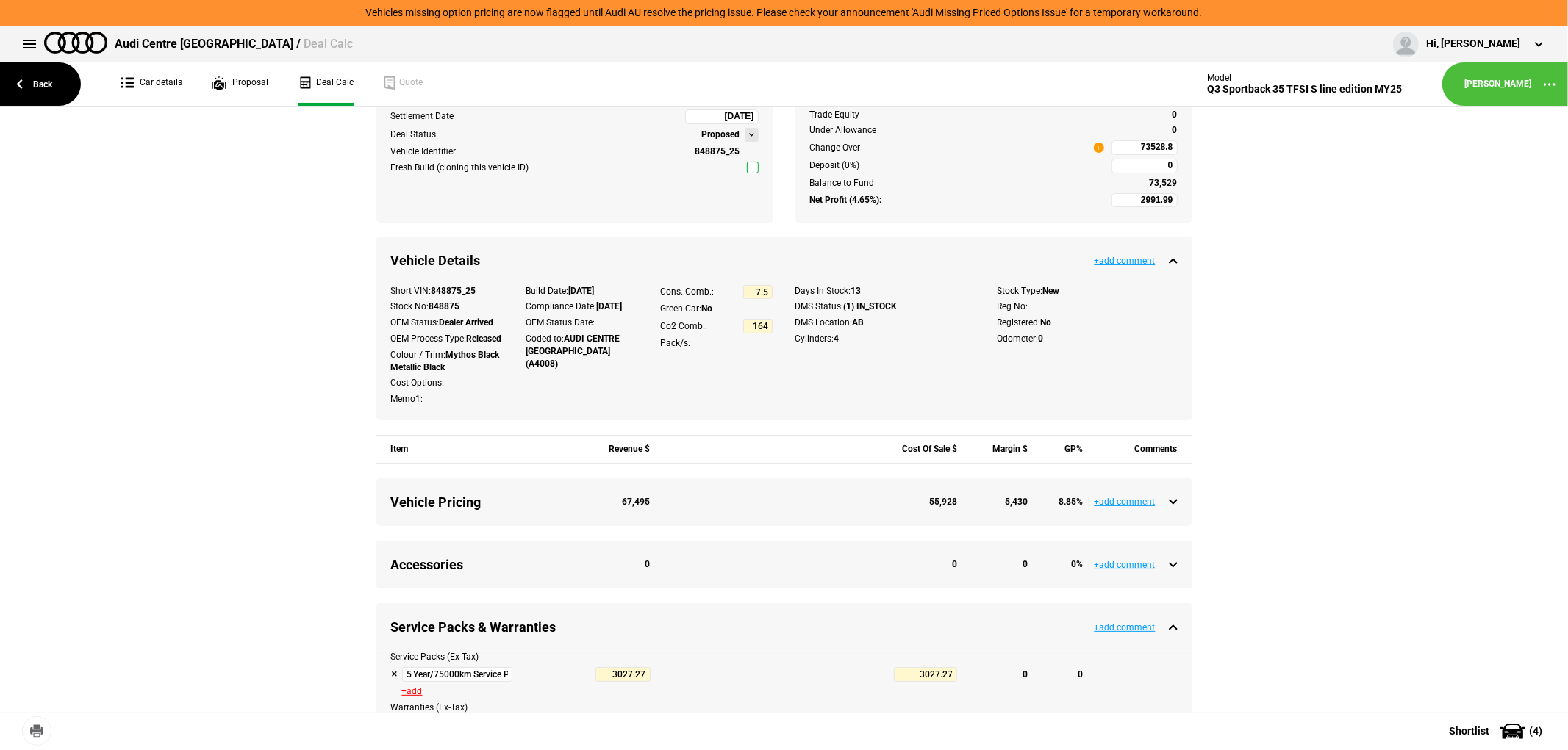
scroll to position [326, 0]
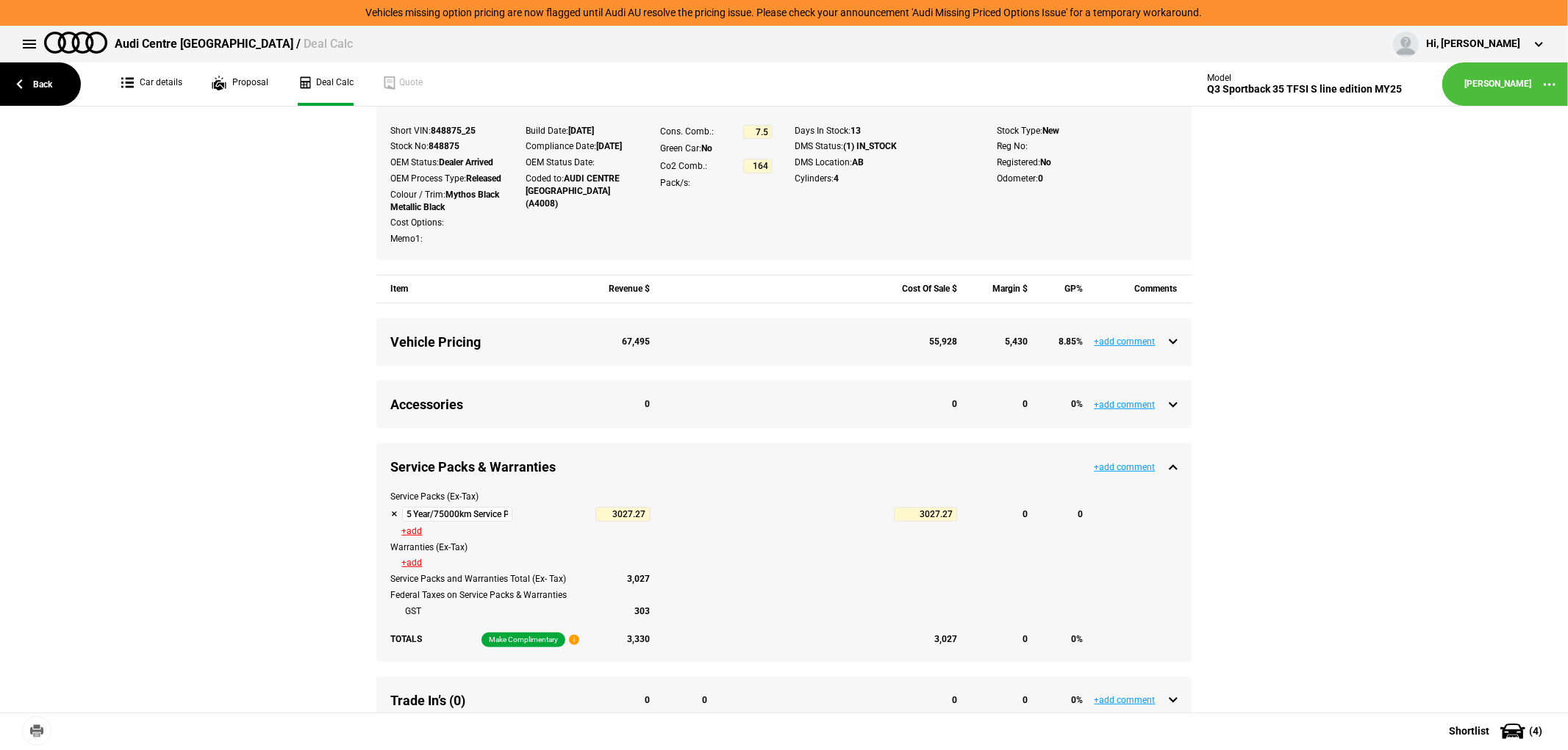
click at [391, 518] on button at bounding box center [394, 514] width 7 height 7
type input "6019.26"
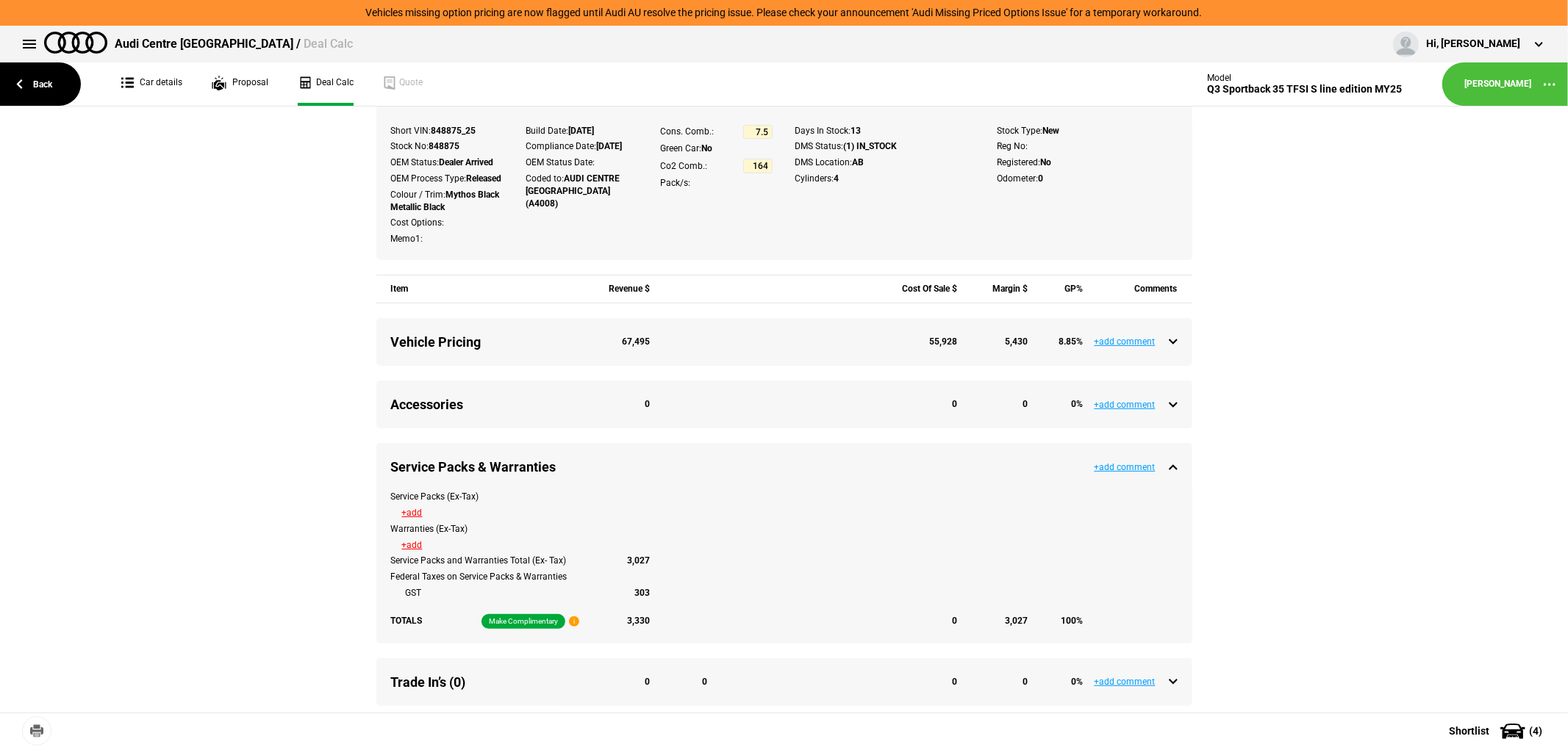
type input "70099.8"
type input "2991.99"
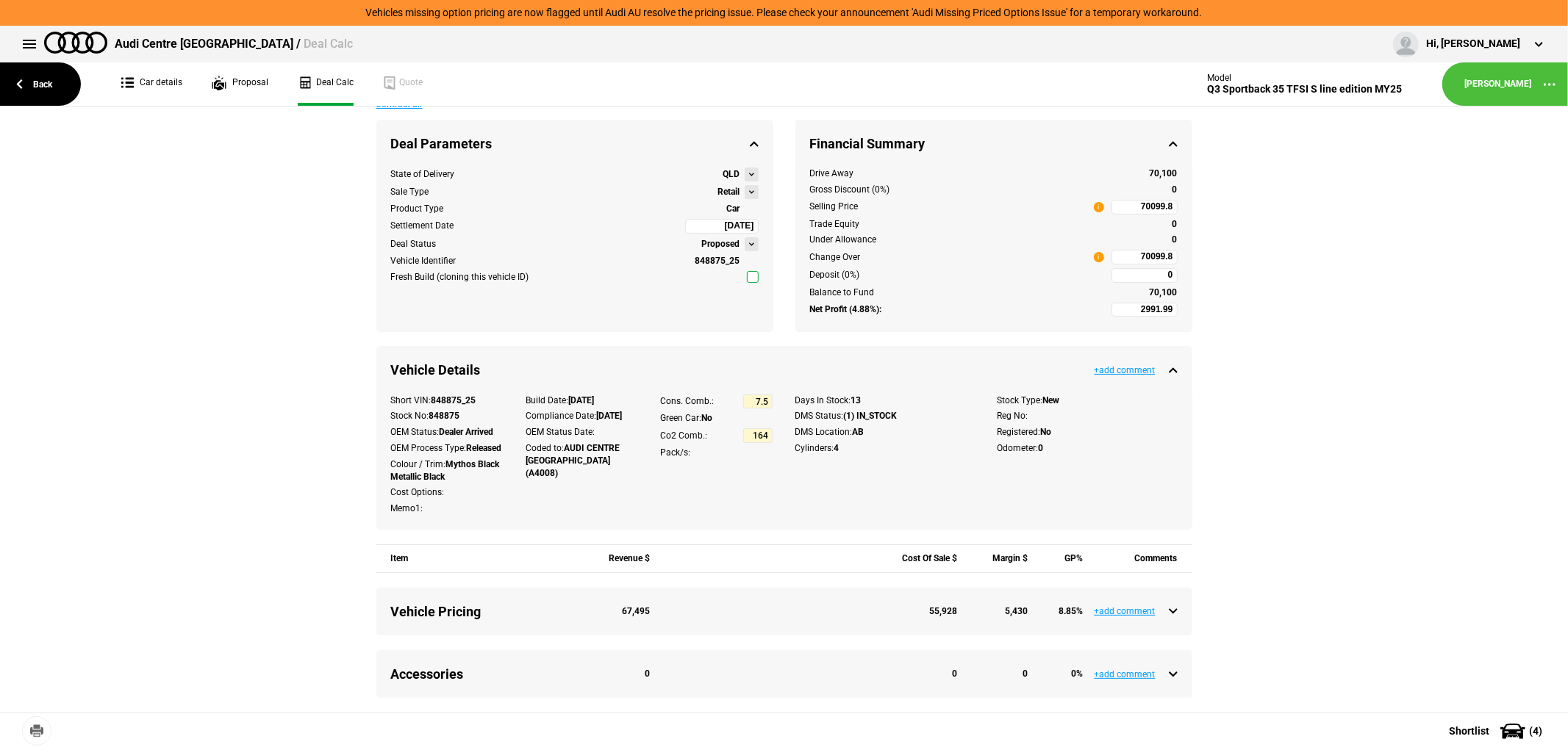
scroll to position [0, 0]
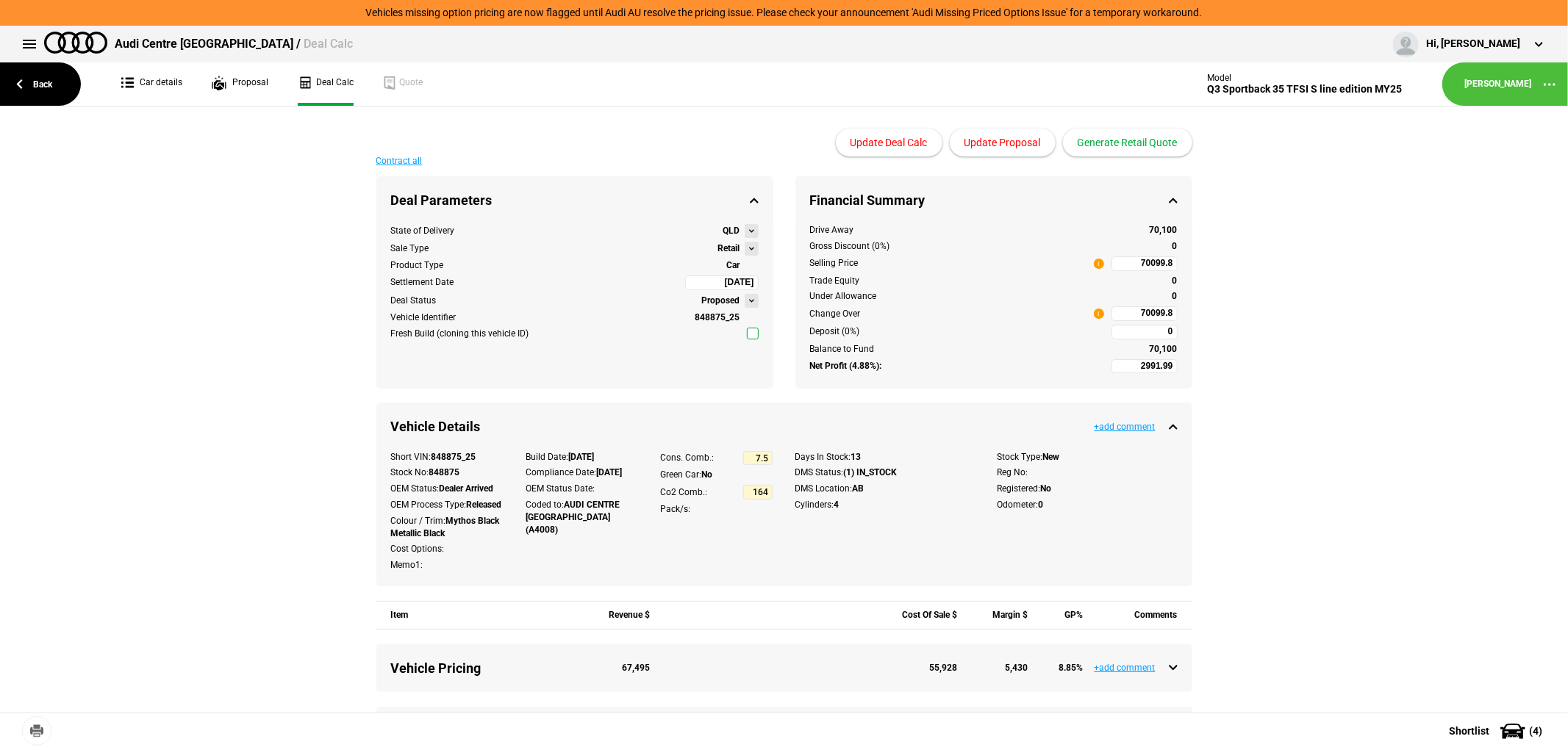
click at [1126, 312] on input "70099.8" at bounding box center [1144, 314] width 66 height 15
type input "70099.8"
type input "-826.01"
type input "65900"
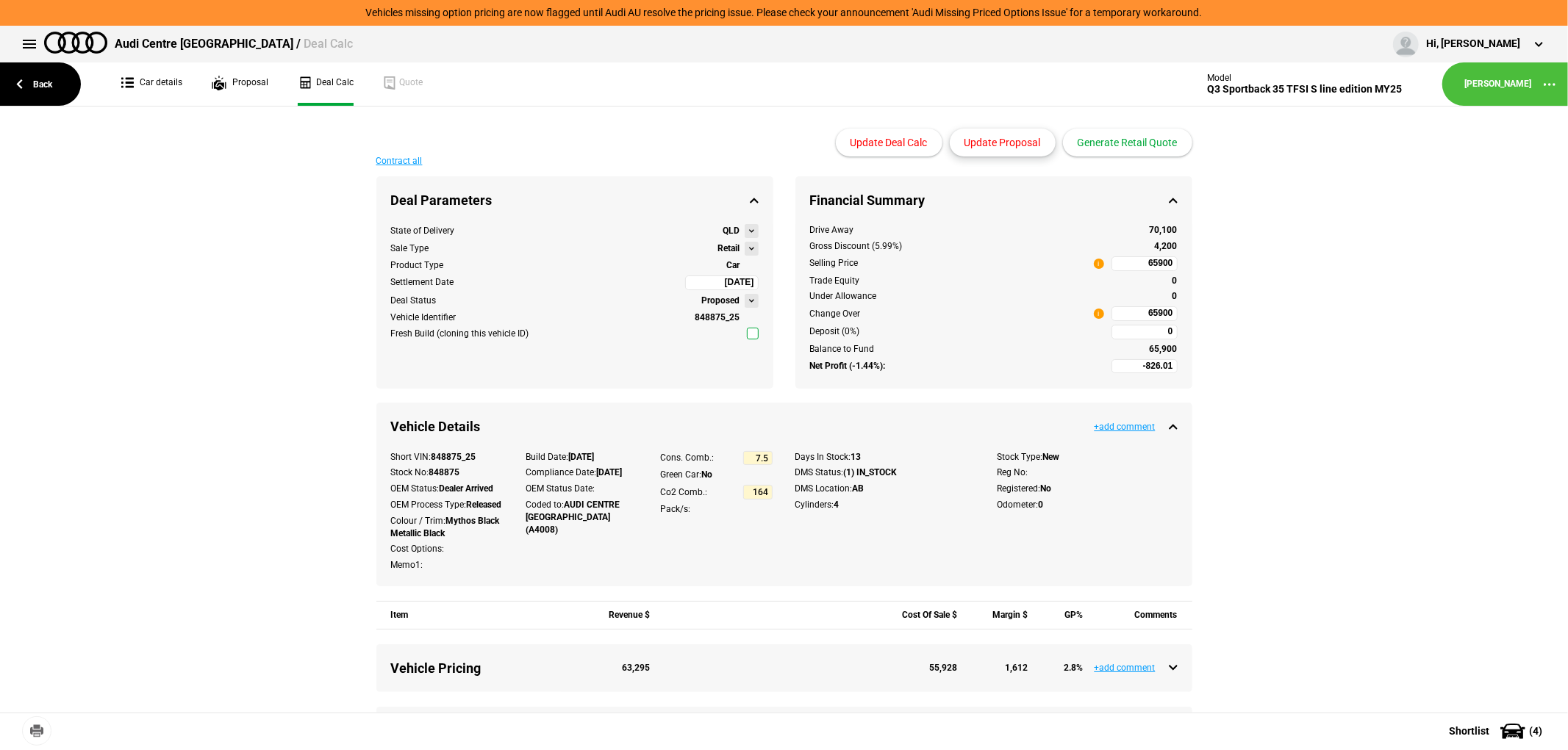
click at [1000, 140] on button "Update Proposal" at bounding box center [1002, 142] width 106 height 28
click at [1135, 135] on button "Generate Retail Quote" at bounding box center [1127, 142] width 130 height 28
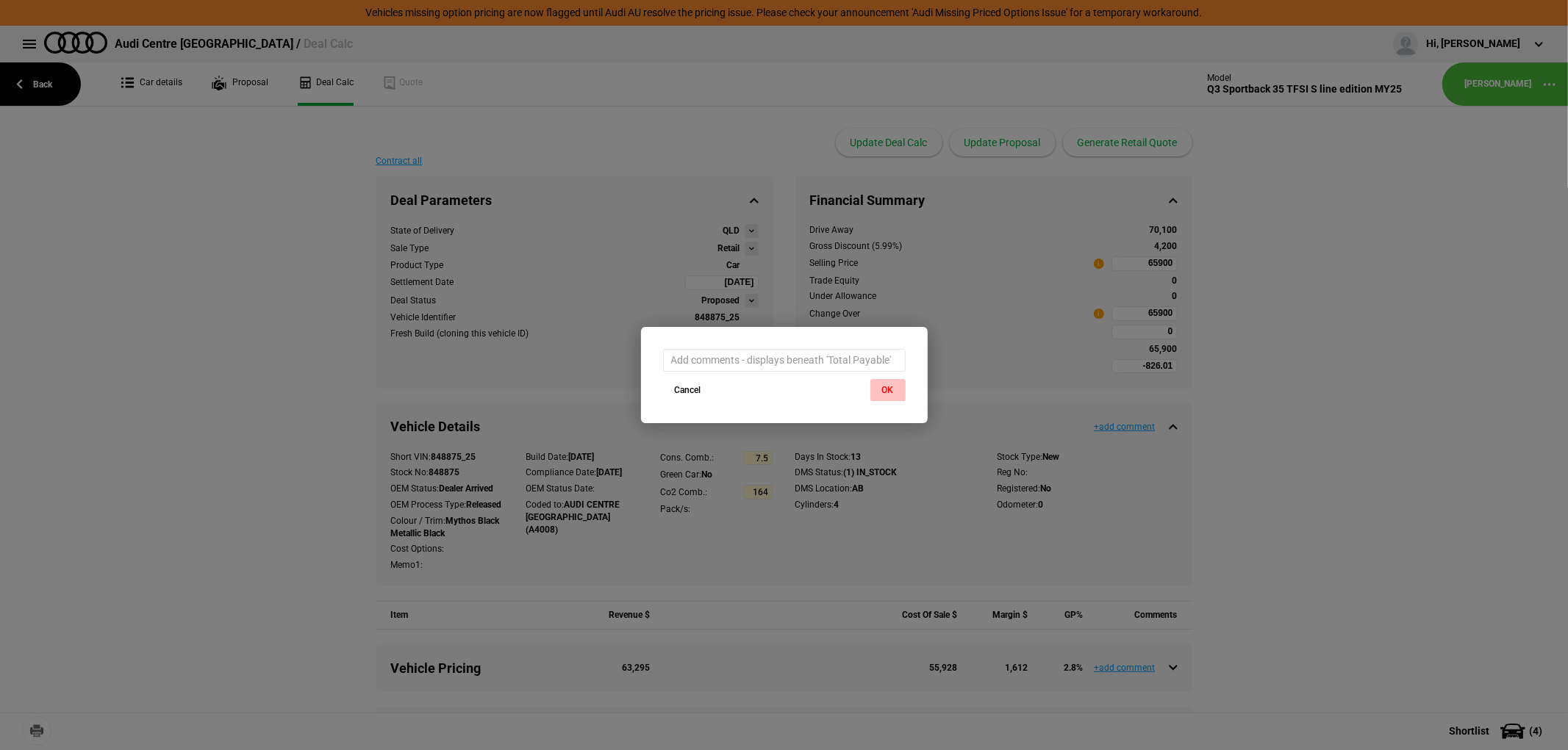
click at [892, 390] on button "OK" at bounding box center [887, 390] width 35 height 22
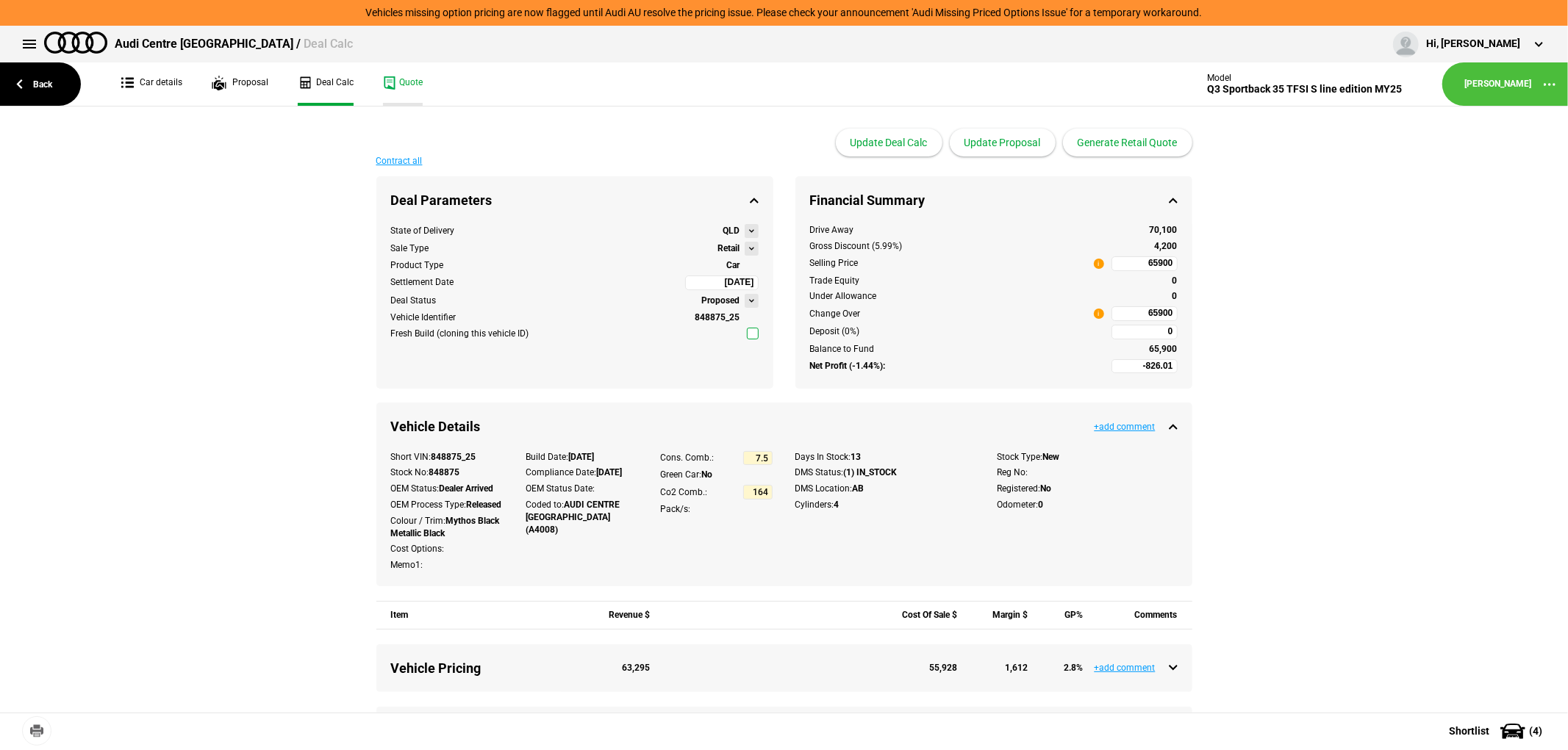
click at [407, 74] on link "Quote" at bounding box center [403, 84] width 40 height 44
click at [54, 82] on link "Back" at bounding box center [40, 84] width 81 height 44
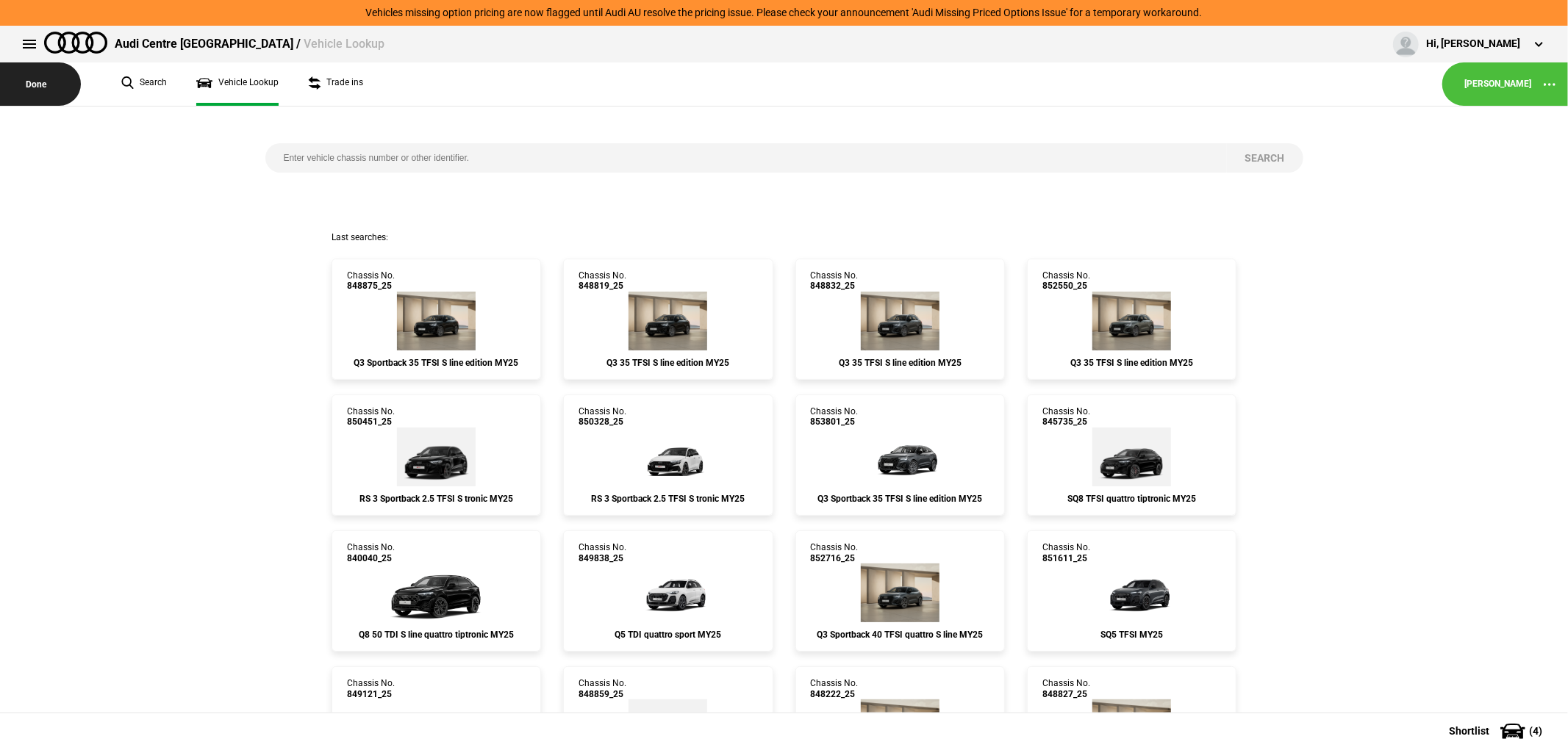
click at [54, 82] on button "Done" at bounding box center [40, 84] width 81 height 44
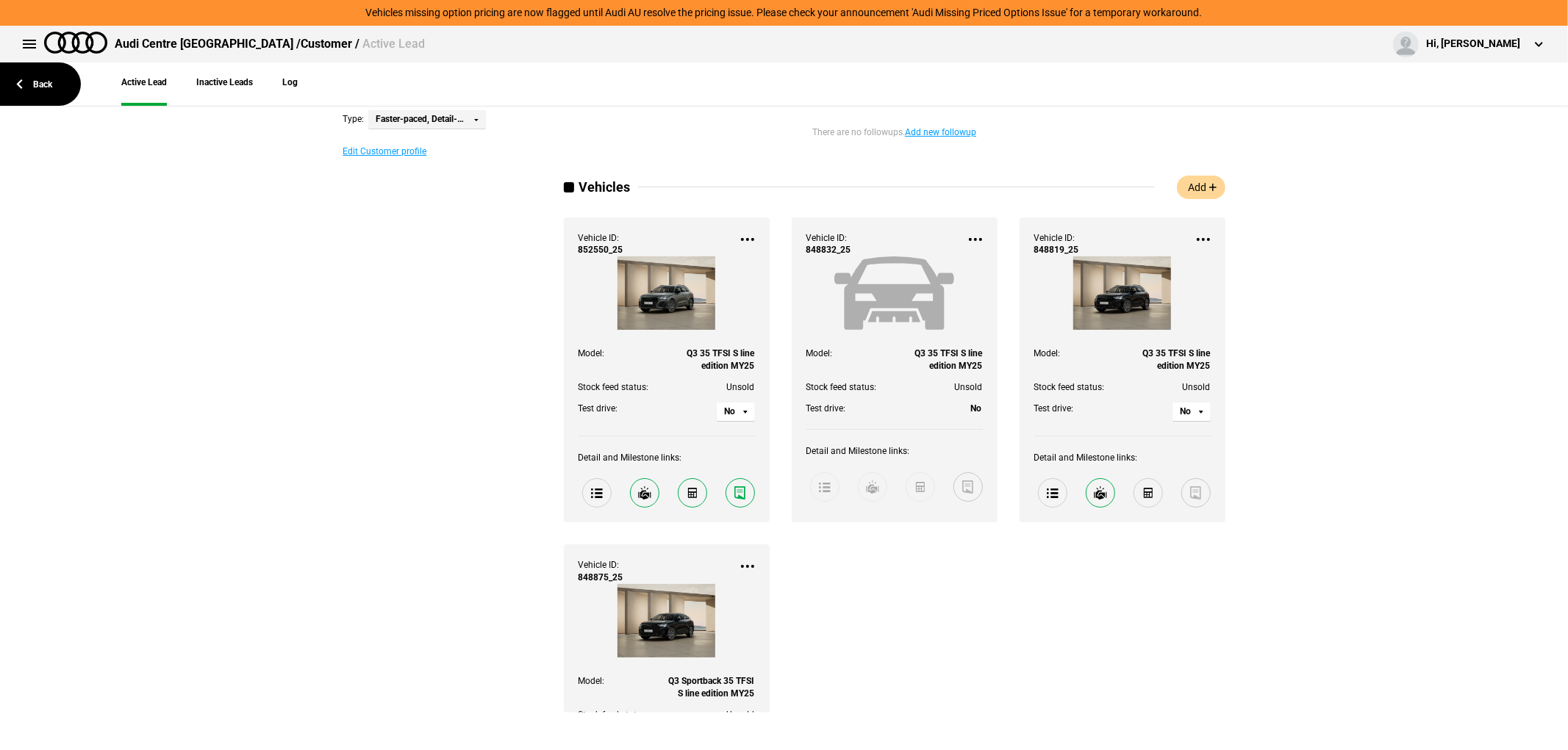
scroll to position [163, 0]
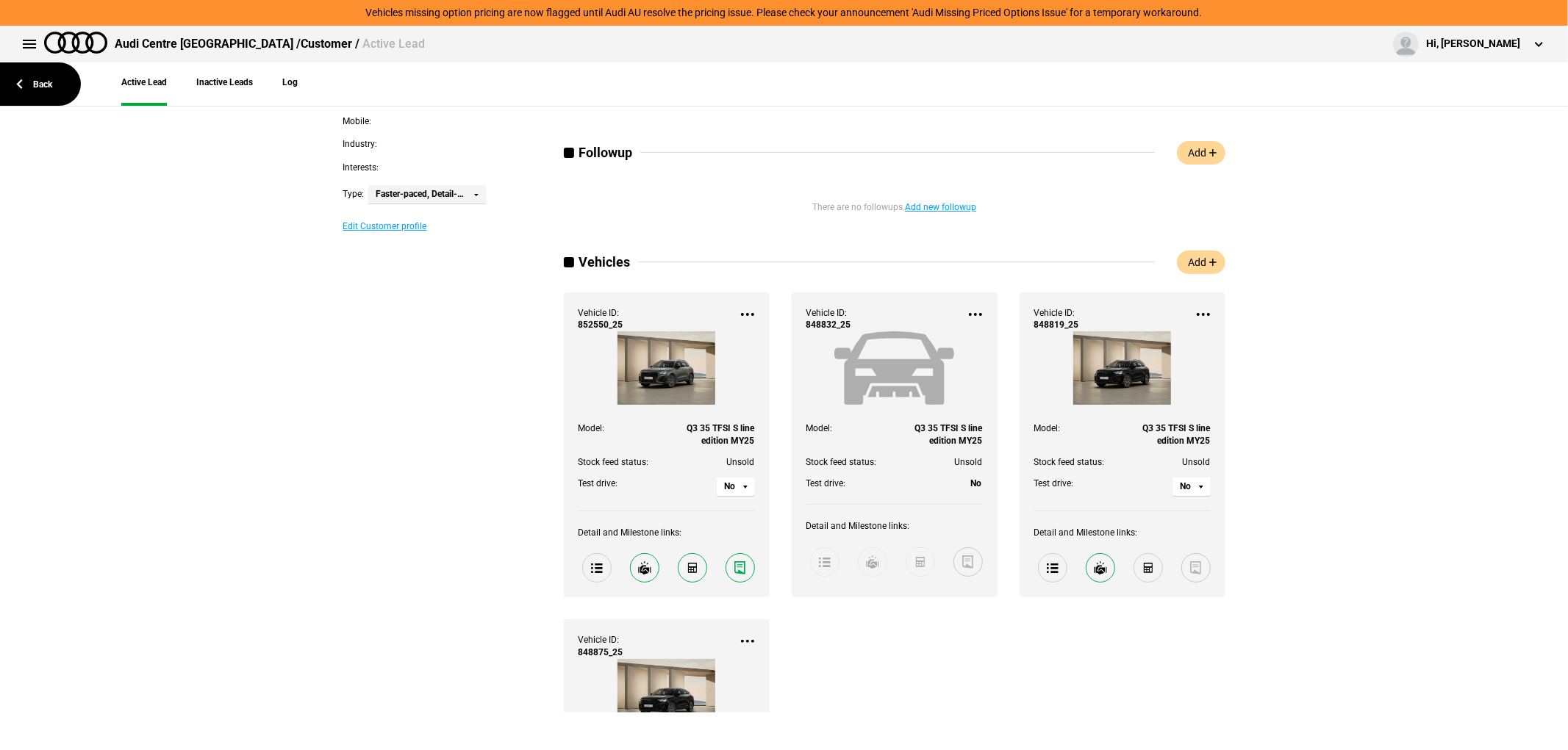
click at [812, 560] on span at bounding box center [824, 562] width 29 height 29
drag, startPoint x: 817, startPoint y: 557, endPoint x: 893, endPoint y: 551, distance: 76.2
click at [817, 557] on span at bounding box center [824, 562] width 29 height 29
click at [960, 560] on div at bounding box center [894, 562] width 176 height 29
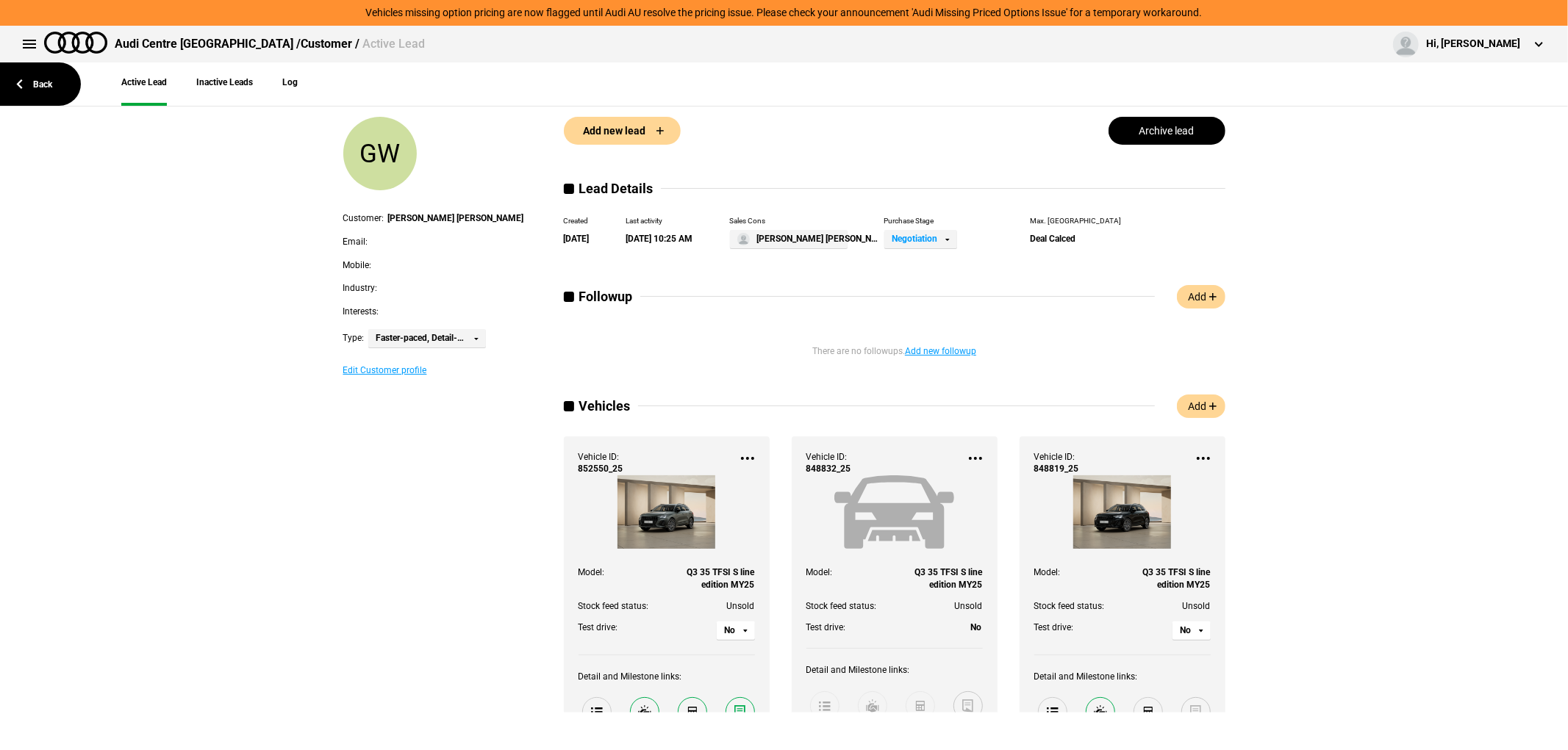
scroll to position [0, 0]
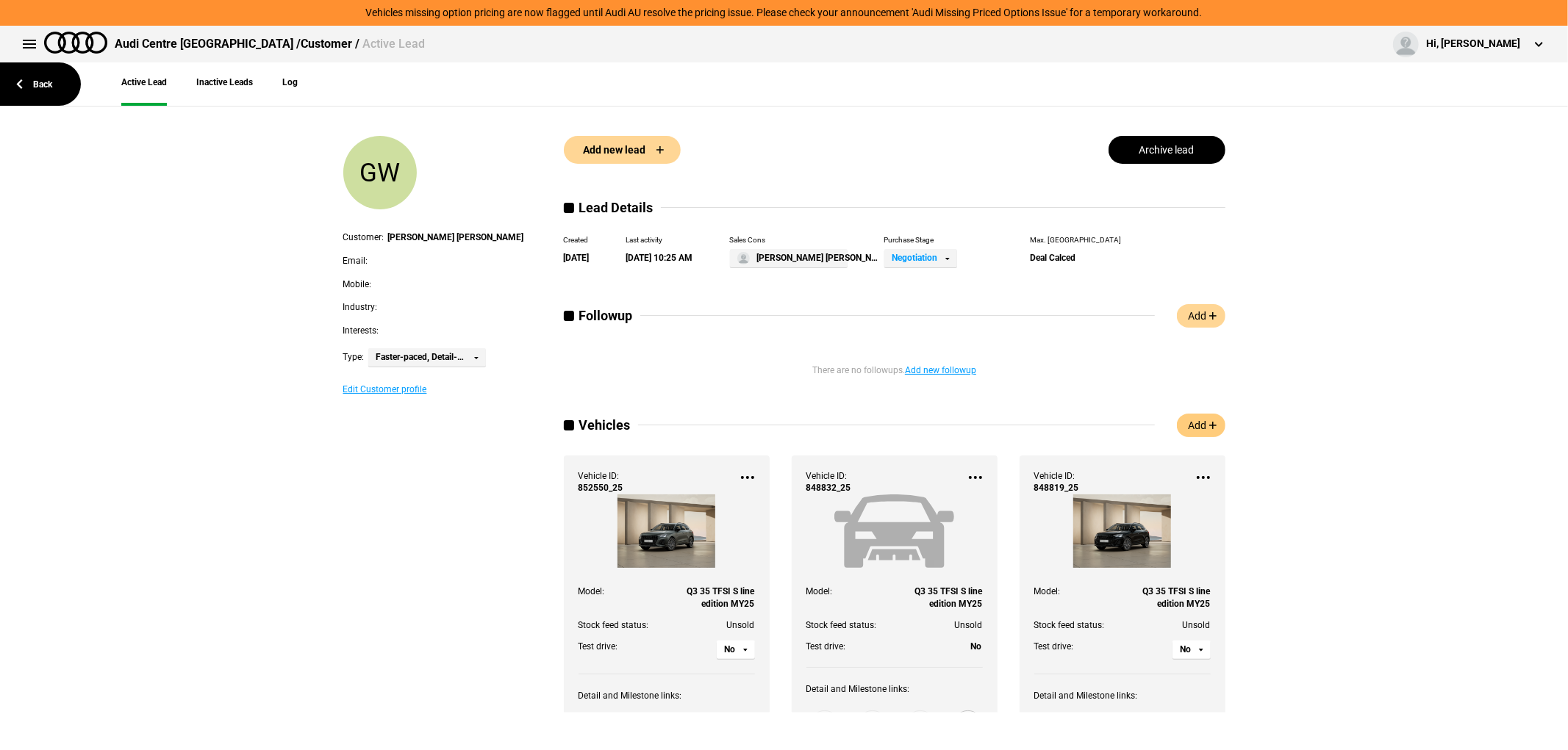
click at [1200, 423] on link "Add" at bounding box center [1200, 425] width 48 height 24
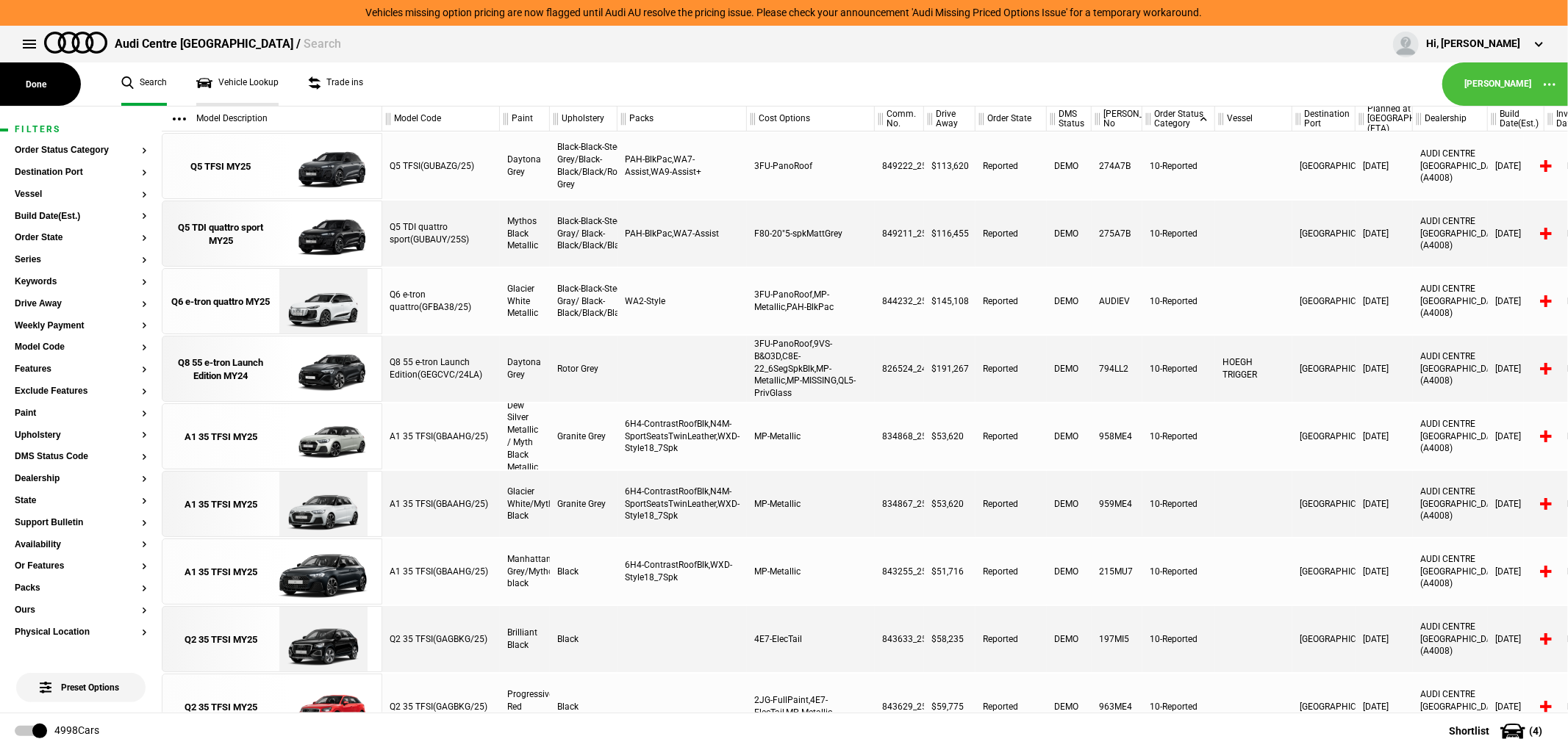
click at [243, 81] on link "Vehicle Lookup" at bounding box center [237, 84] width 83 height 44
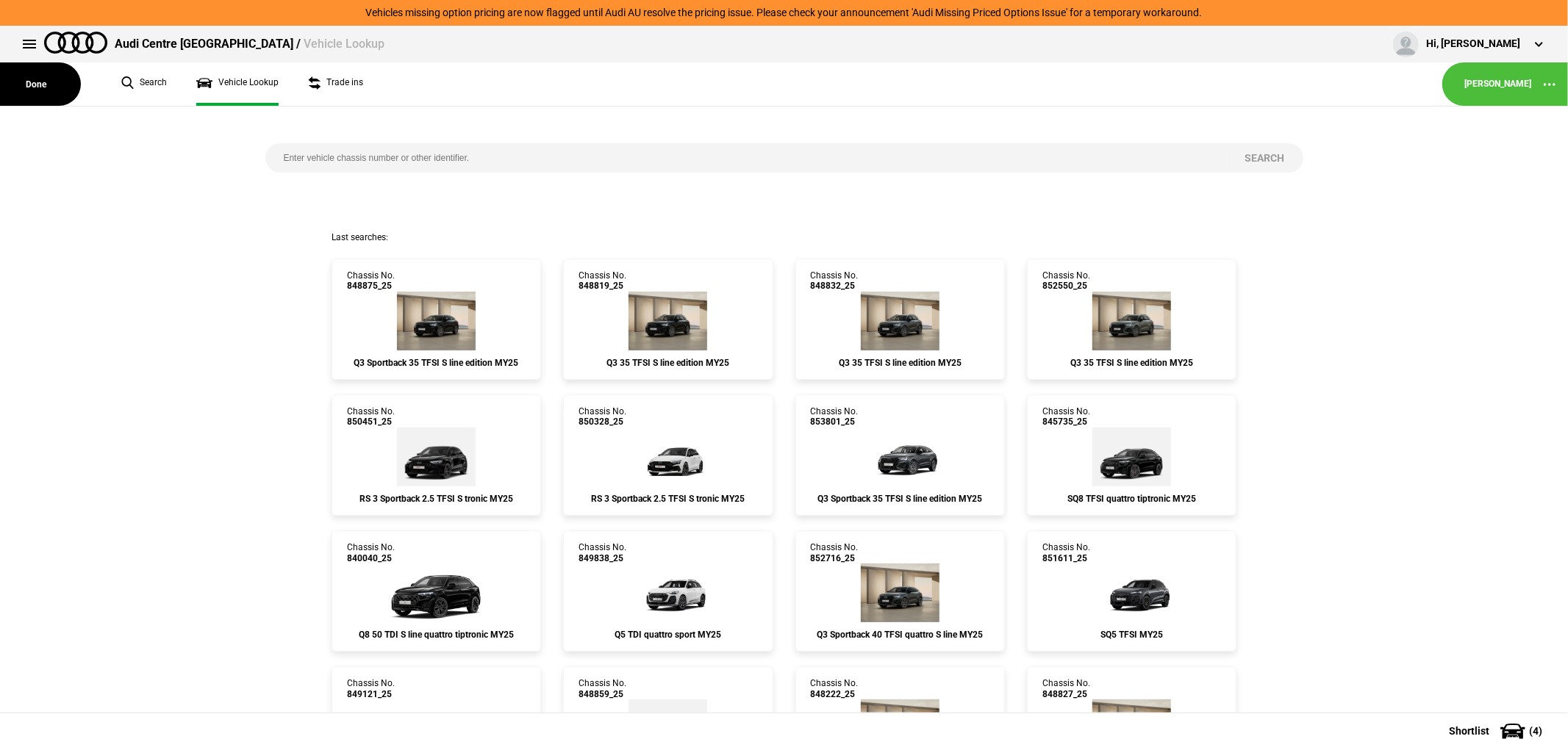
click at [494, 149] on input "search" at bounding box center [746, 158] width 961 height 29
type input "848832"
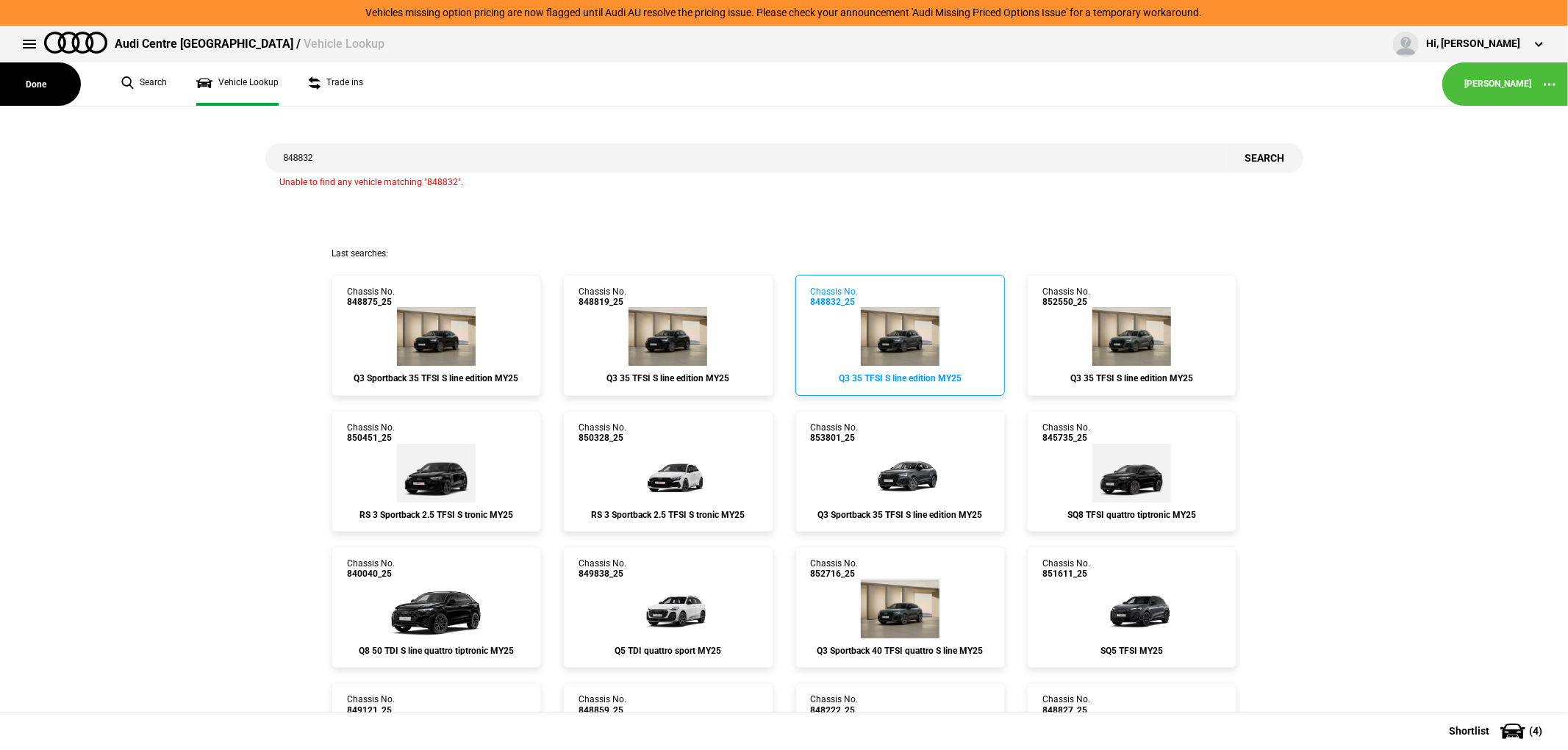
click at [909, 321] on img at bounding box center [900, 336] width 79 height 59
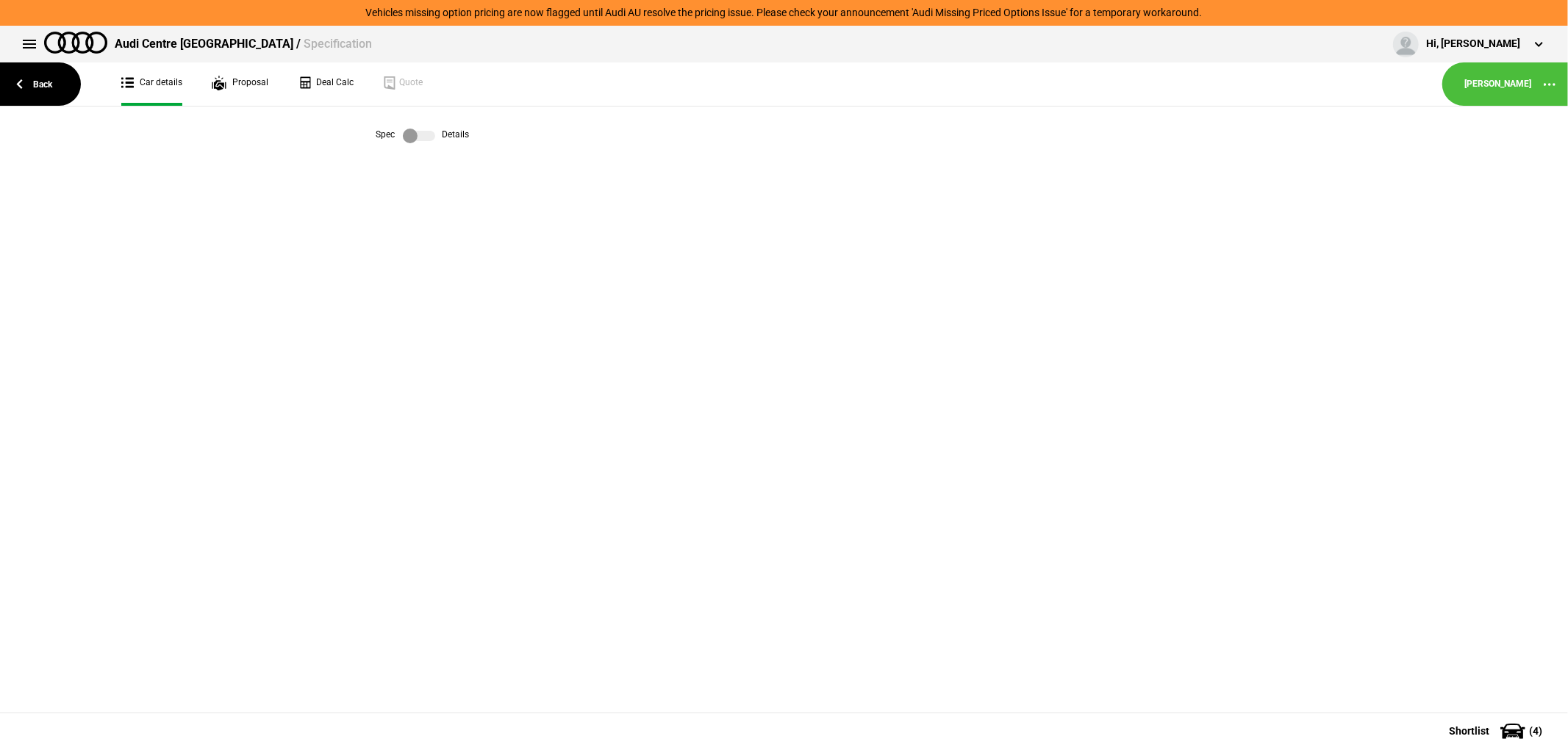
click at [412, 135] on label at bounding box center [419, 136] width 33 height 15
click at [247, 83] on link "Proposal" at bounding box center [239, 84] width 56 height 44
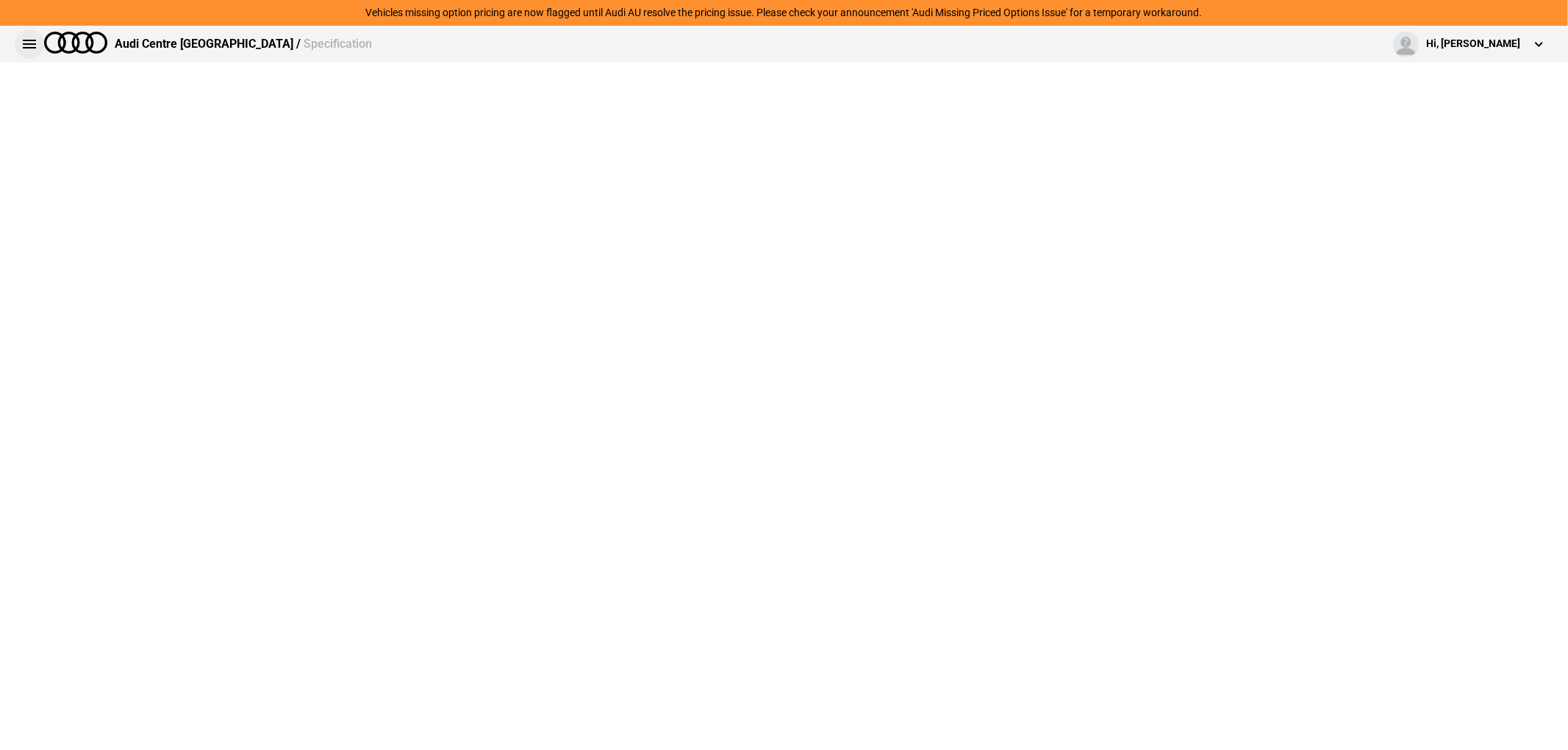
click at [33, 40] on button at bounding box center [29, 44] width 29 height 29
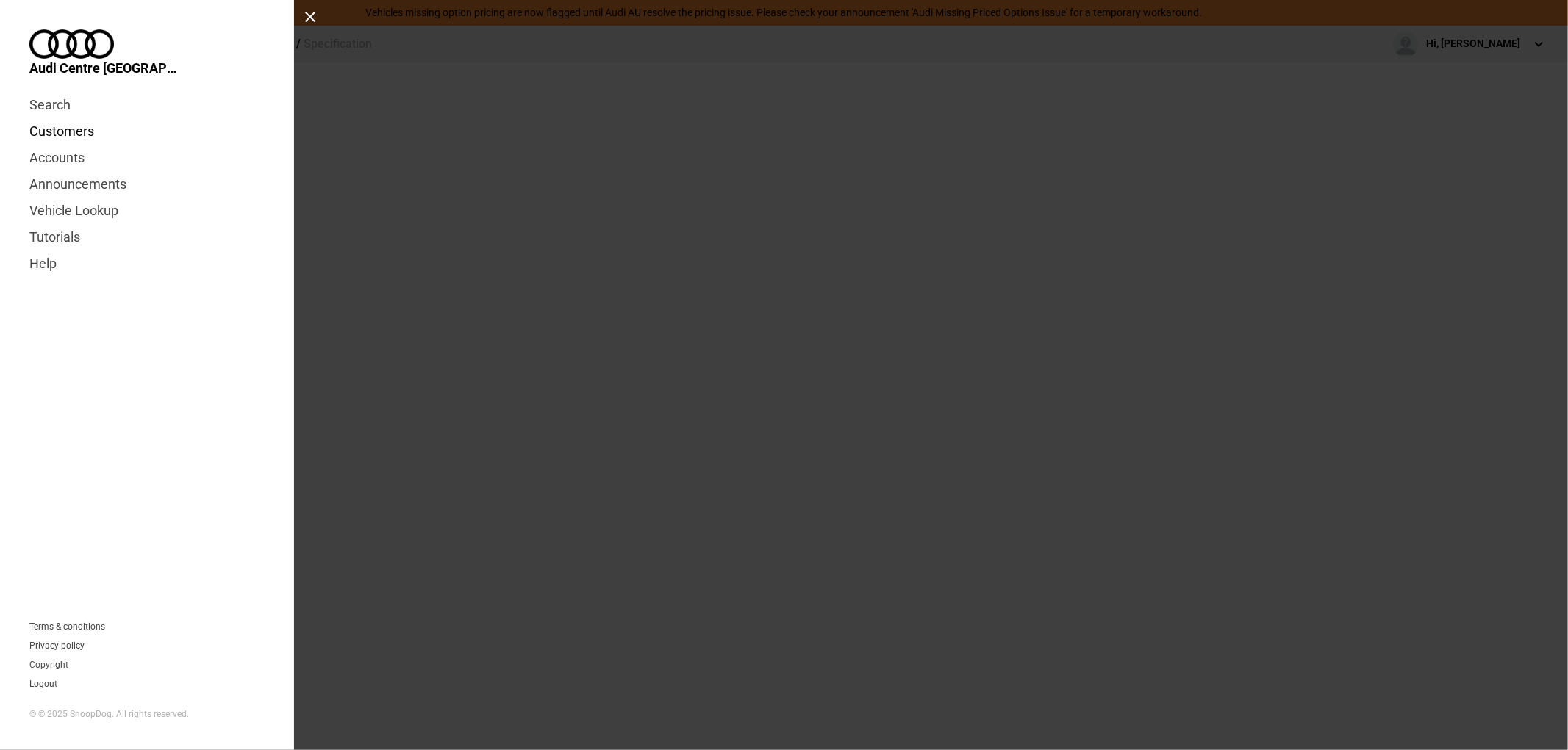
click at [54, 118] on link "Customers" at bounding box center [146, 131] width 235 height 26
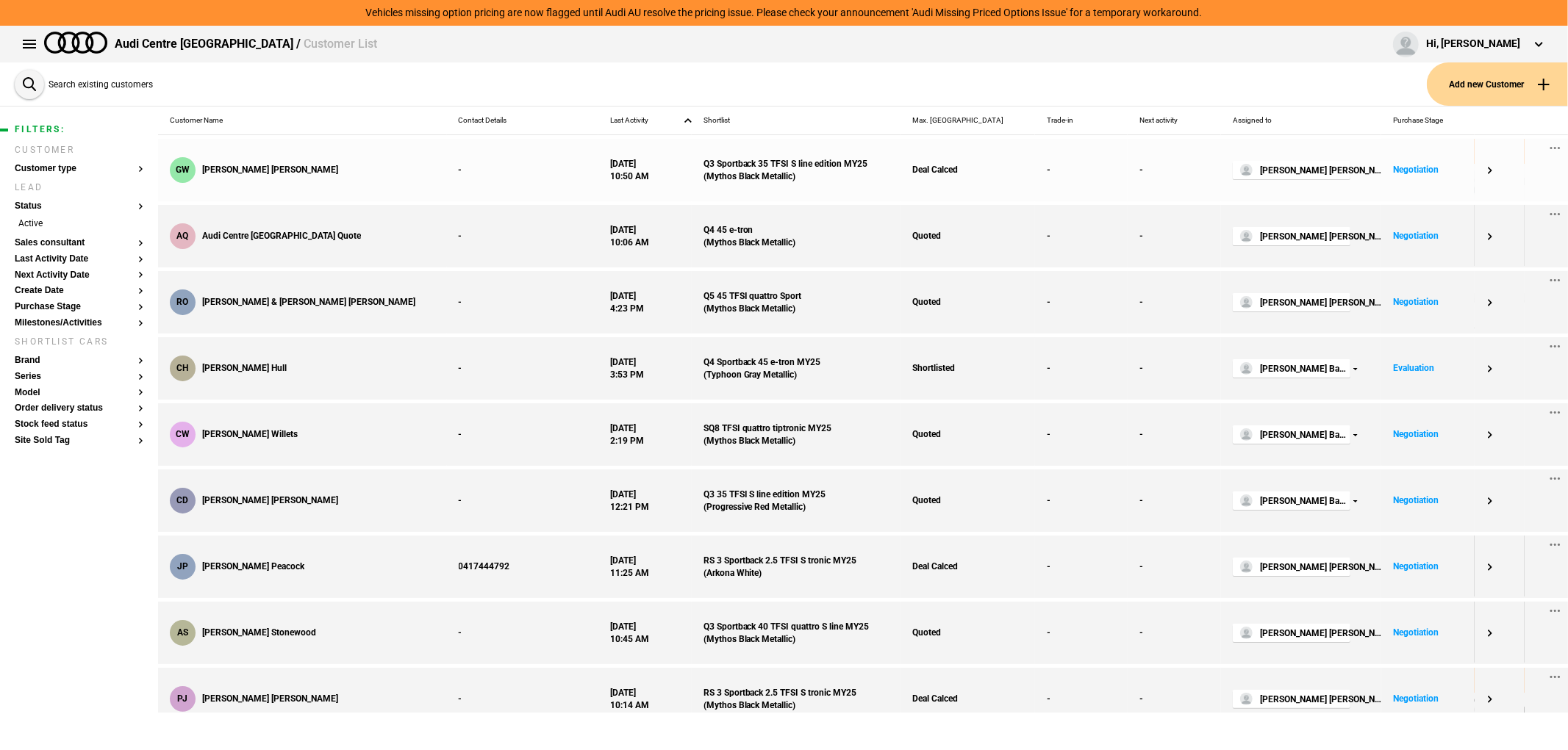
click at [294, 158] on div "GW Greg Willims" at bounding box center [302, 170] width 288 height 63
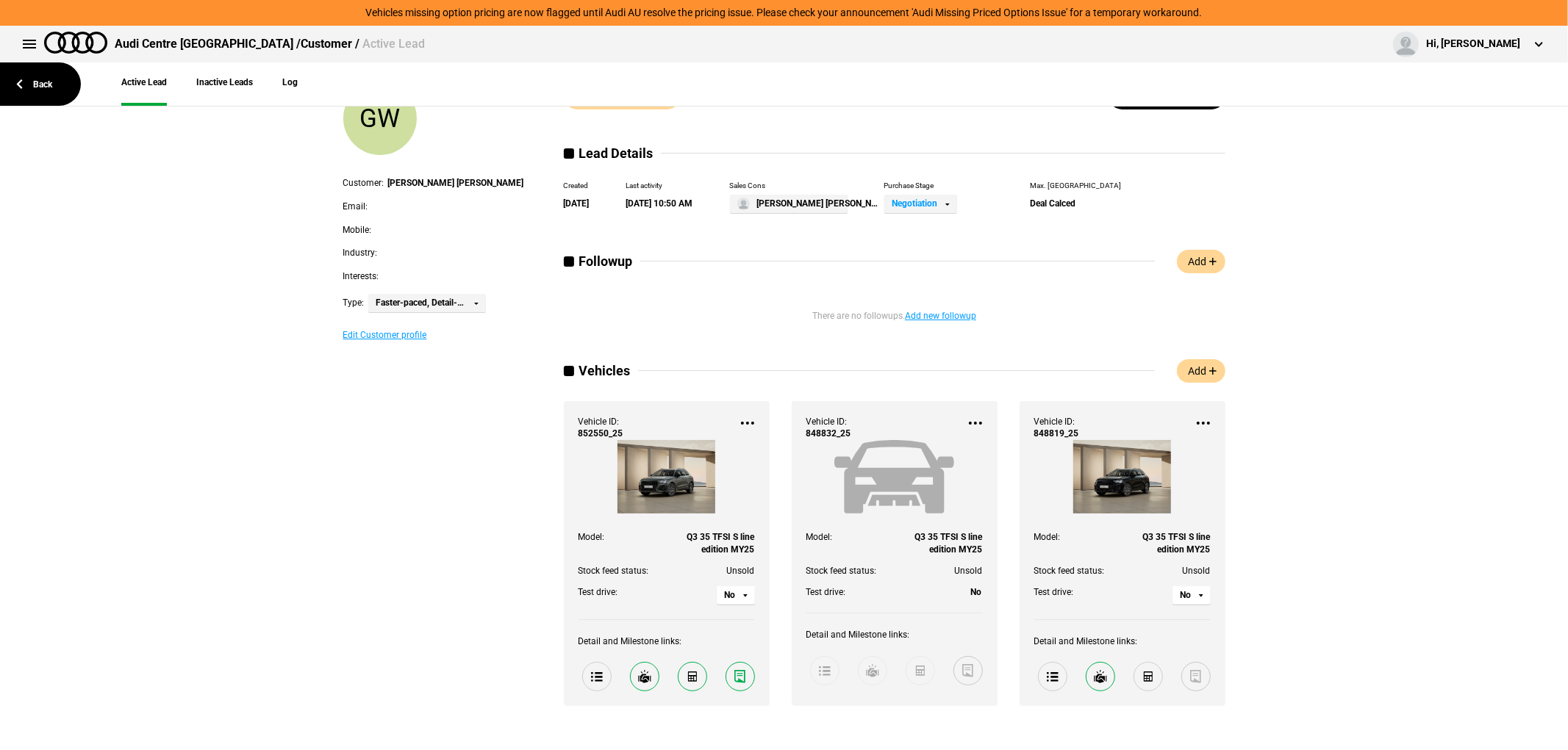
scroll to position [82, 0]
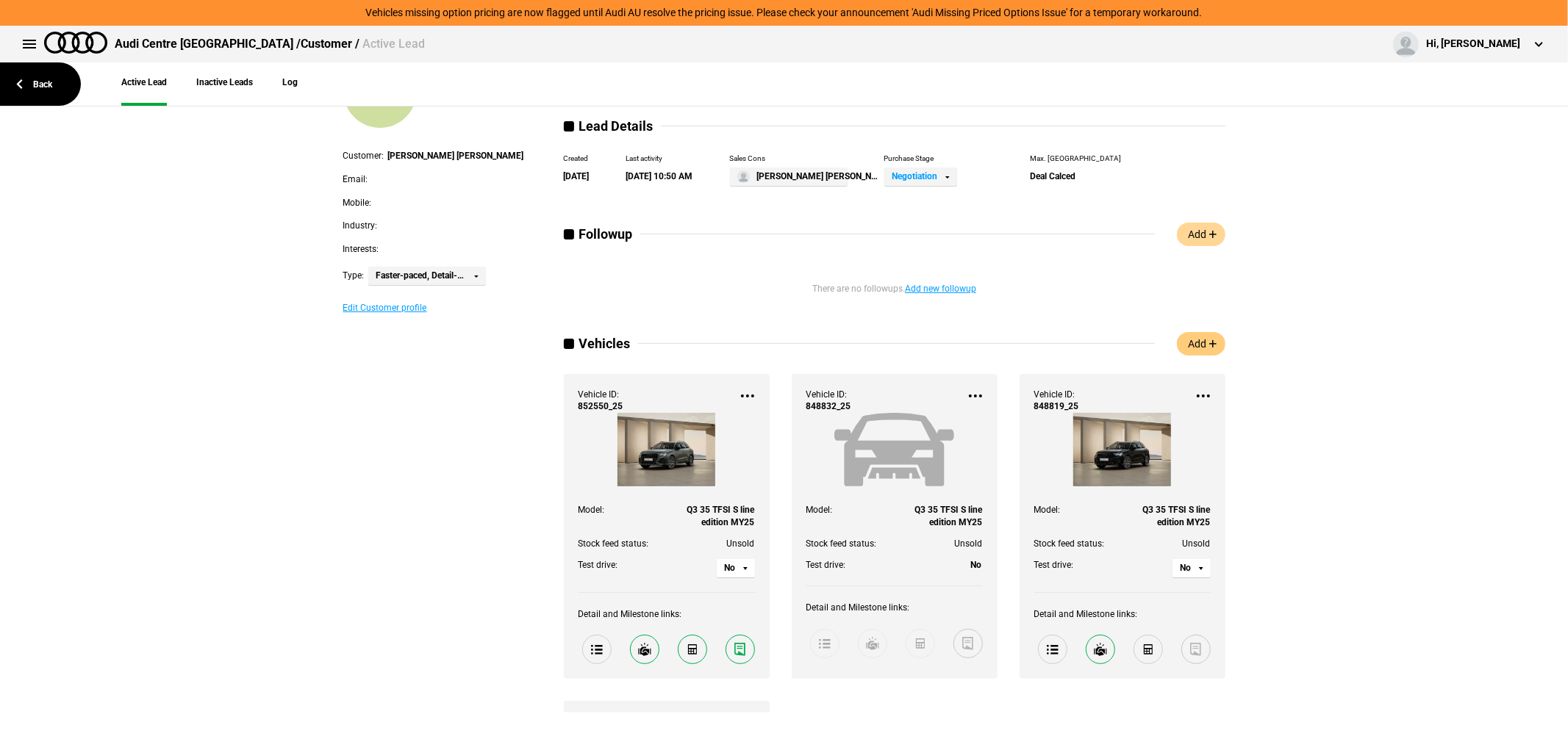
click at [1202, 339] on link "Add" at bounding box center [1200, 344] width 48 height 24
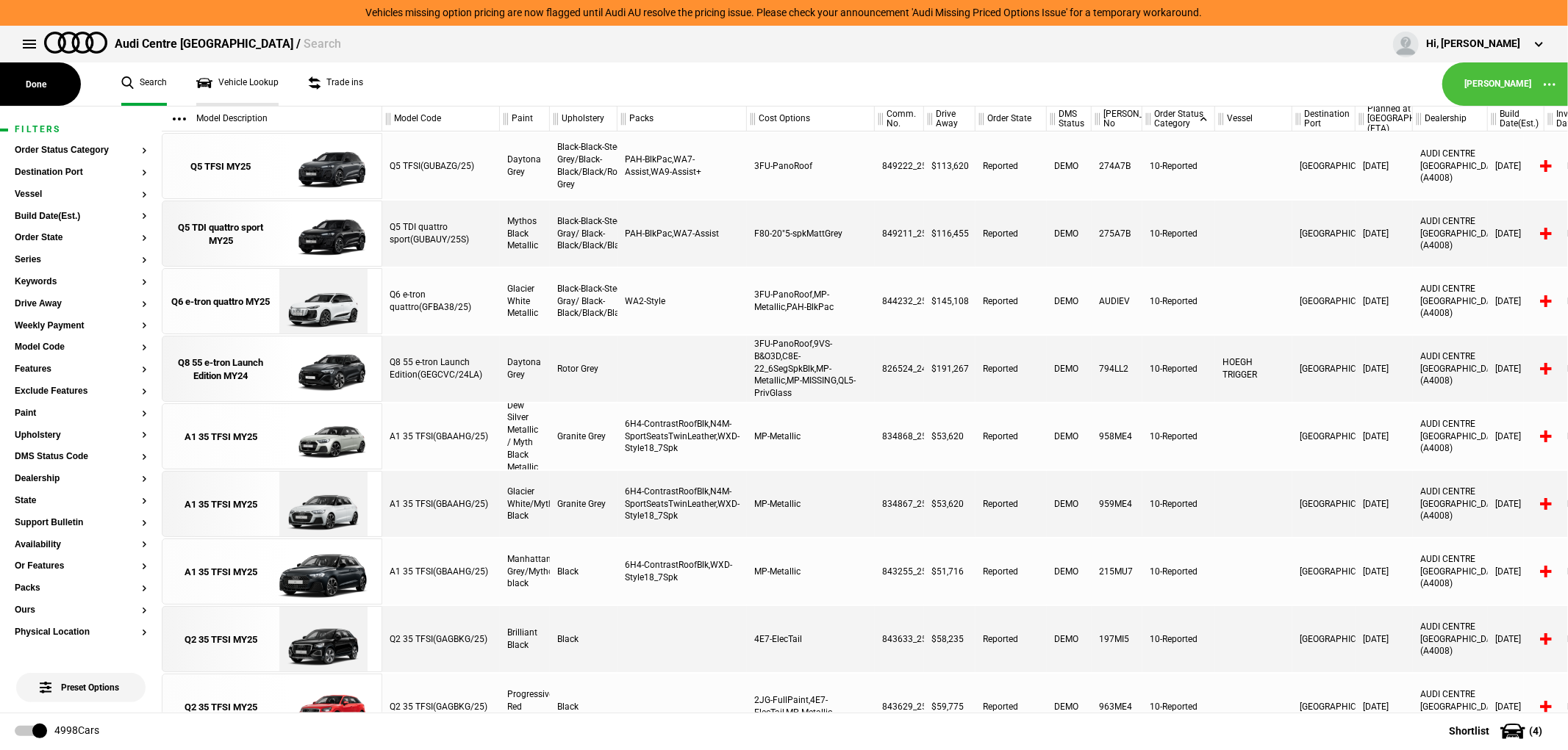
click at [254, 83] on link "Vehicle Lookup" at bounding box center [237, 84] width 83 height 44
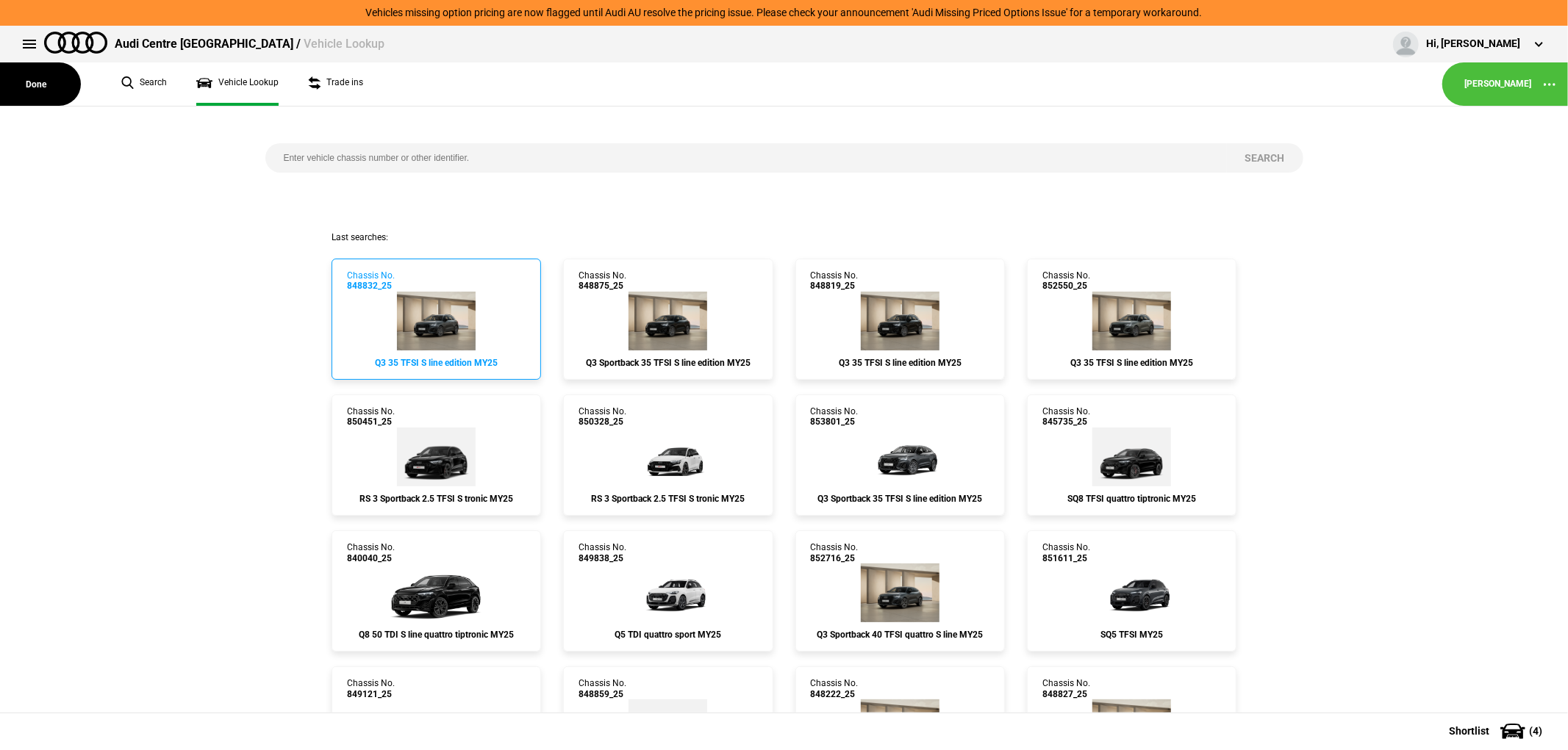
click at [449, 306] on img at bounding box center [436, 321] width 79 height 59
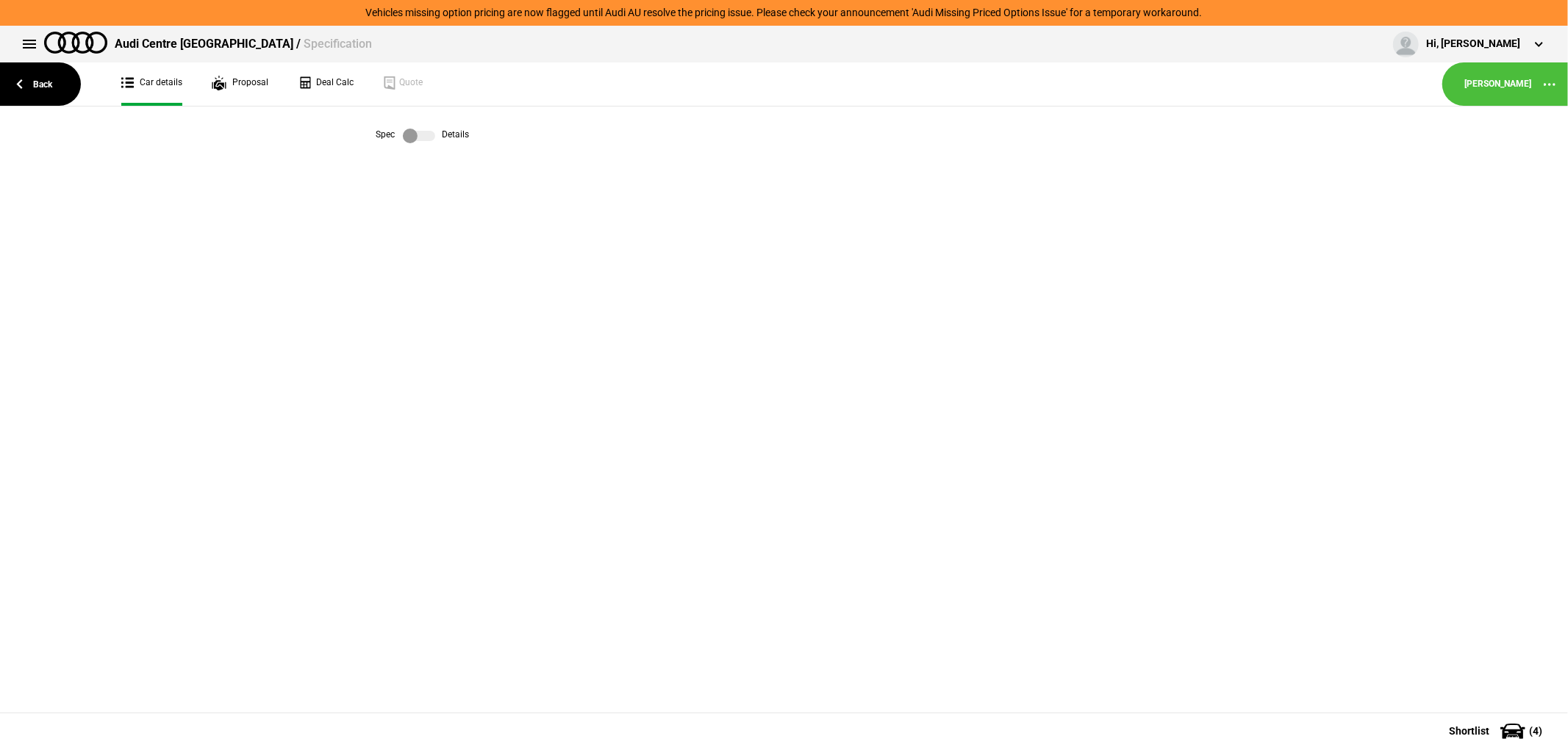
click at [410, 138] on label at bounding box center [419, 136] width 33 height 15
click at [416, 130] on label at bounding box center [419, 136] width 33 height 15
click at [242, 80] on link "Proposal" at bounding box center [239, 84] width 56 height 44
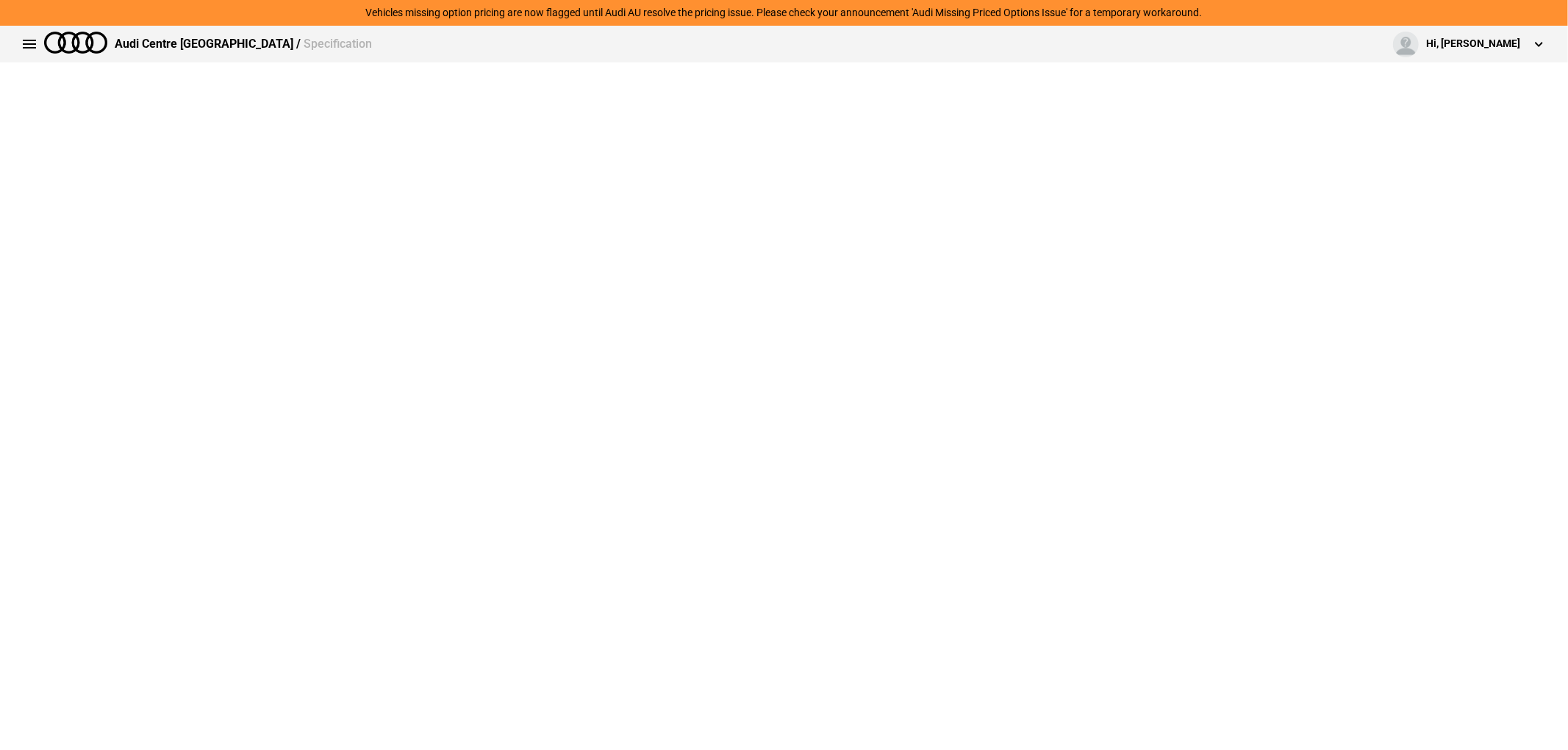
click at [30, 41] on button at bounding box center [29, 44] width 29 height 29
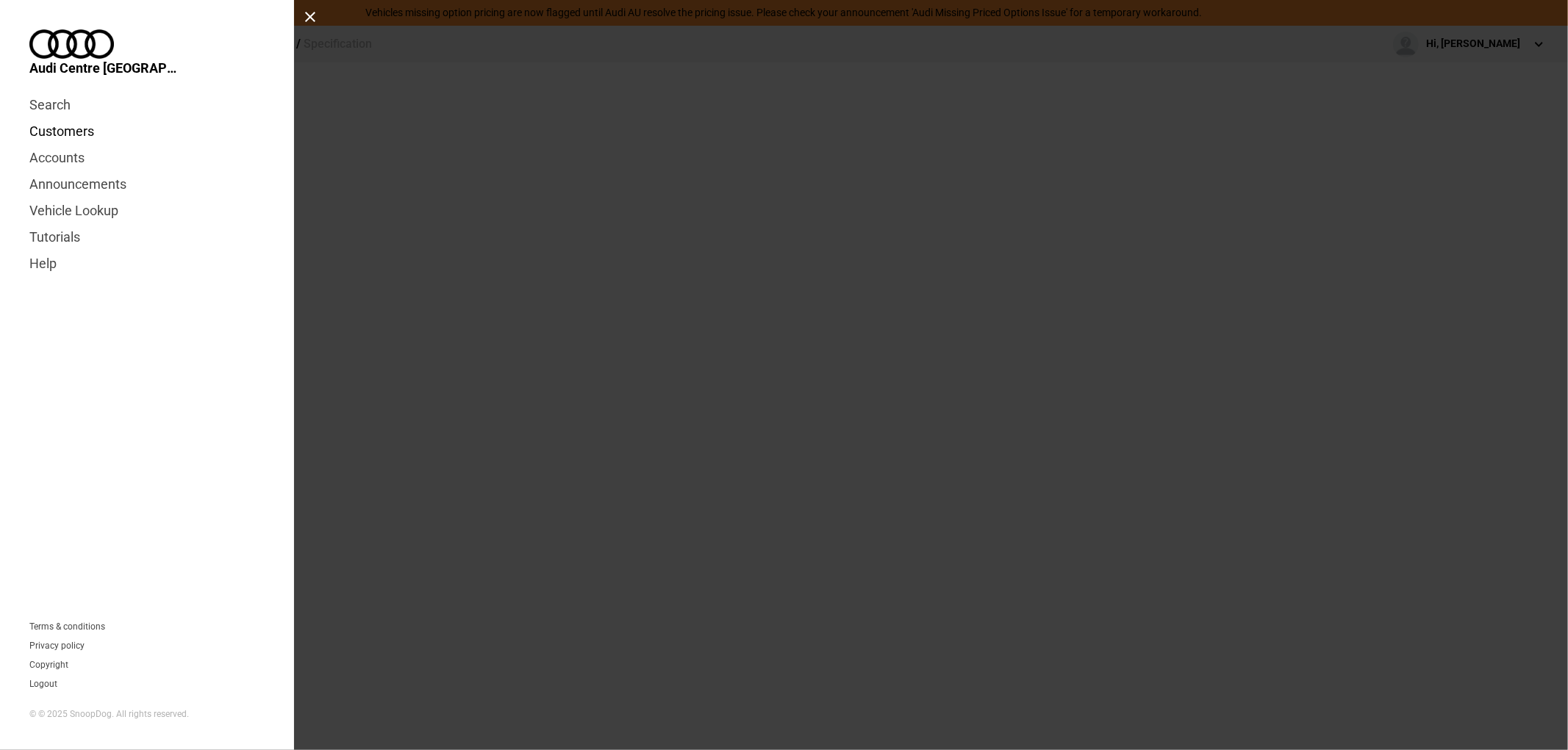
click at [59, 118] on link "Customers" at bounding box center [146, 131] width 235 height 26
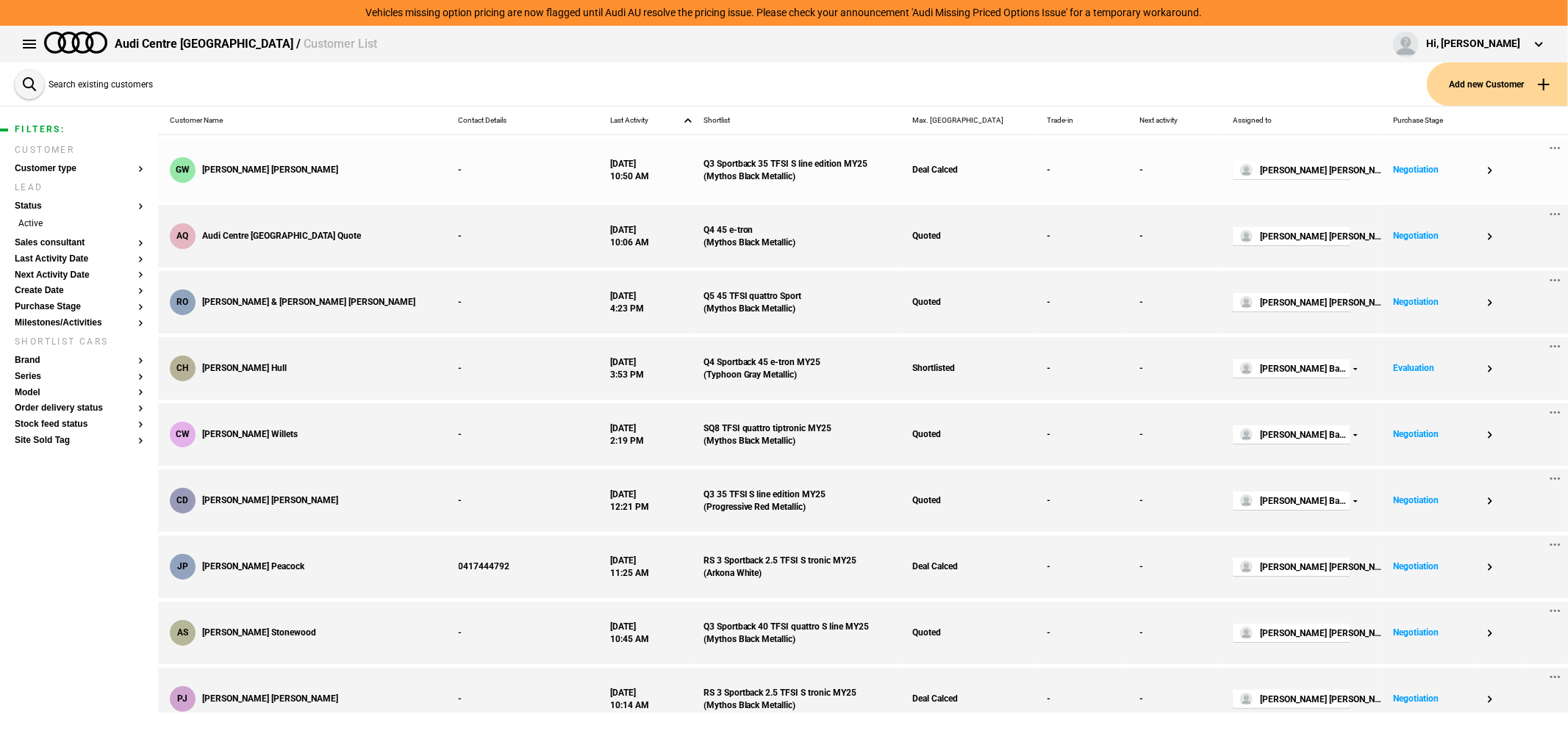
click at [231, 168] on span "[PERSON_NAME]" at bounding box center [270, 170] width 136 height 13
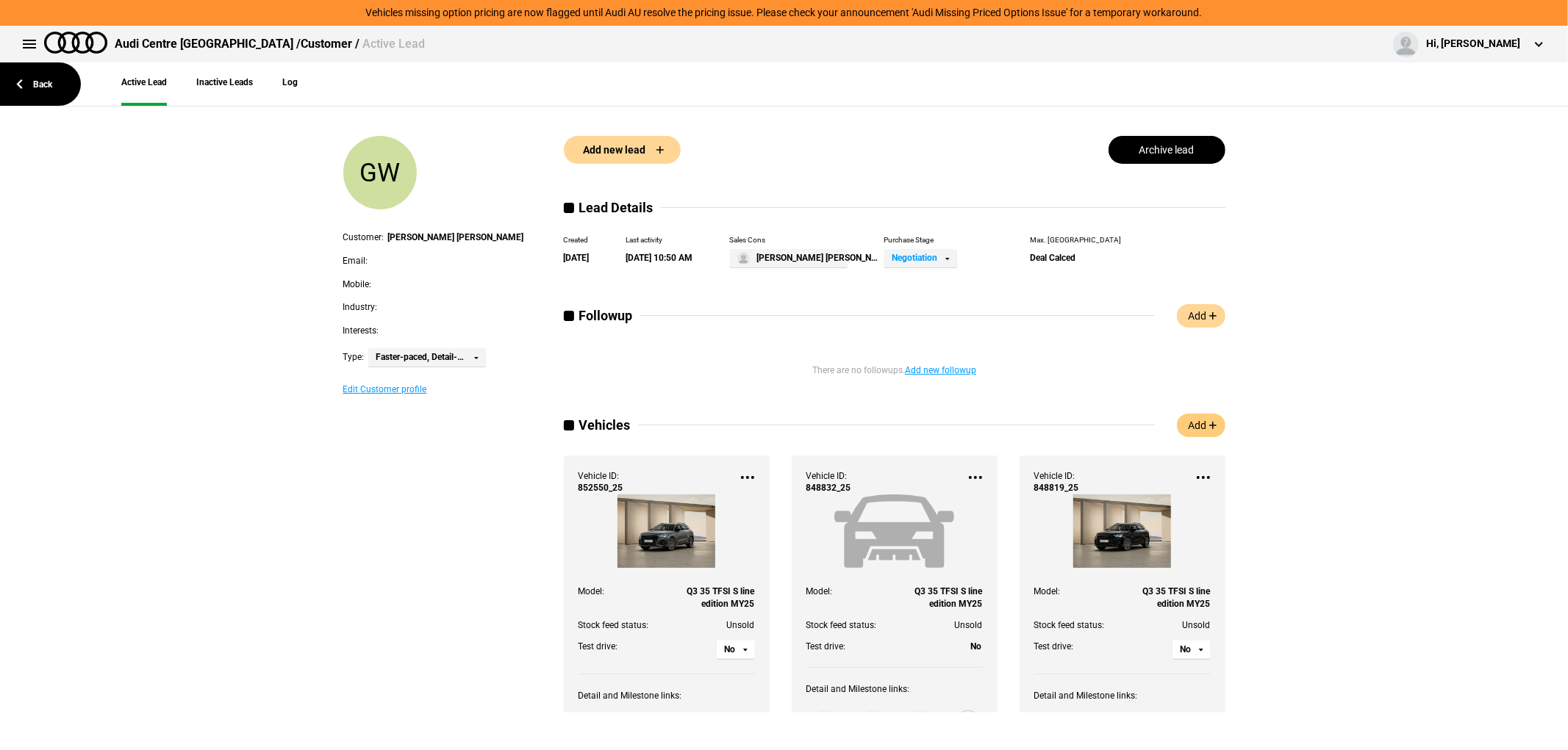
click at [1200, 421] on link "Add" at bounding box center [1200, 425] width 48 height 24
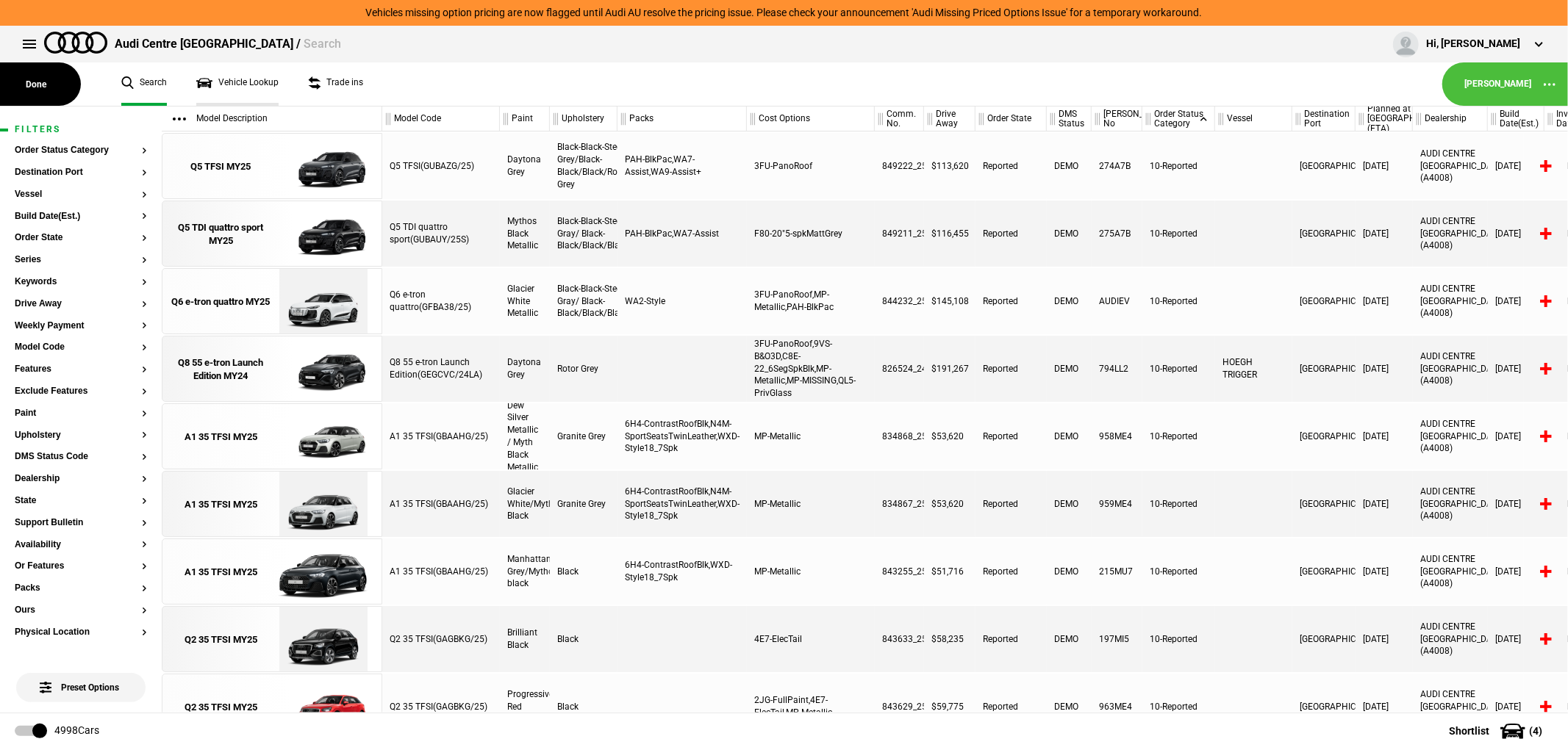
click at [237, 82] on link "Vehicle Lookup" at bounding box center [237, 84] width 83 height 44
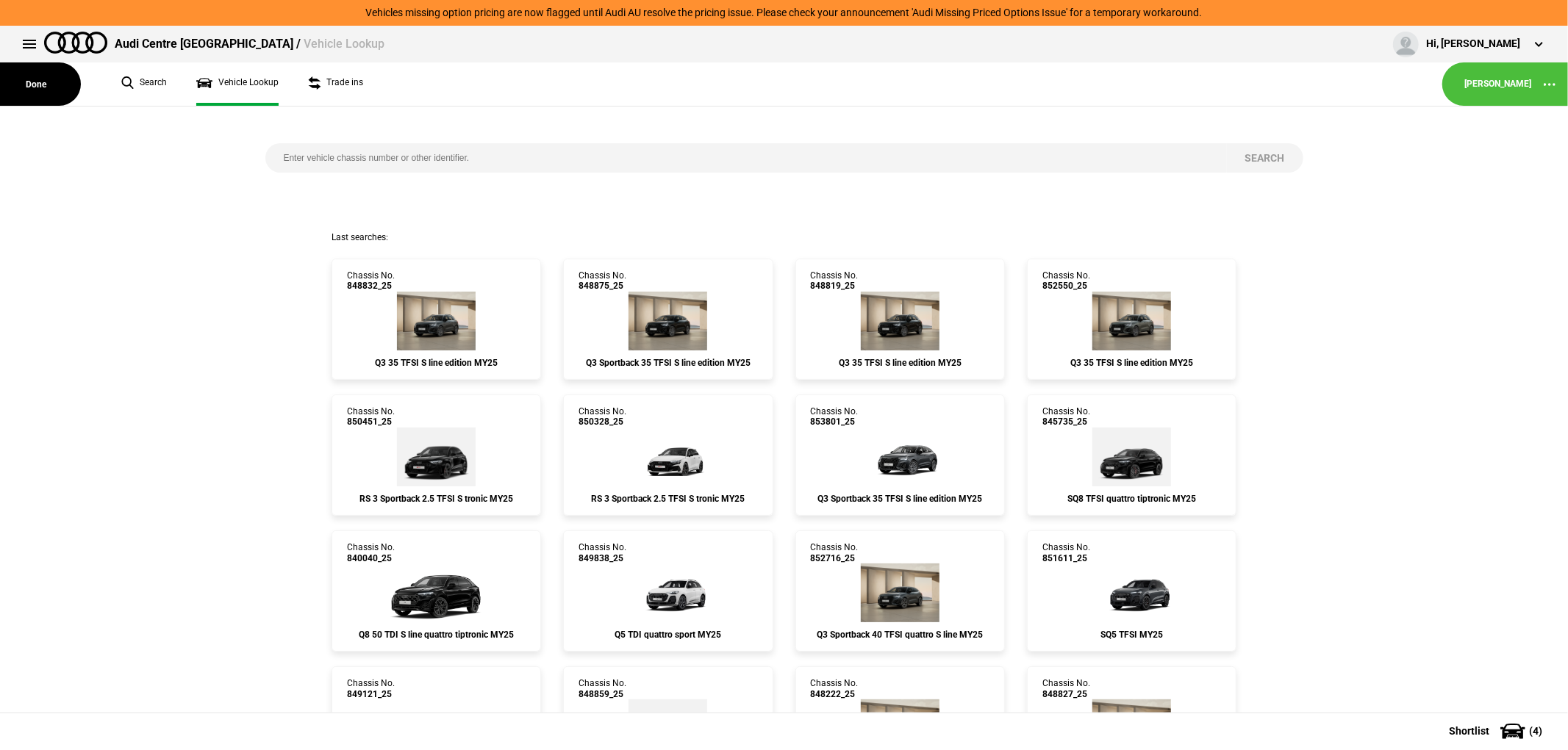
click at [431, 158] on input "search" at bounding box center [746, 158] width 961 height 29
type input "846843"
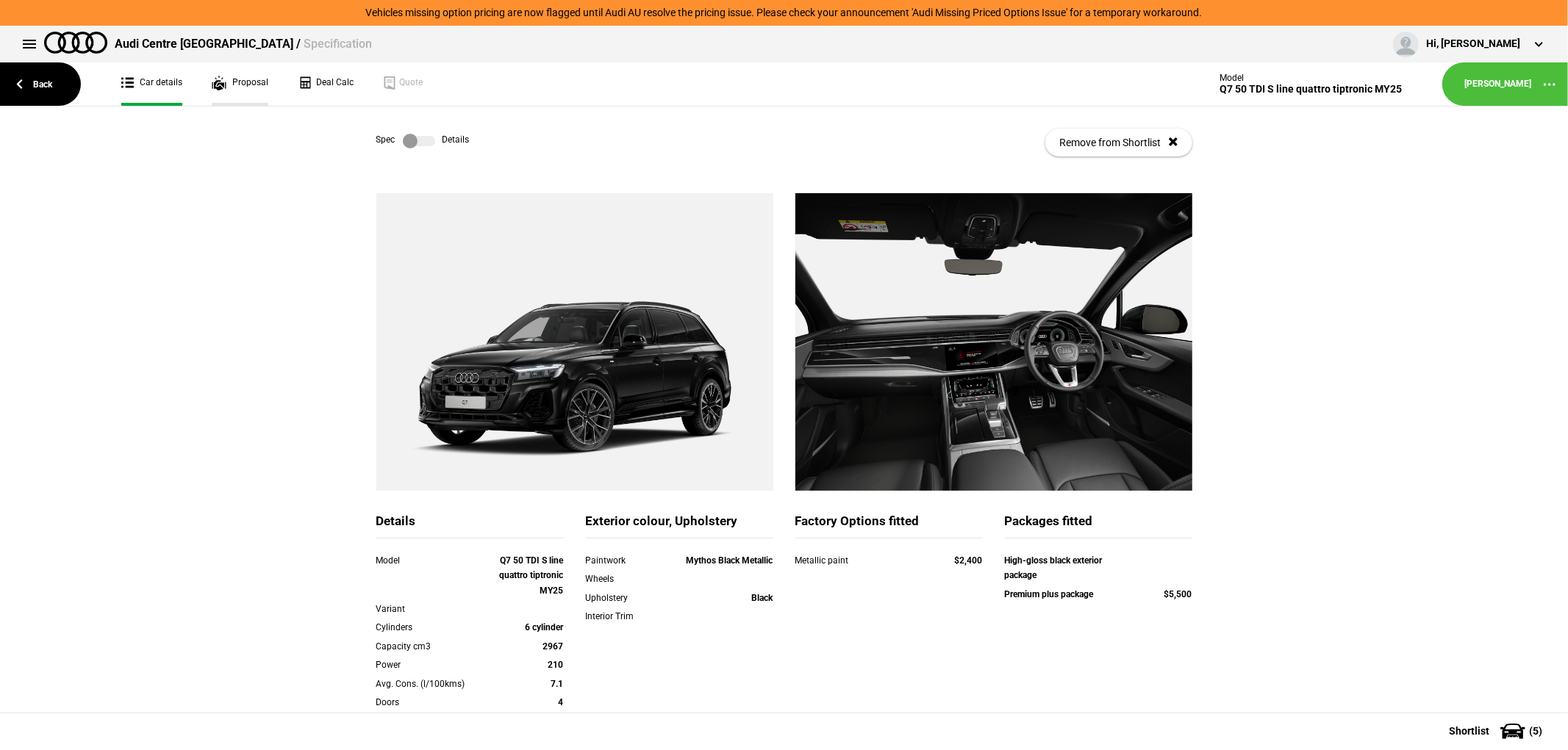
click at [256, 80] on link "Proposal" at bounding box center [239, 84] width 56 height 44
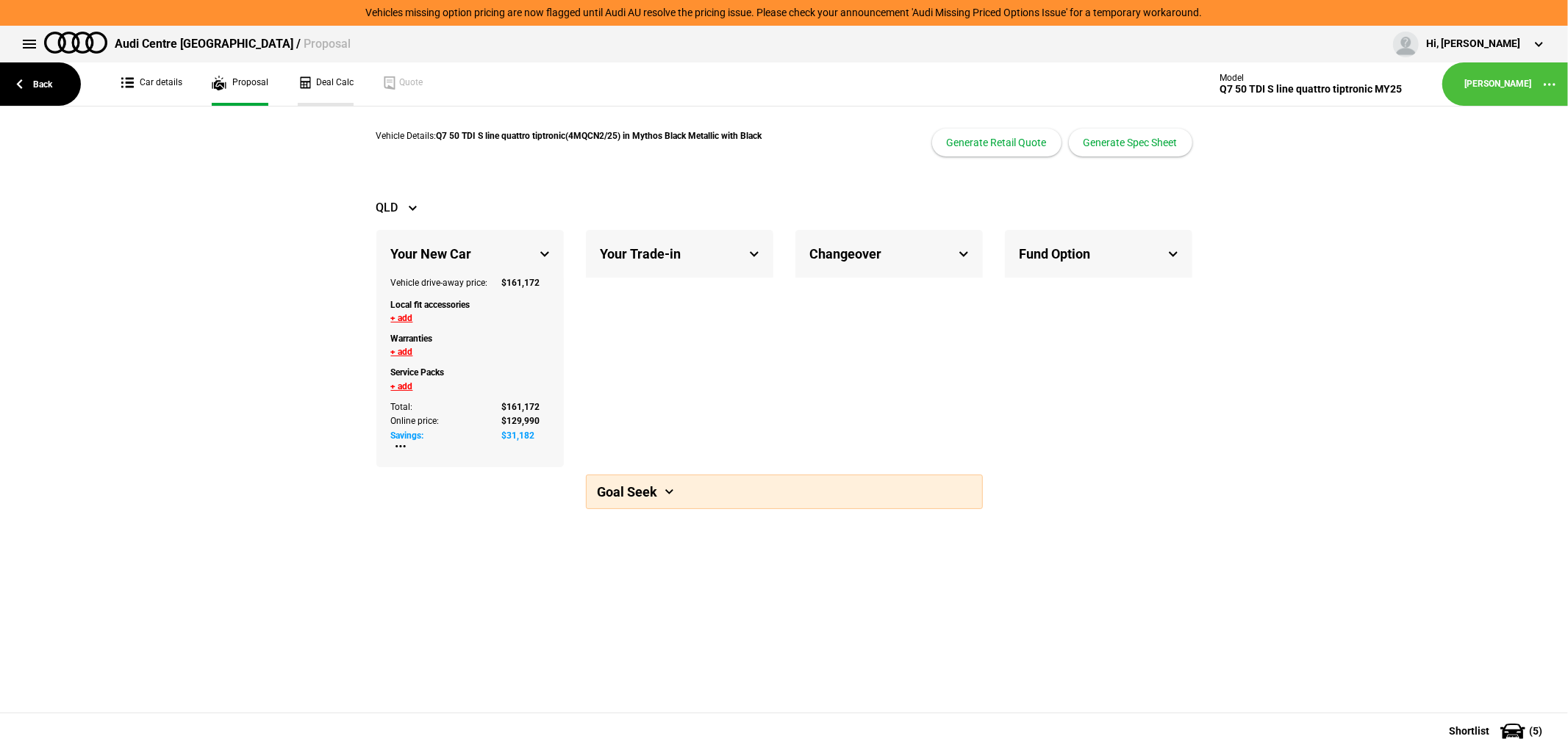
click at [336, 77] on link "Deal Calc" at bounding box center [326, 84] width 56 height 44
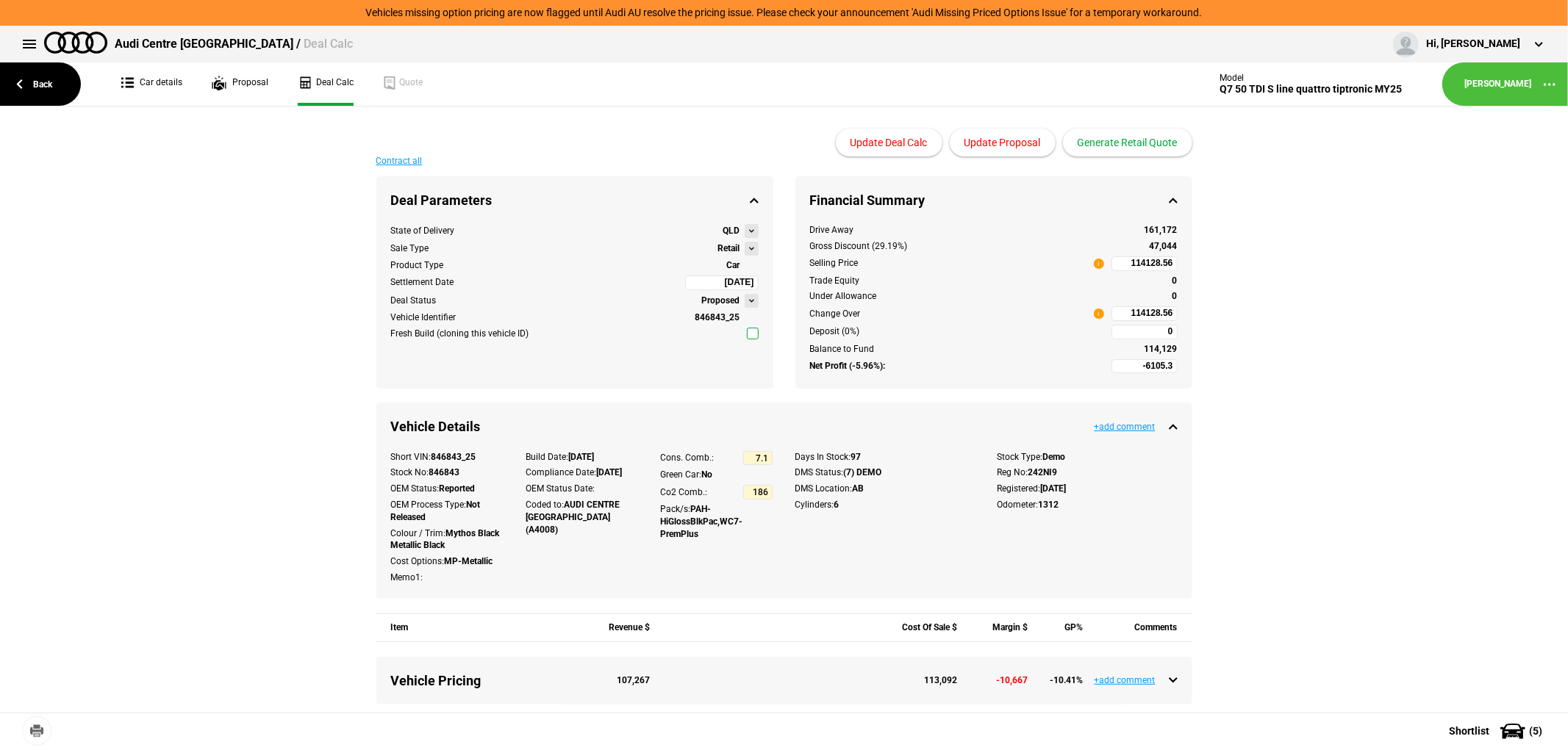
type input "129990"
click at [238, 83] on link "Proposal" at bounding box center [239, 84] width 56 height 44
